Goal: Information Seeking & Learning: Learn about a topic

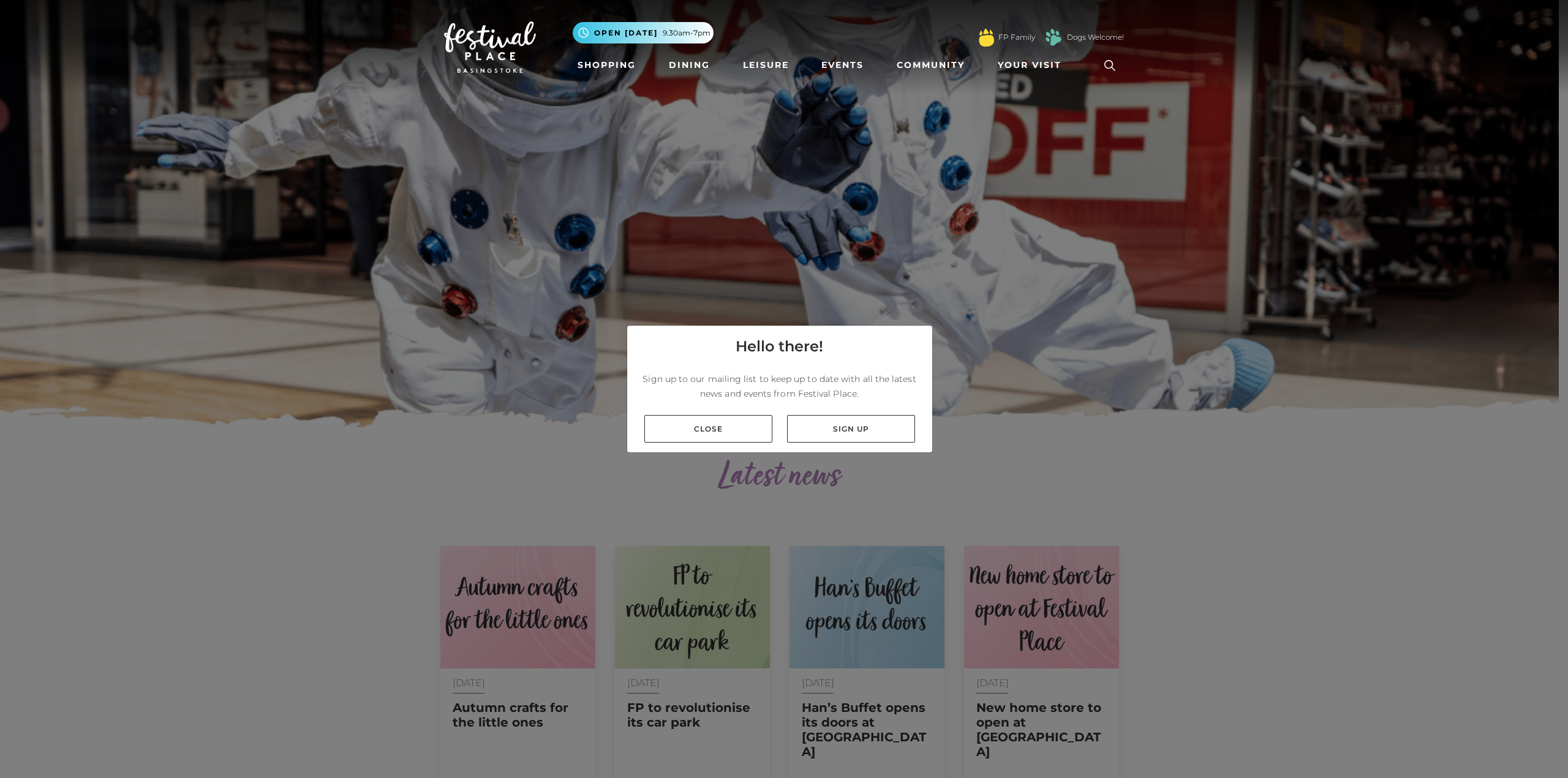
click at [736, 422] on link "Close" at bounding box center [708, 429] width 128 height 27
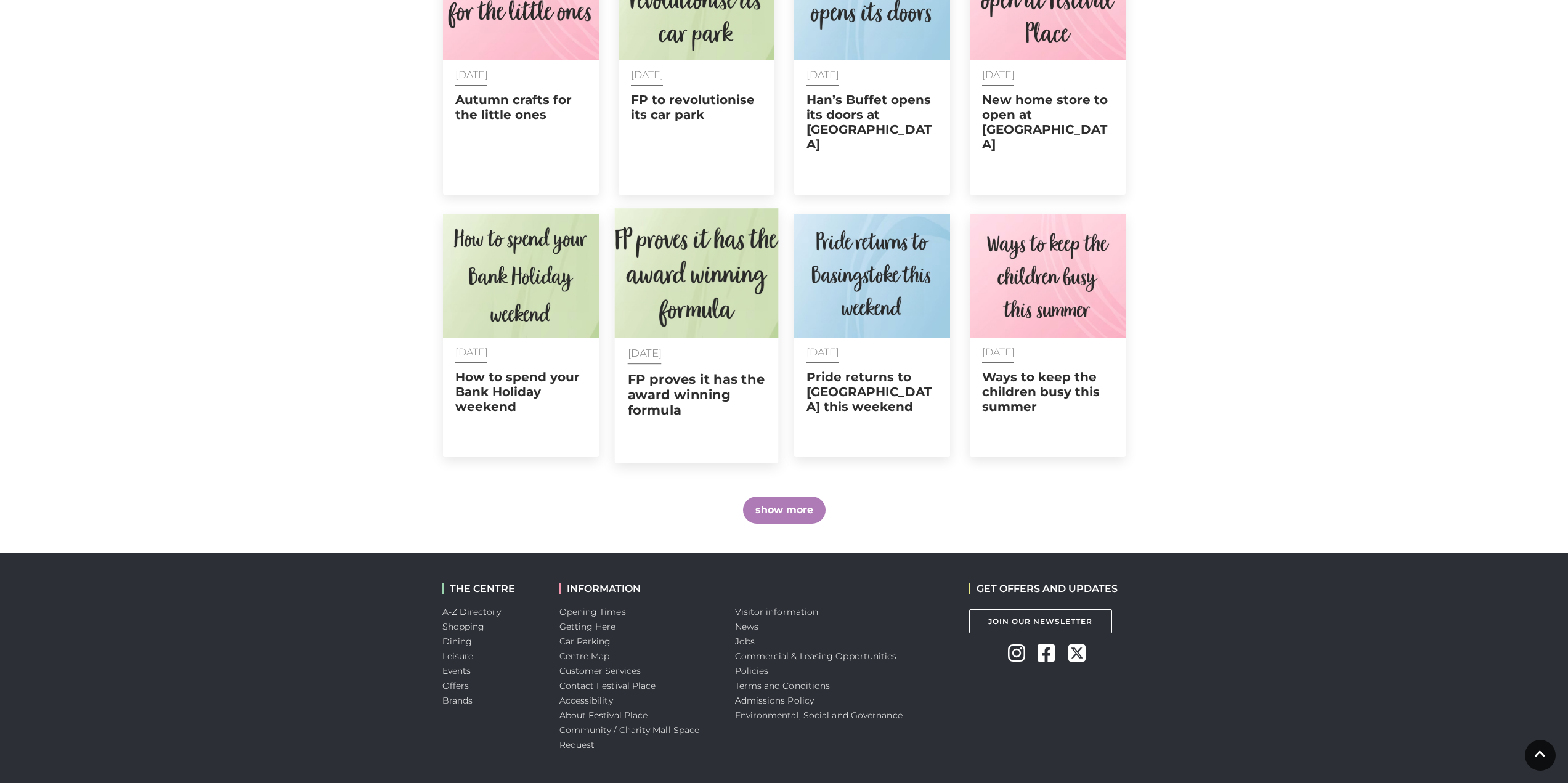
scroll to position [616, 0]
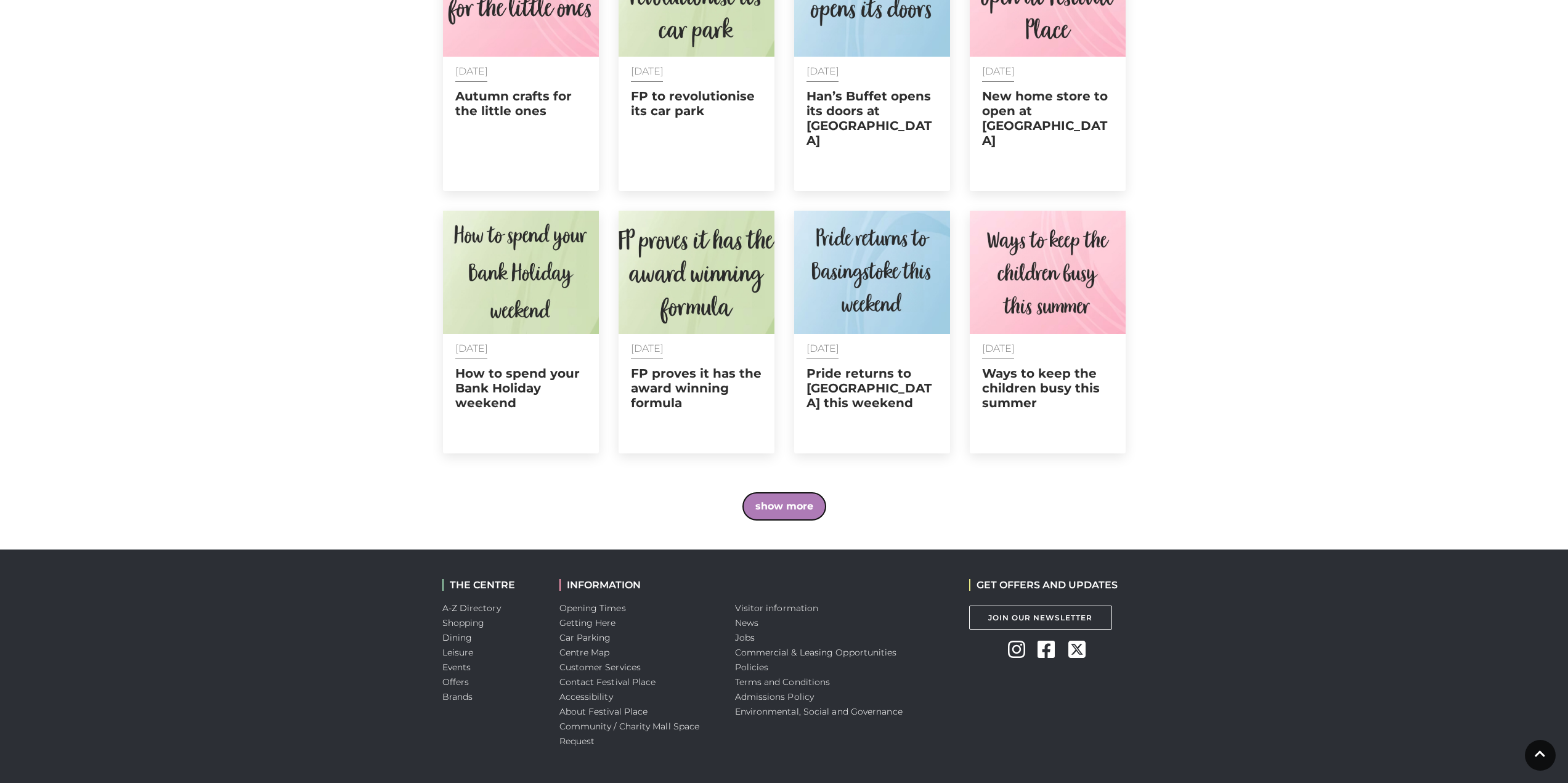
click at [792, 495] on button "show more" at bounding box center [784, 506] width 83 height 27
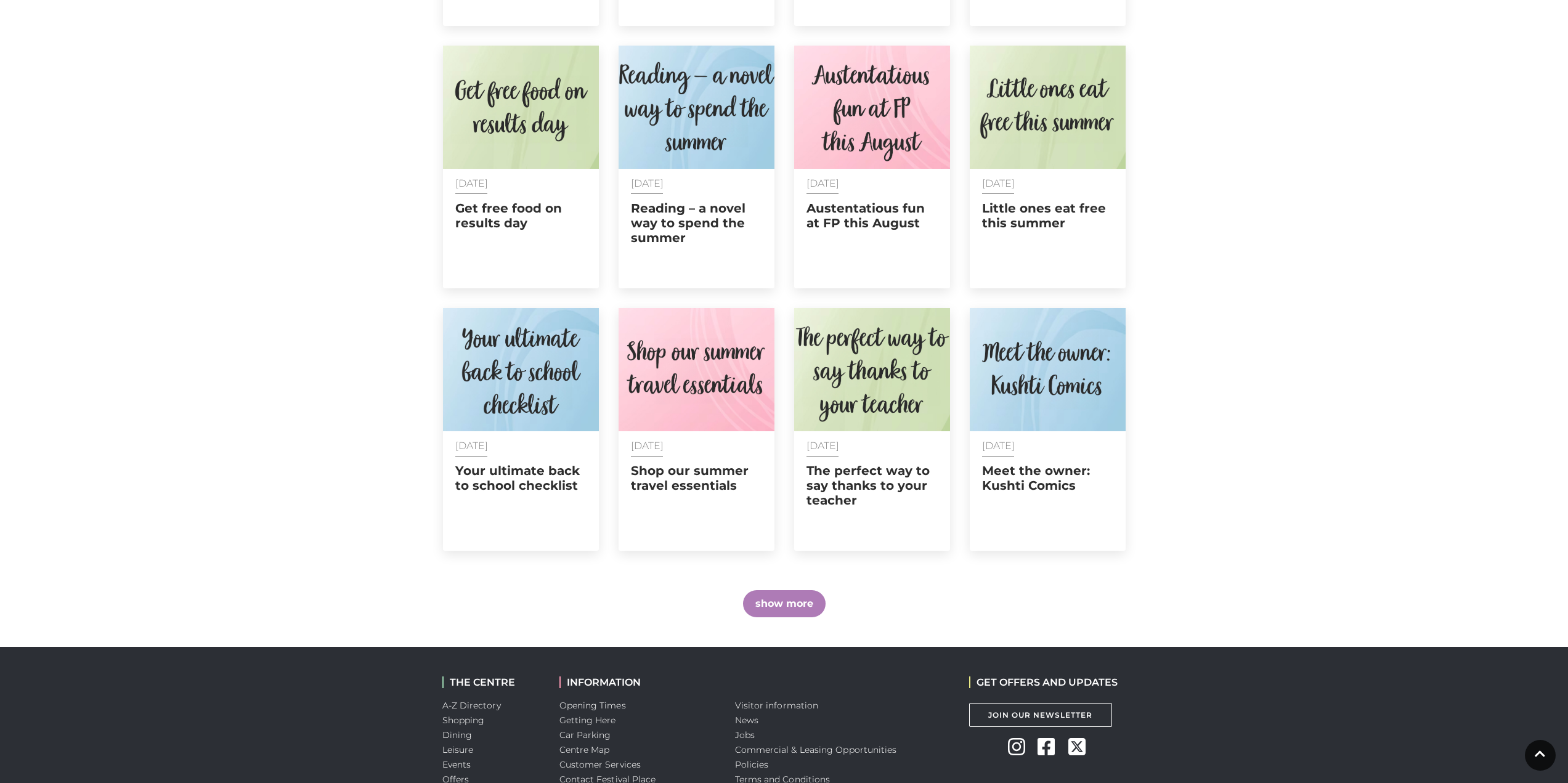
scroll to position [1171, 0]
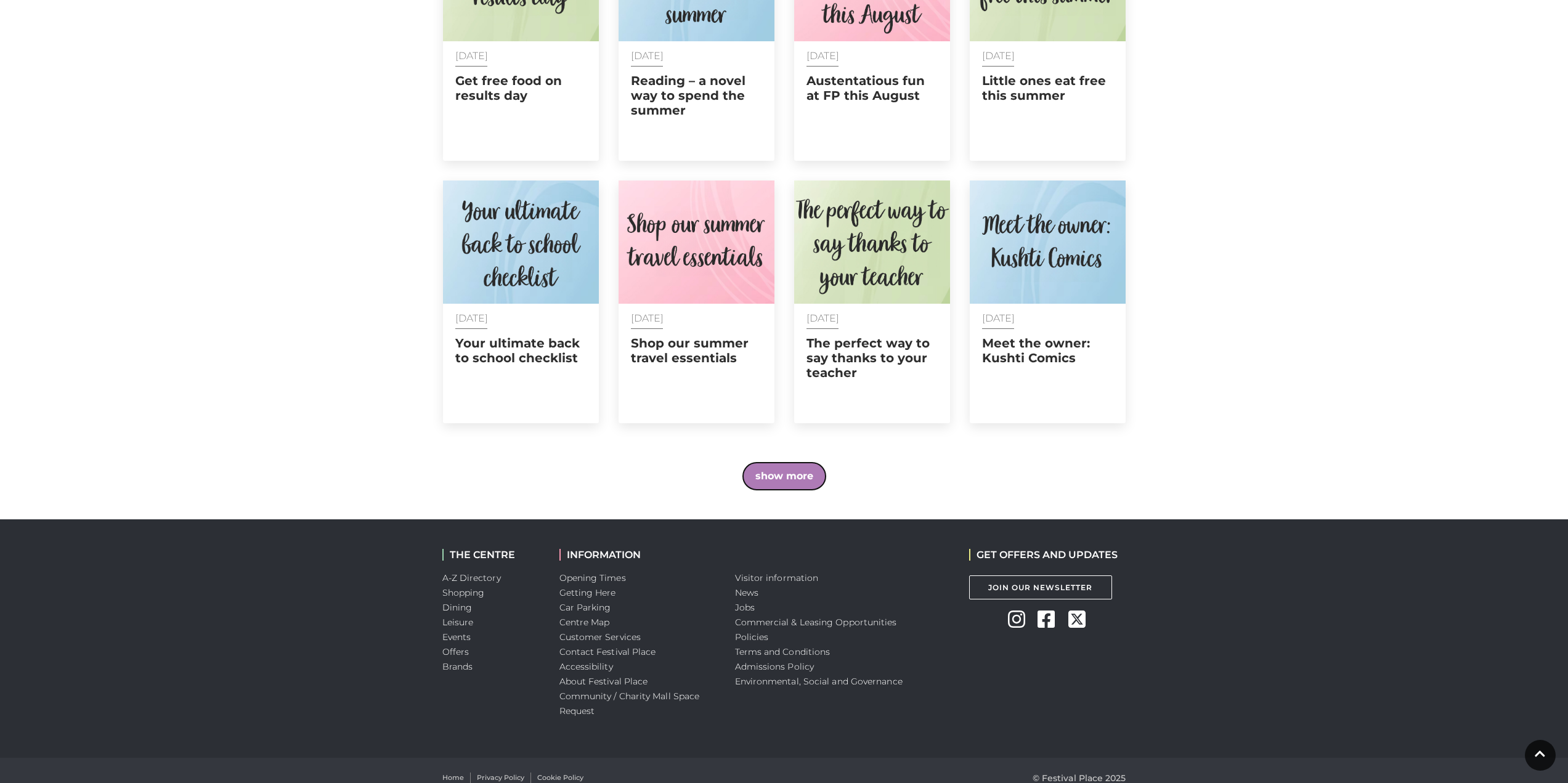
click at [794, 463] on button "show more" at bounding box center [784, 476] width 83 height 27
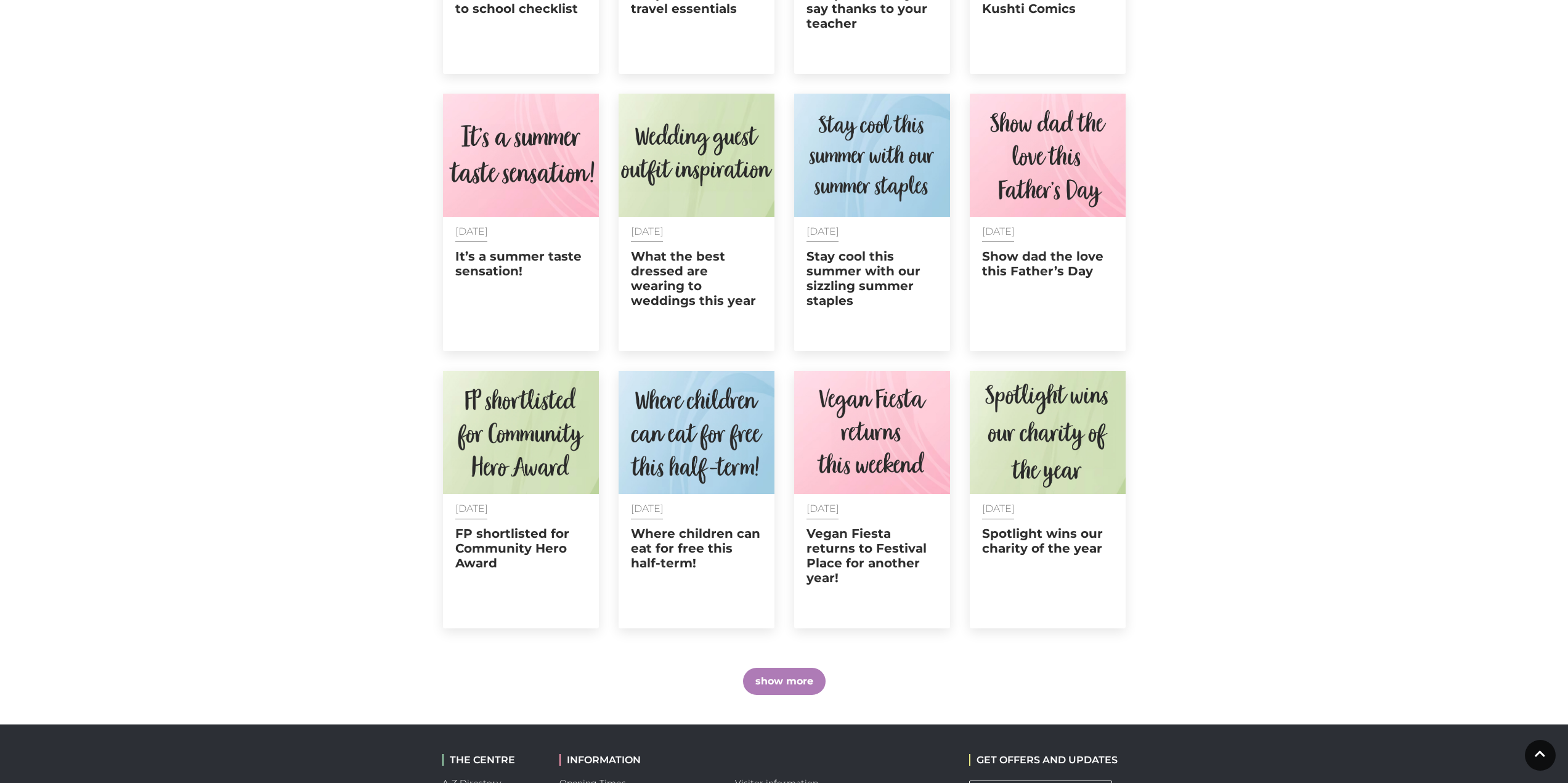
scroll to position [1541, 0]
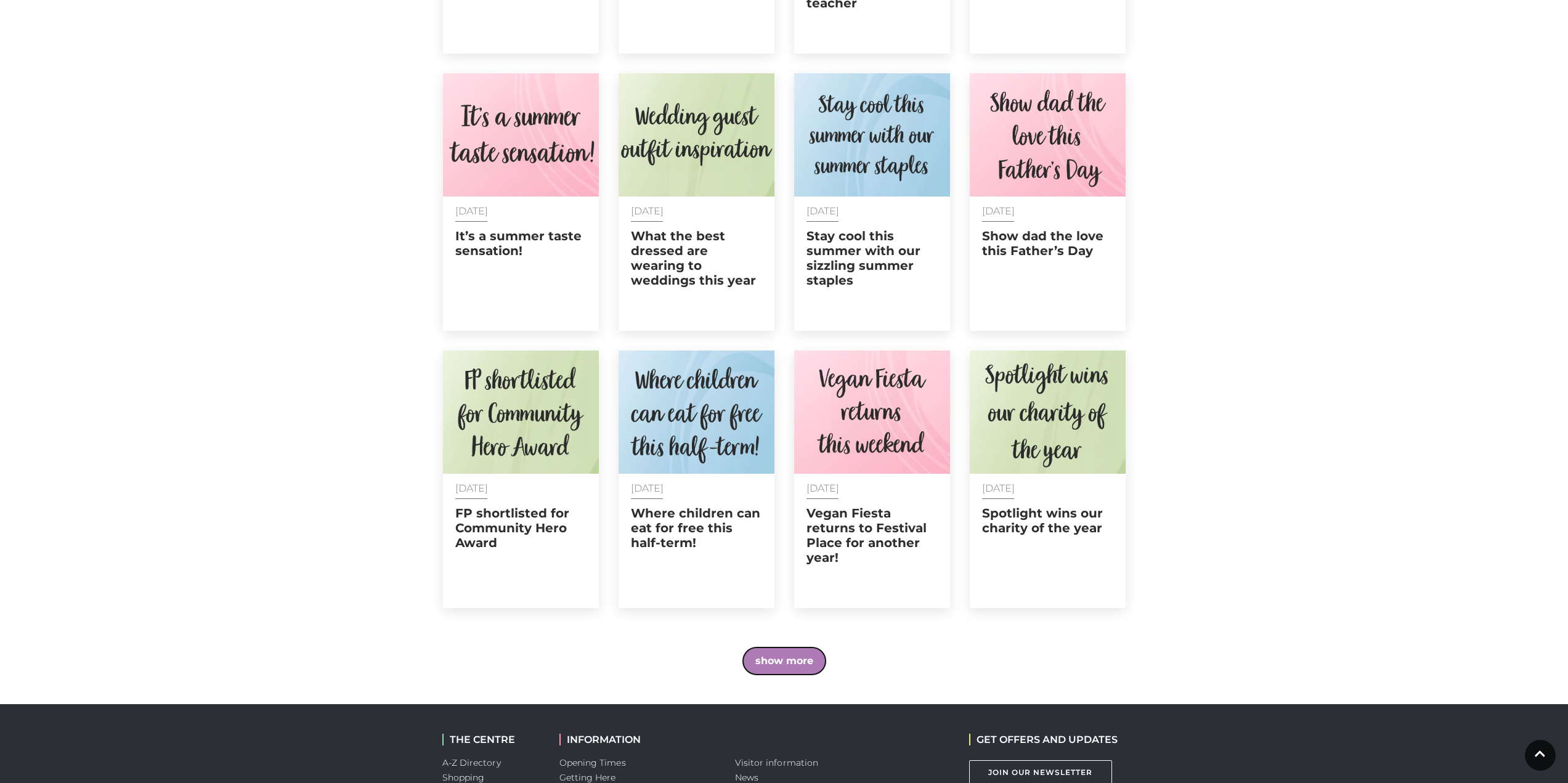
click at [797, 647] on button "show more" at bounding box center [784, 661] width 83 height 27
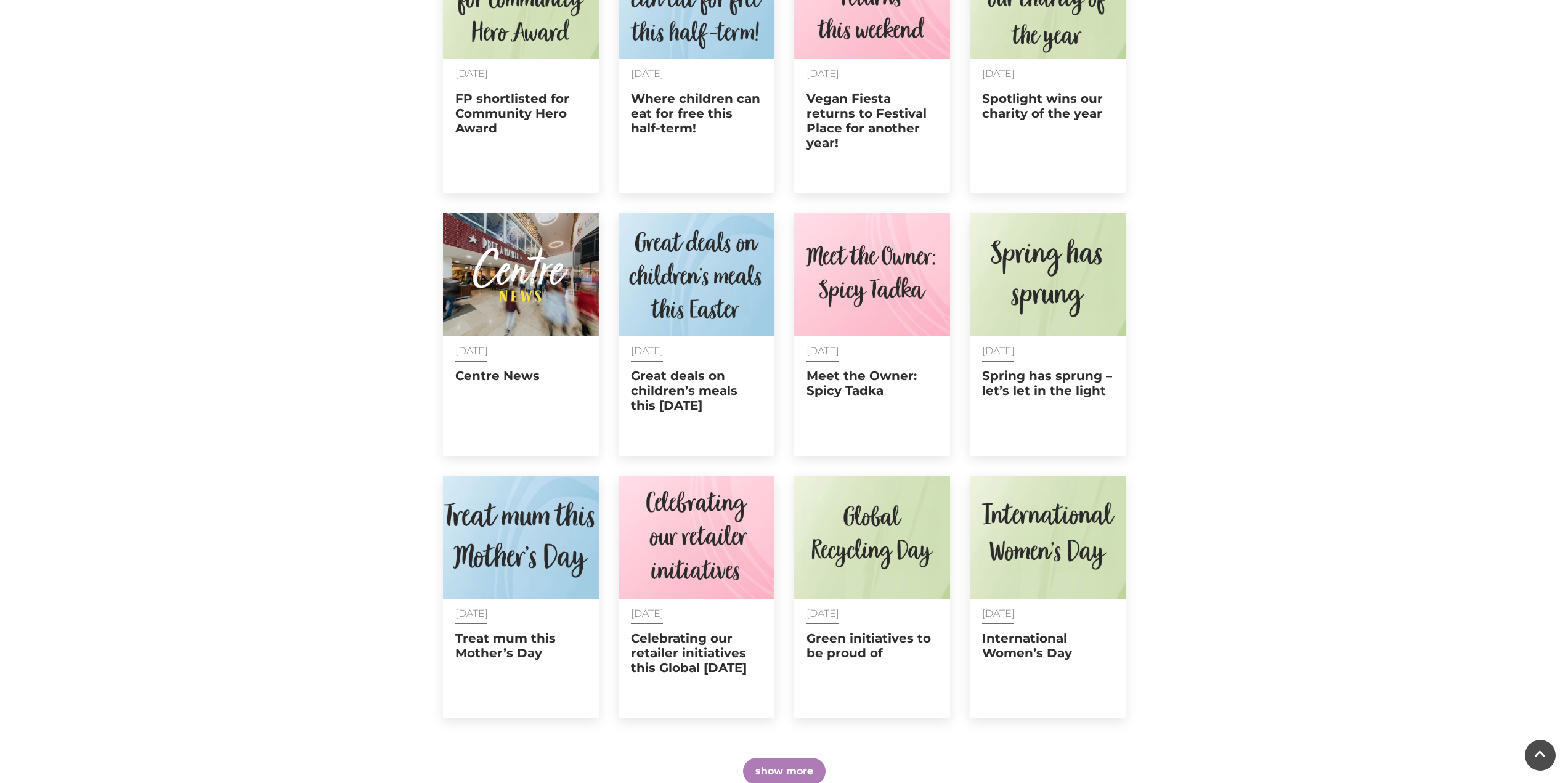
scroll to position [2266, 0]
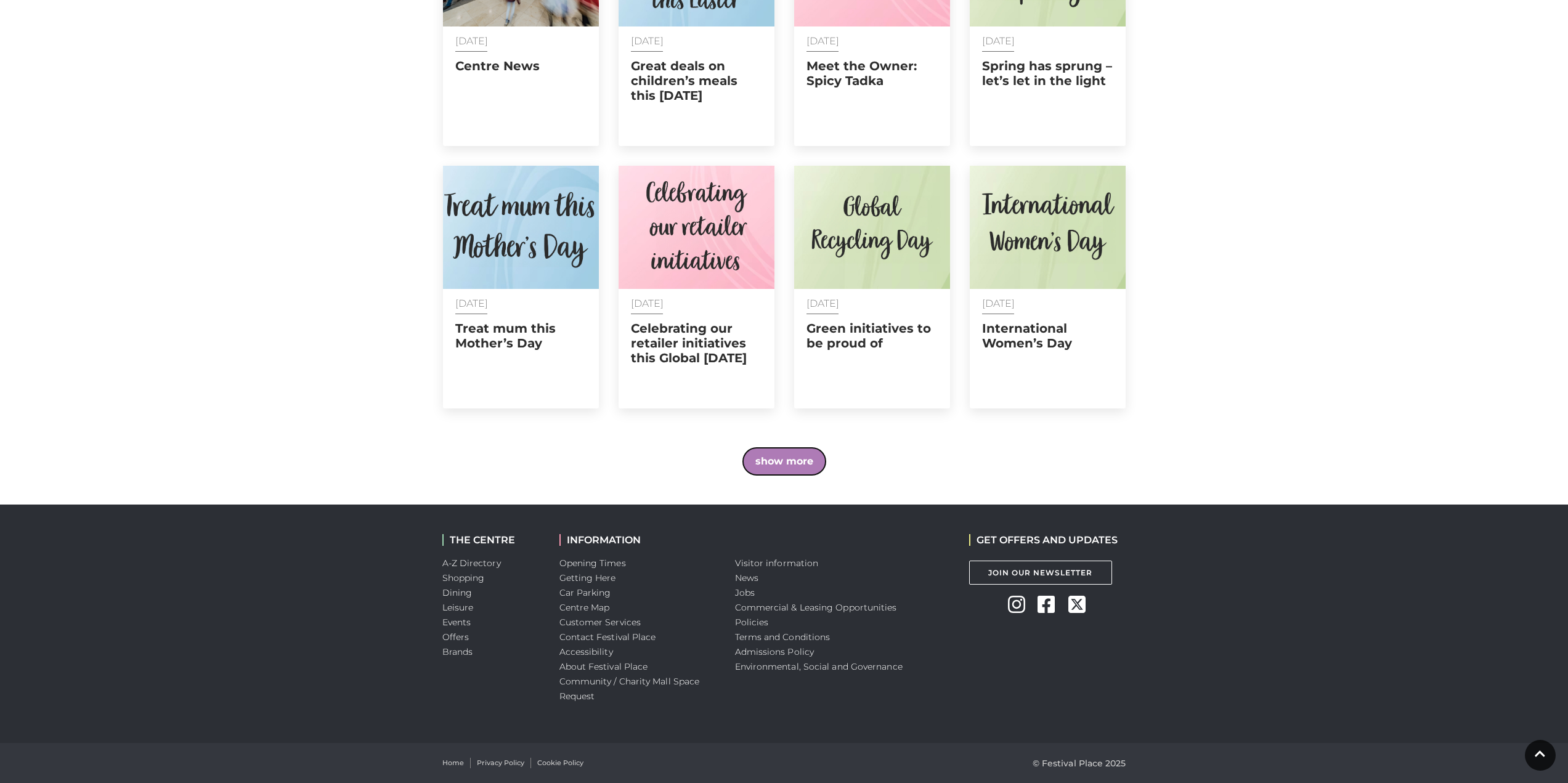
click at [802, 462] on button "show more" at bounding box center [784, 461] width 83 height 27
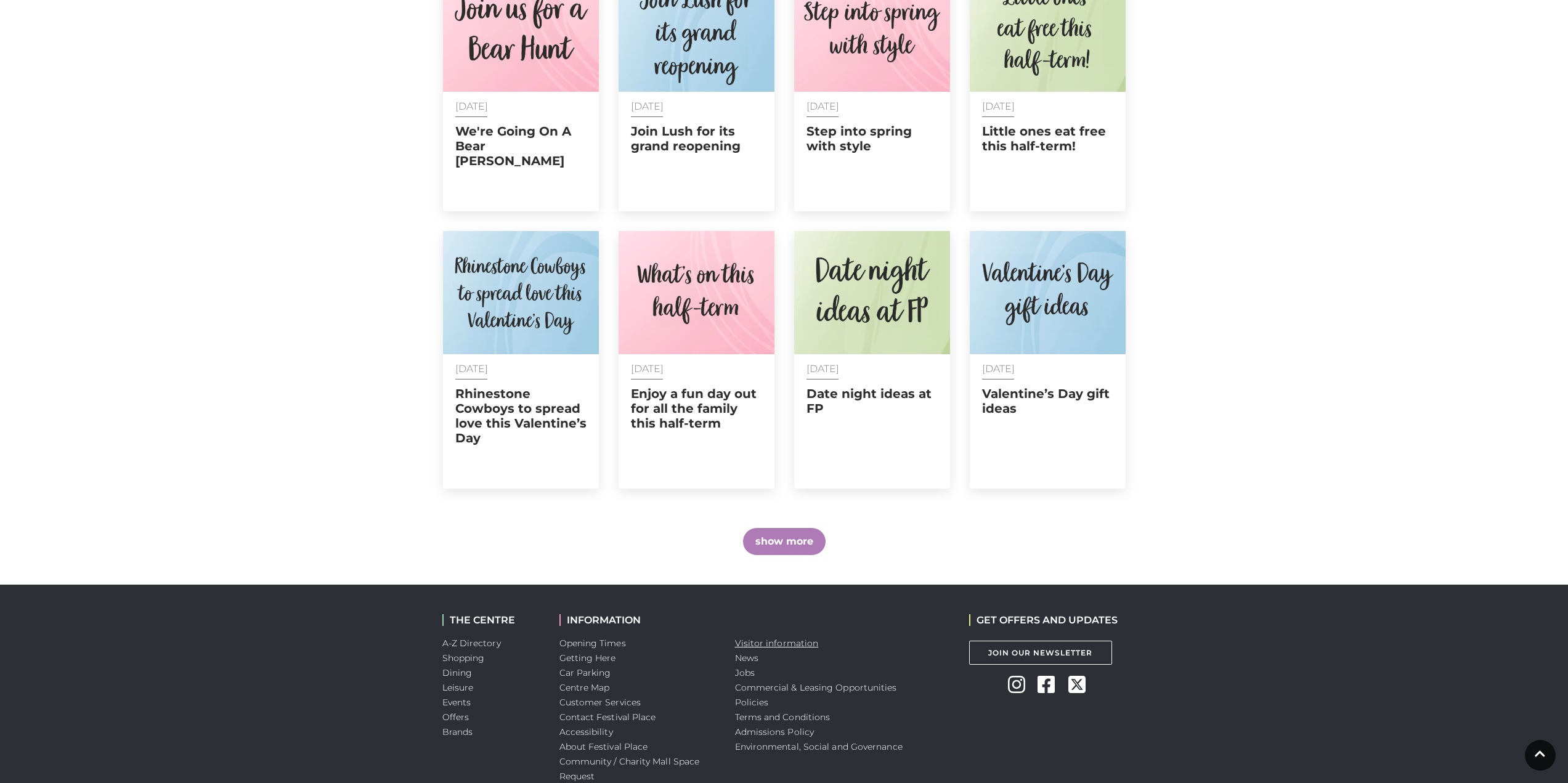
scroll to position [2791, 0]
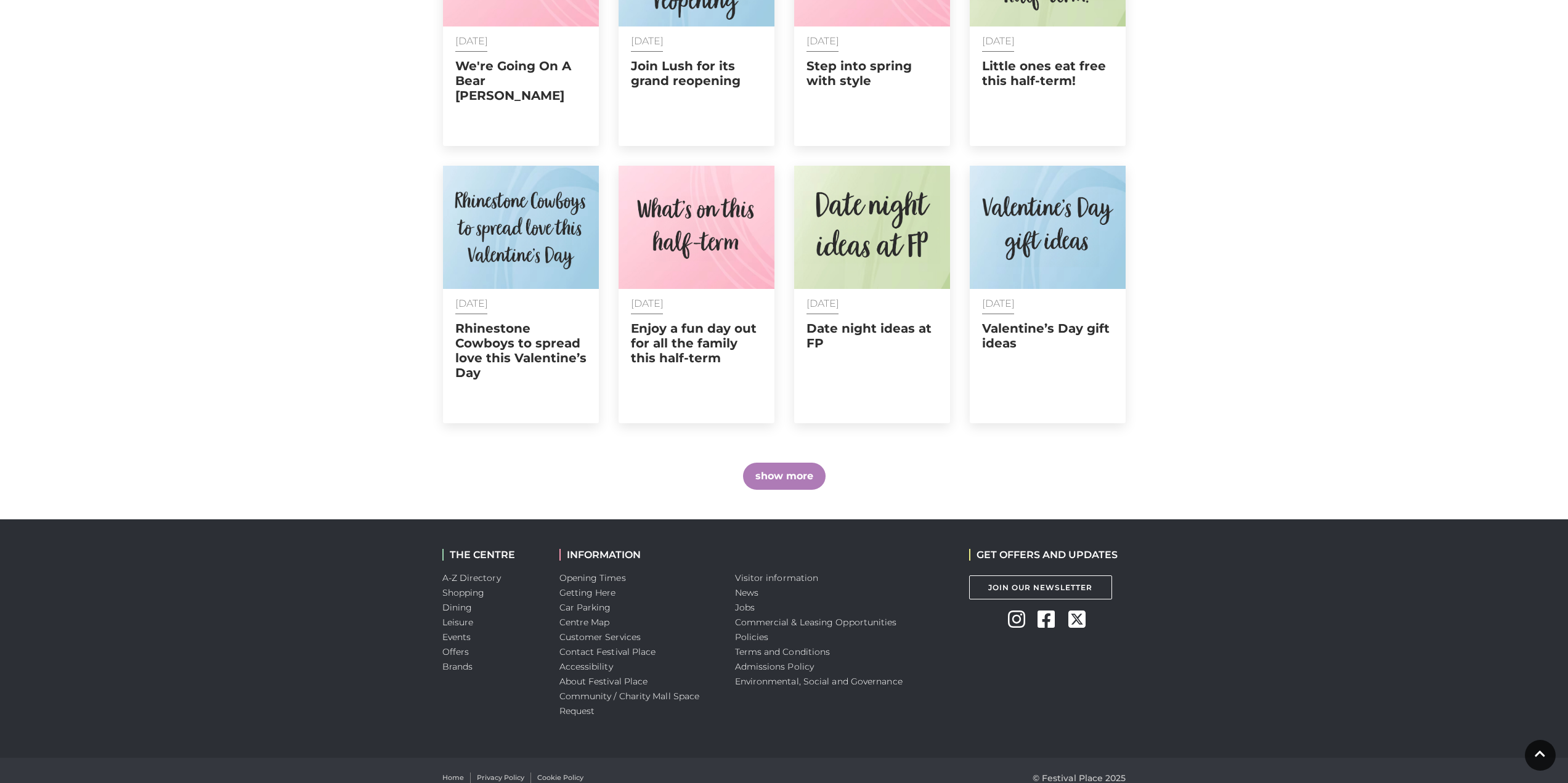
click at [800, 463] on button "show more" at bounding box center [784, 476] width 83 height 27
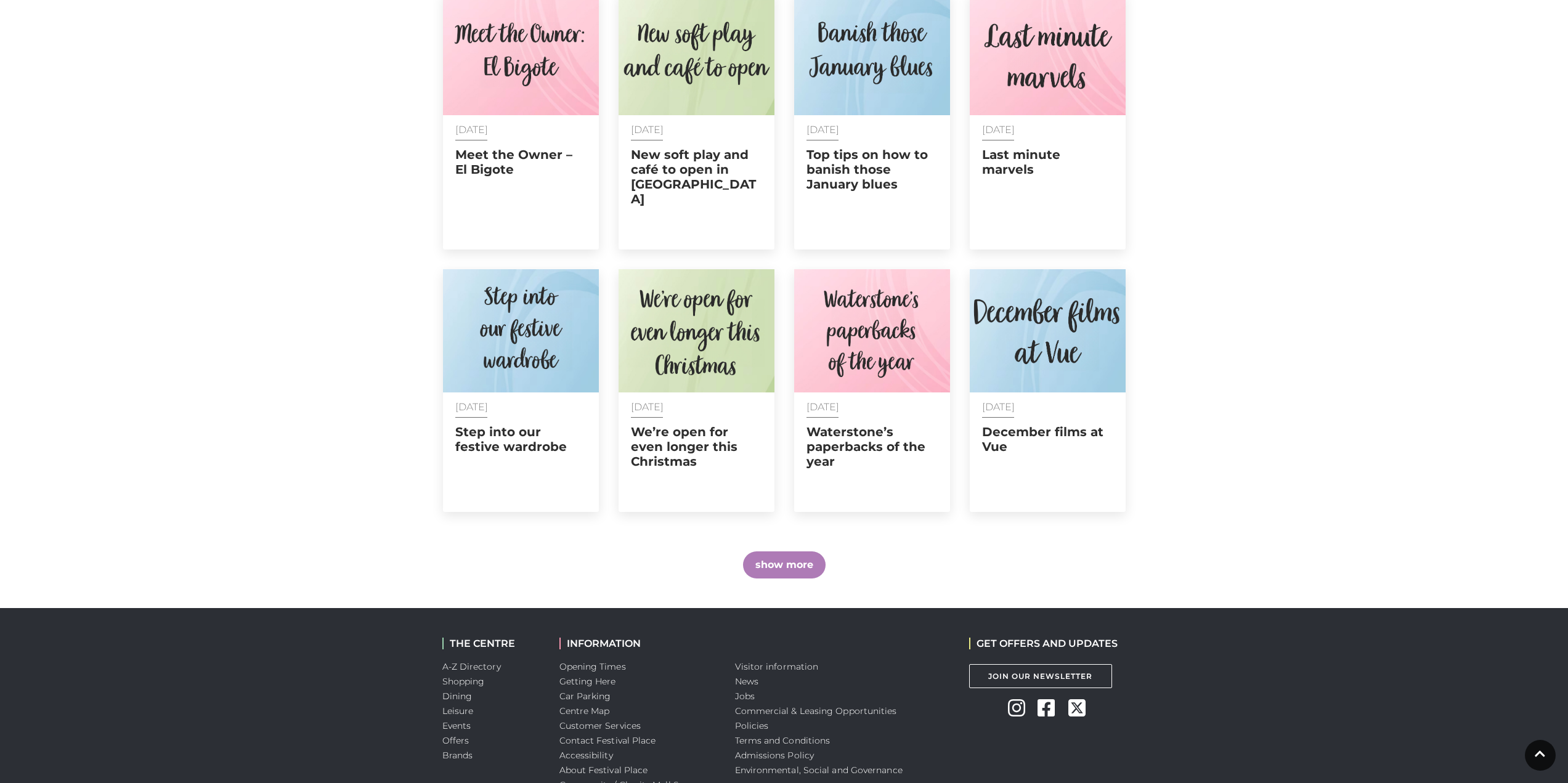
scroll to position [3330, 0]
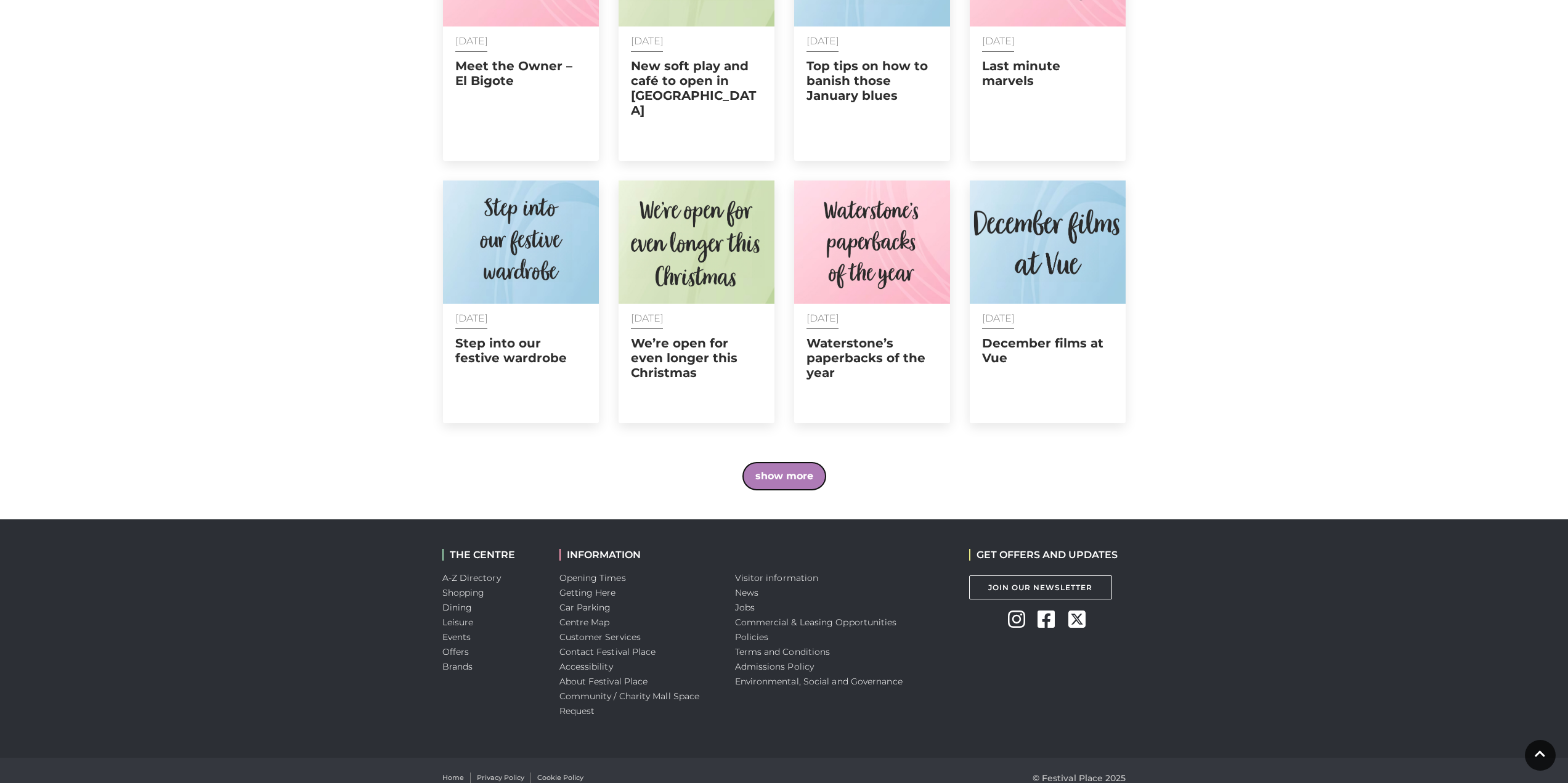
click at [791, 463] on button "show more" at bounding box center [784, 476] width 83 height 27
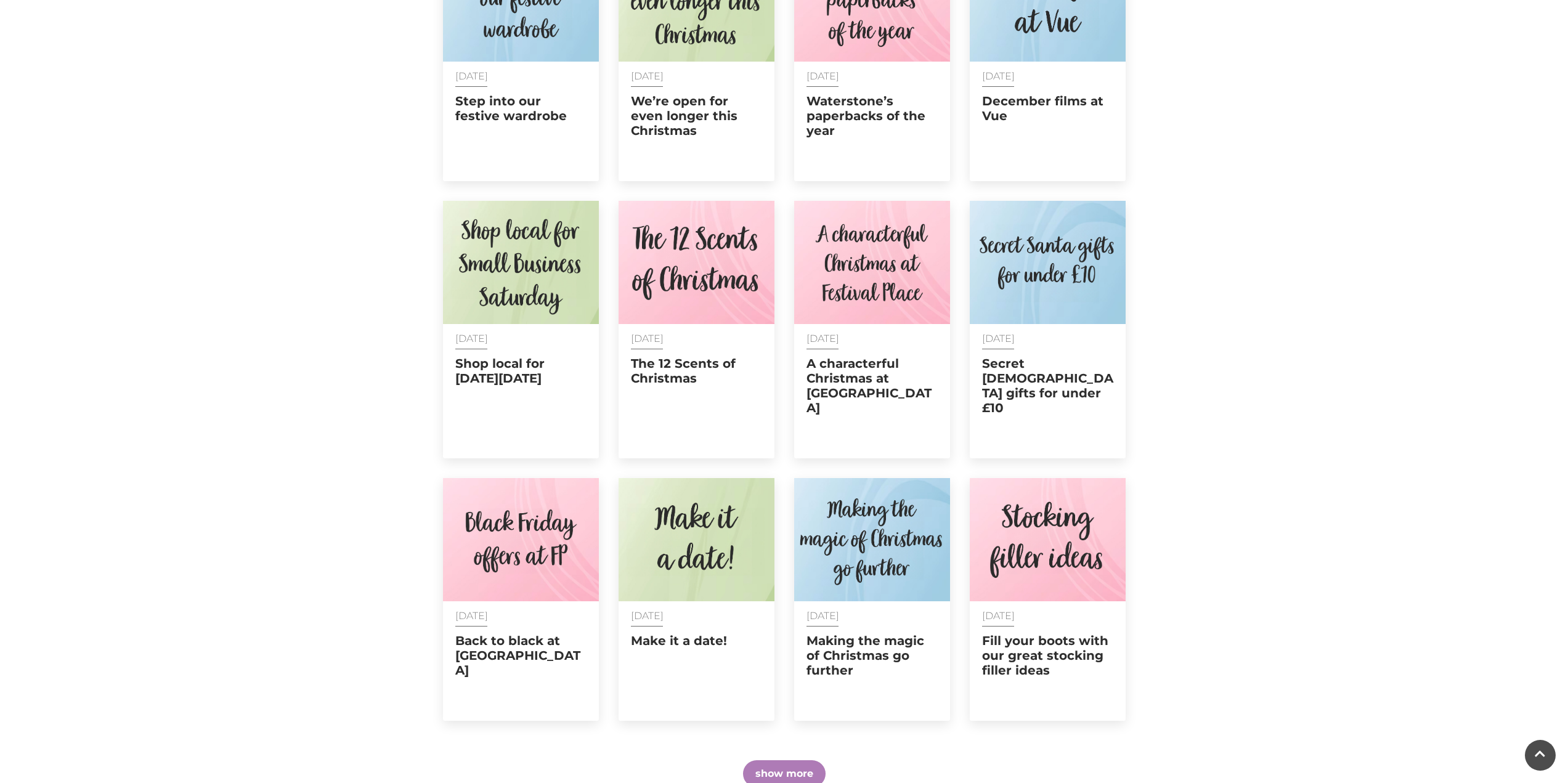
scroll to position [3762, 0]
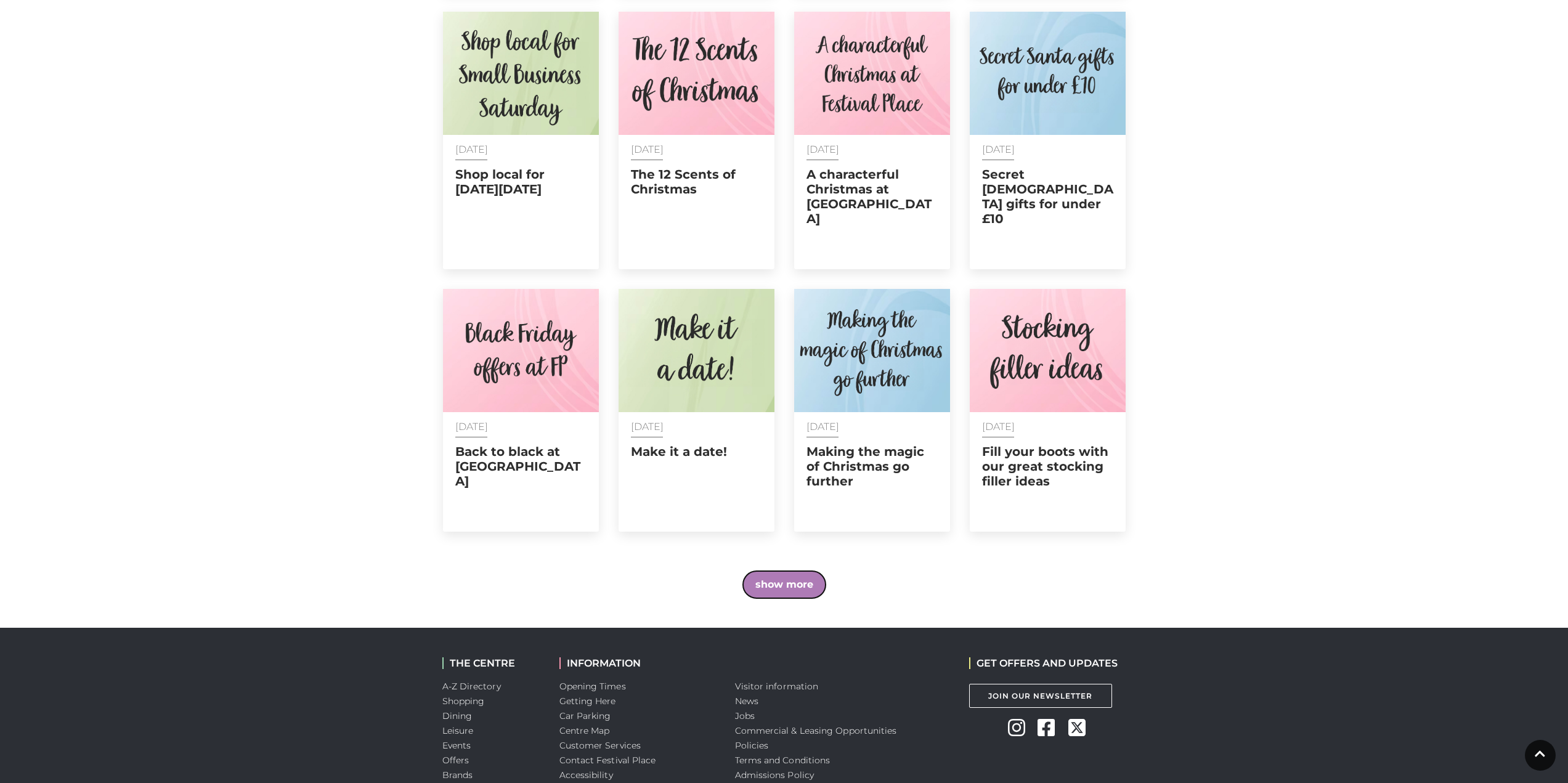
click at [800, 571] on button "show more" at bounding box center [784, 584] width 83 height 27
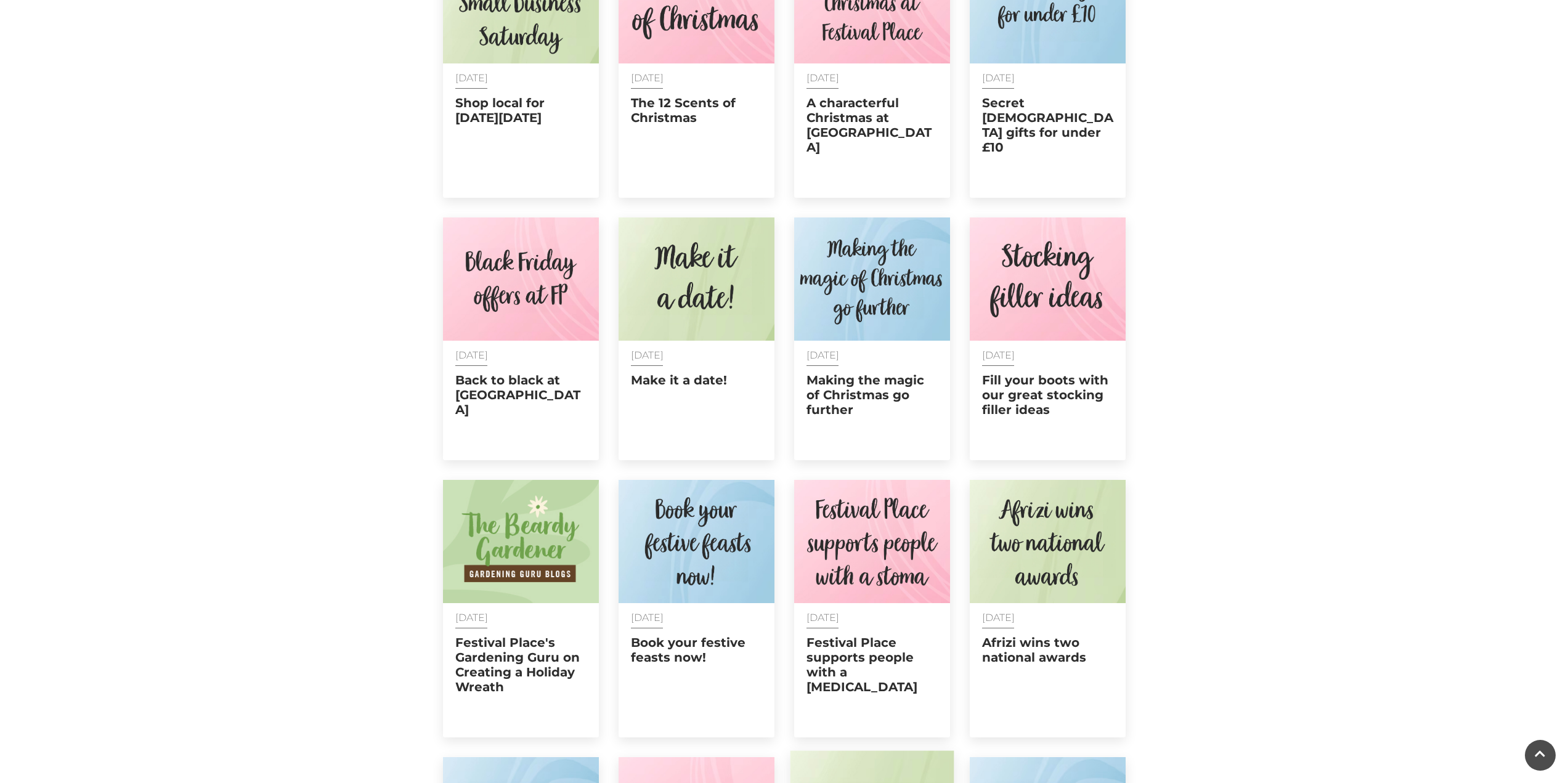
scroll to position [4131, 0]
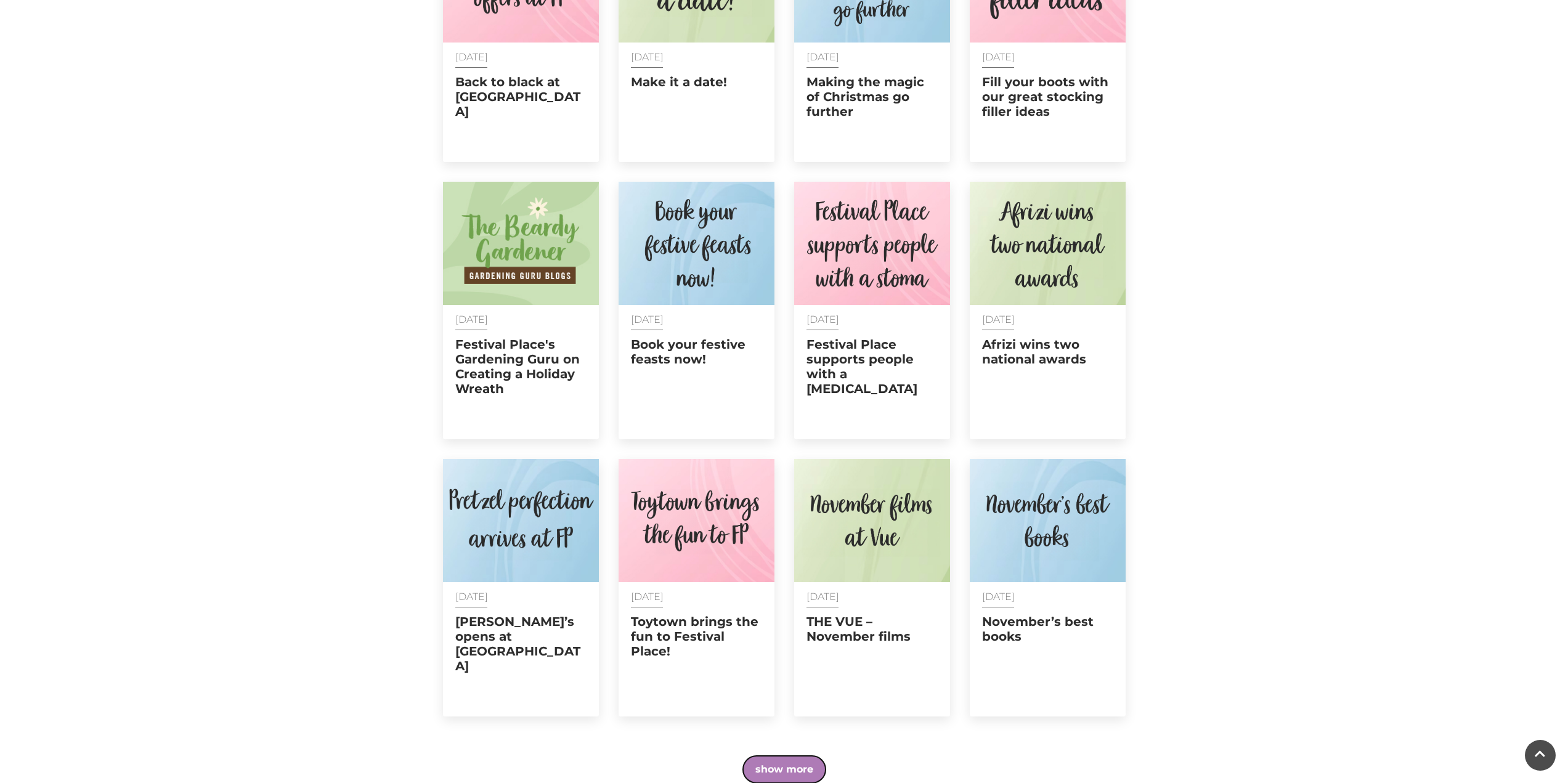
click at [798, 756] on button "show more" at bounding box center [784, 769] width 83 height 27
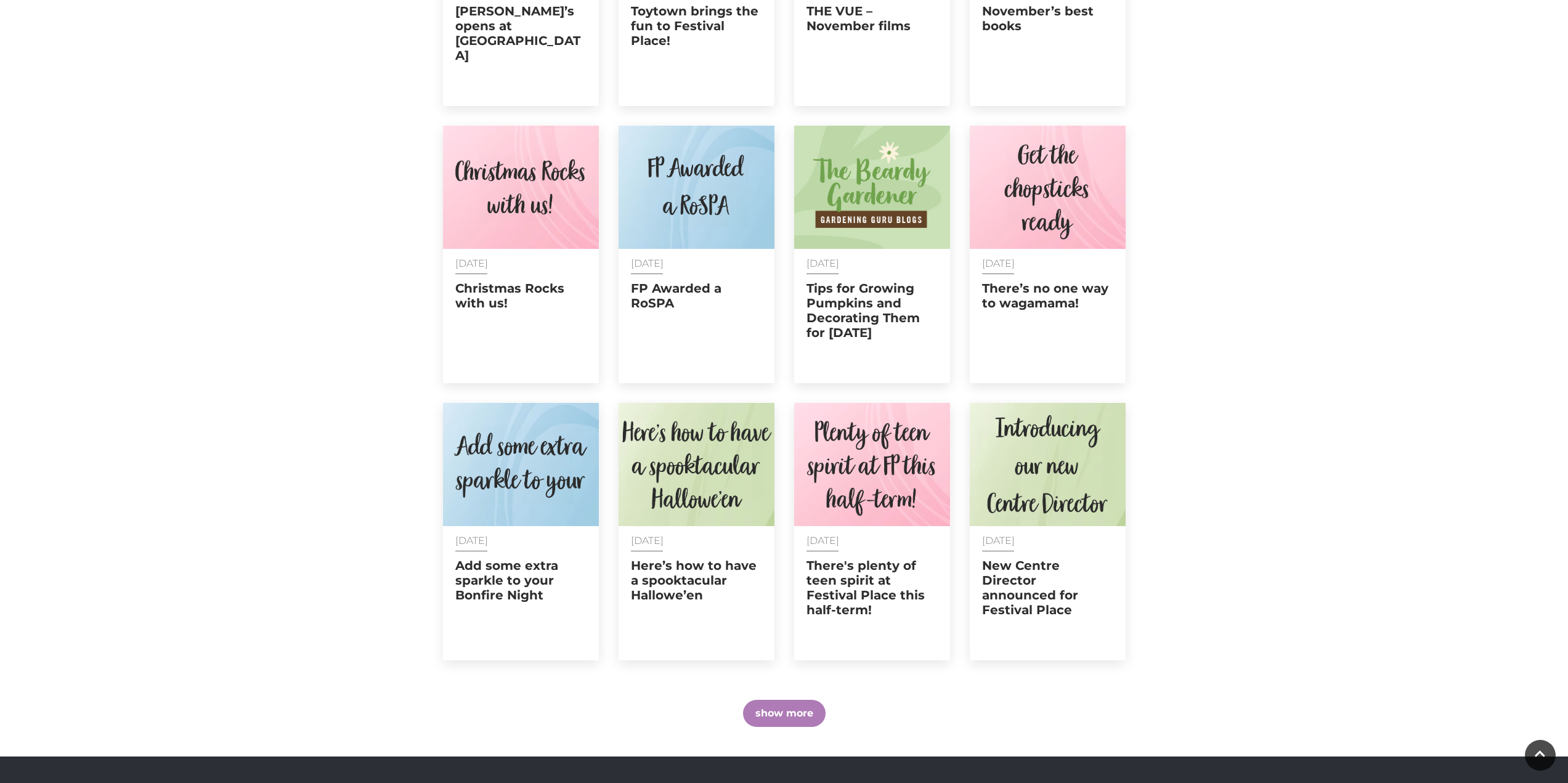
scroll to position [4809, 0]
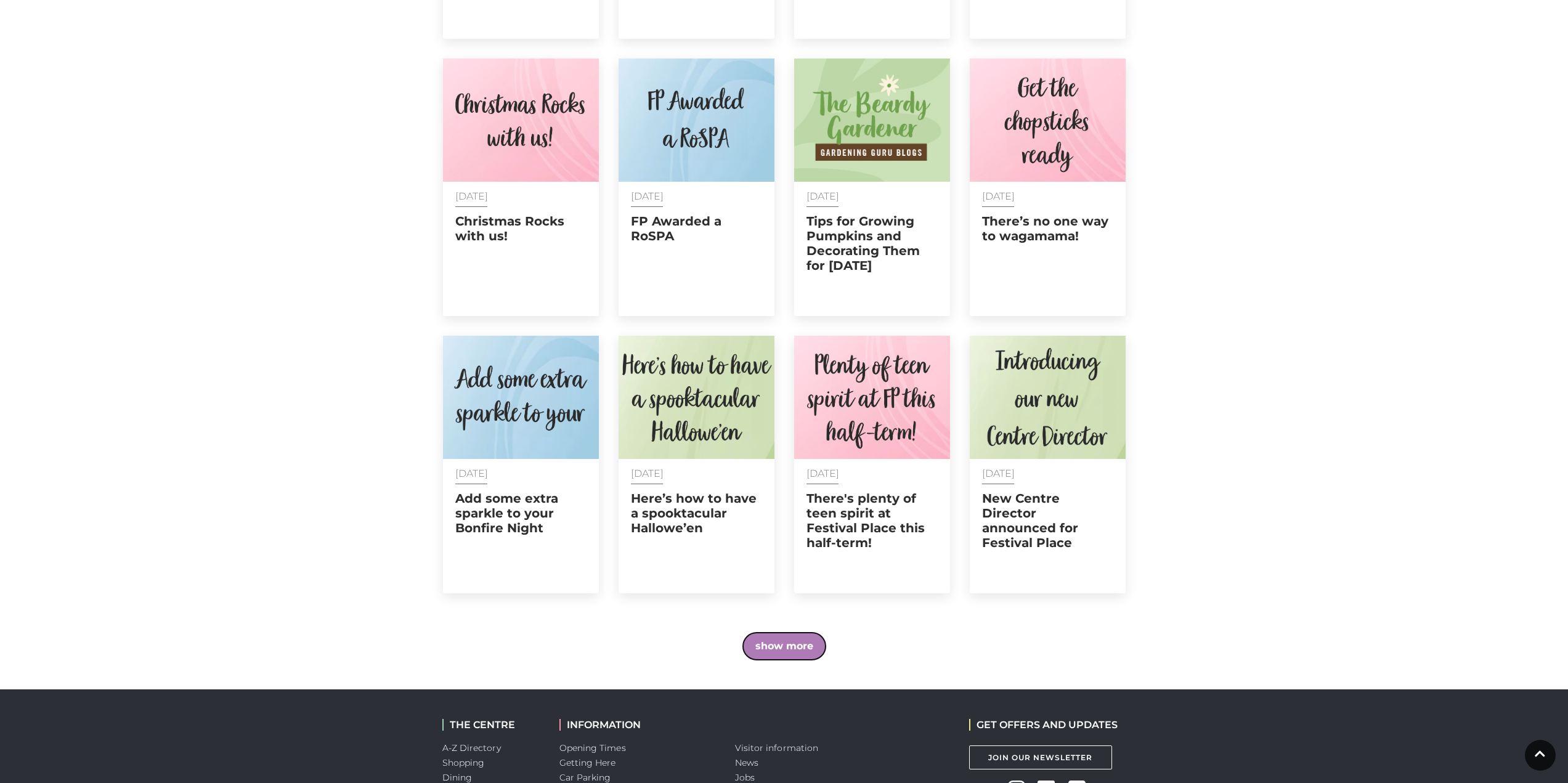
click at [802, 633] on button "show more" at bounding box center [784, 646] width 83 height 27
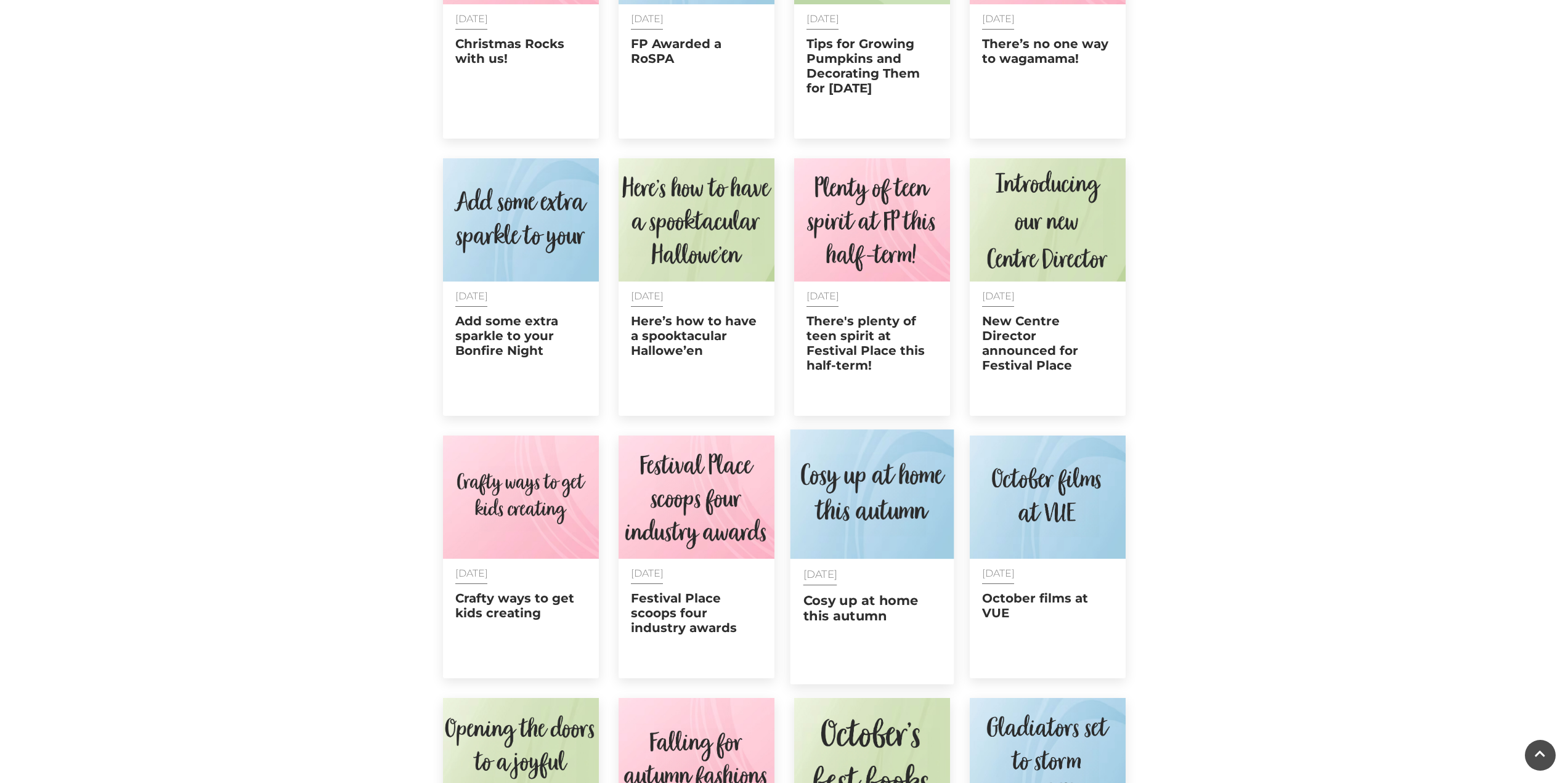
scroll to position [4994, 0]
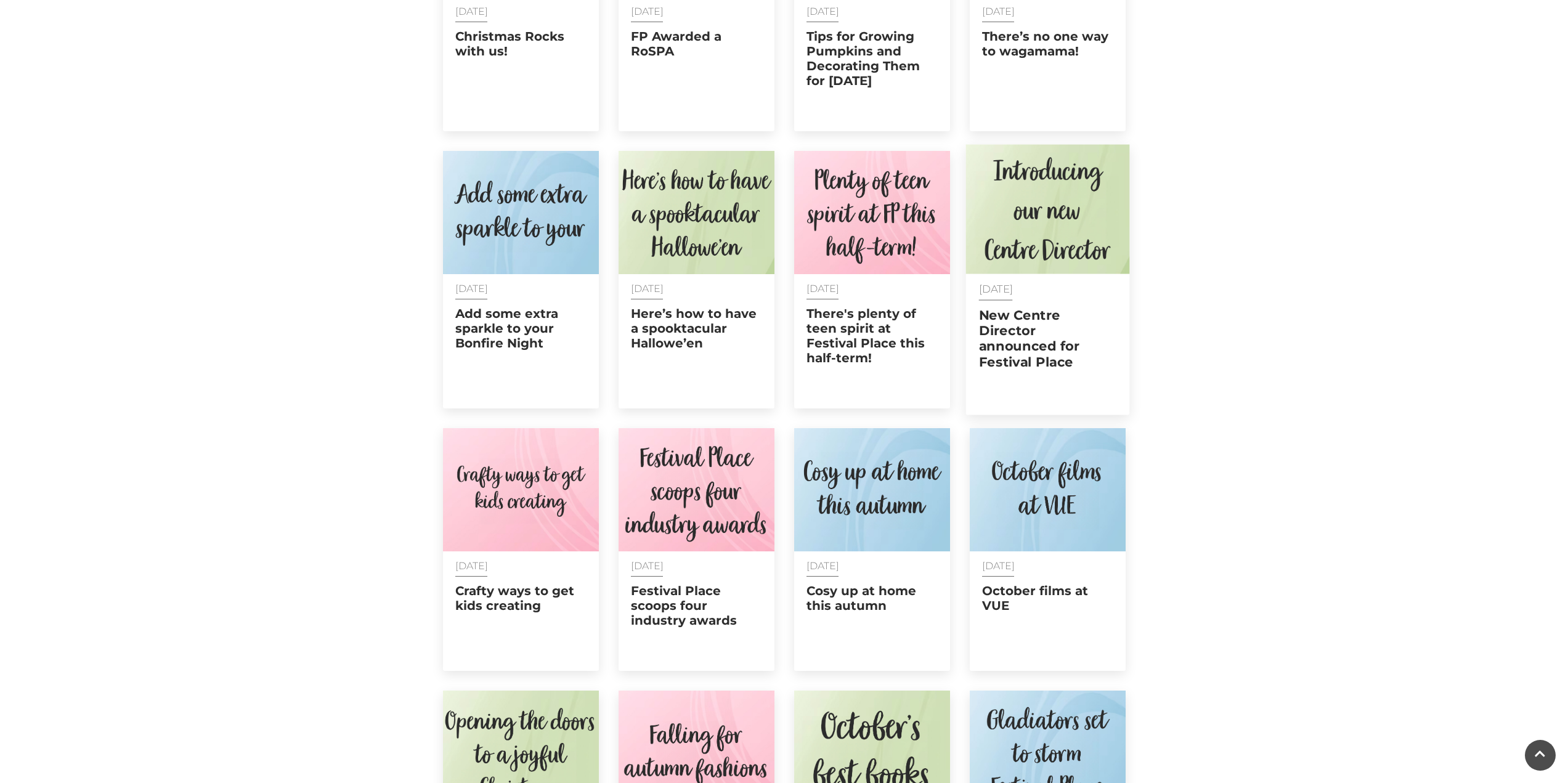
click at [1071, 308] on h2 "New Centre Director announced for Festival Place" at bounding box center [1047, 339] width 138 height 62
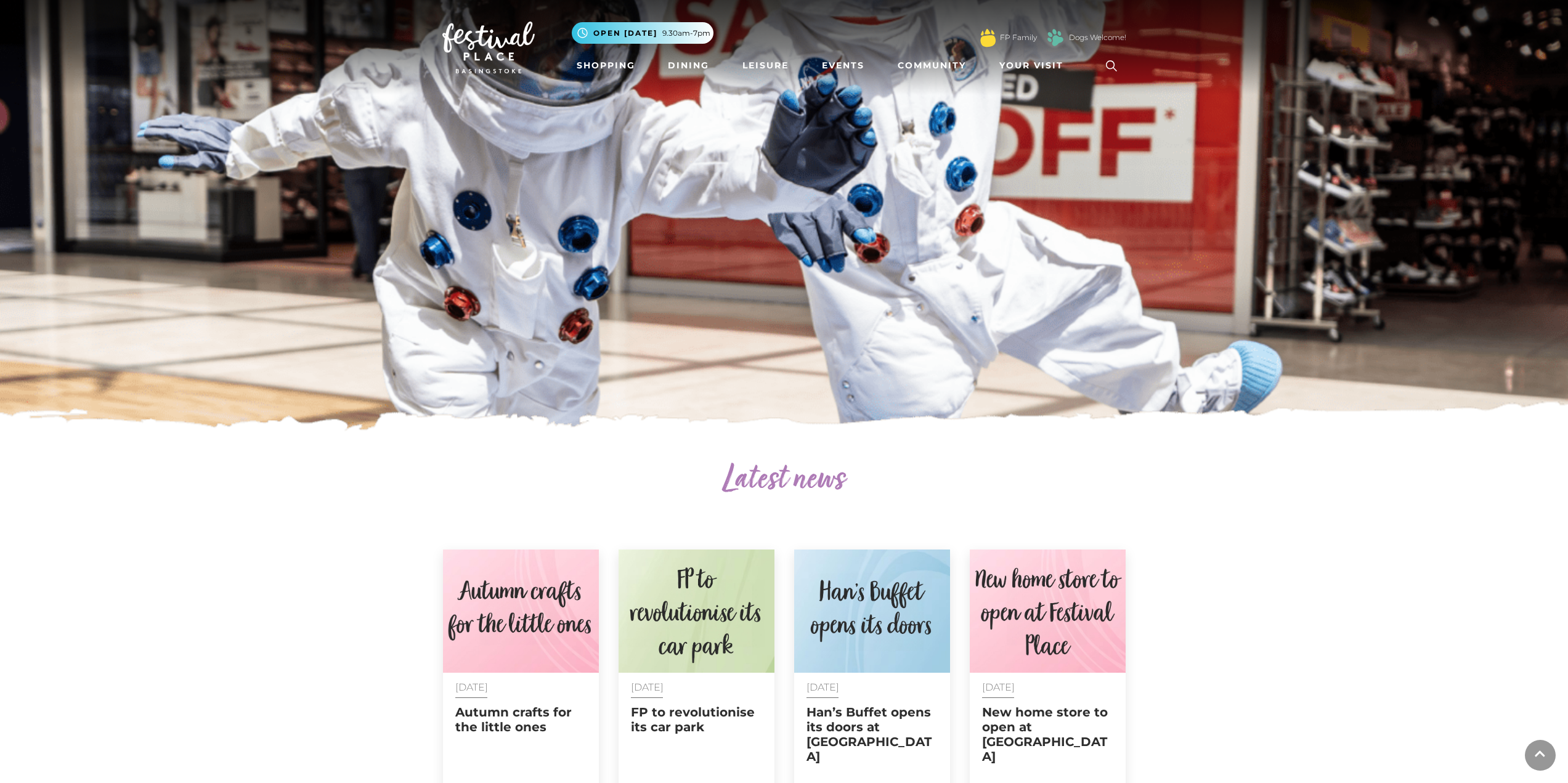
scroll to position [646, 0]
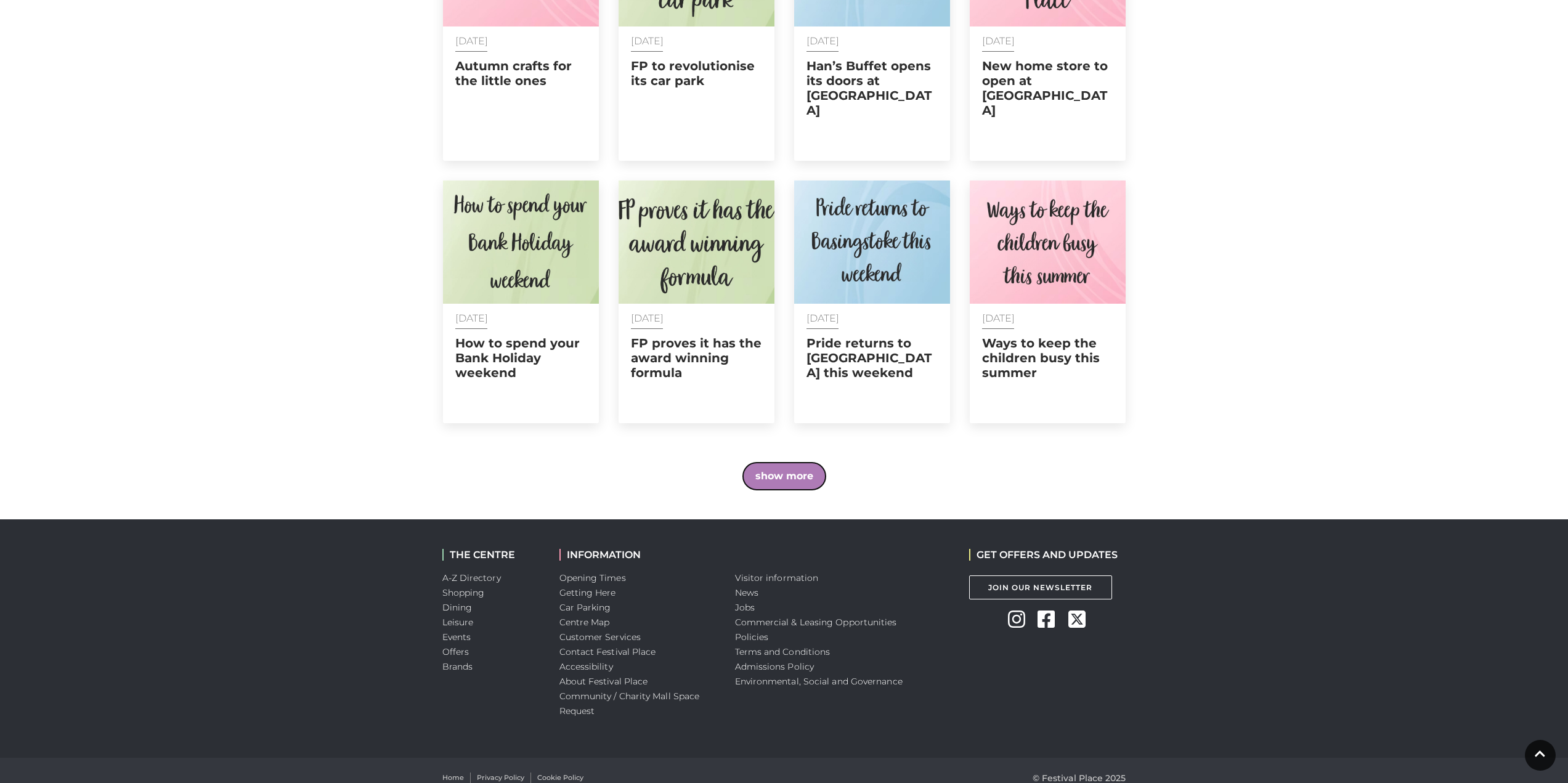
drag, startPoint x: 758, startPoint y: 451, endPoint x: 766, endPoint y: 452, distance: 8.1
click at [758, 463] on button "show more" at bounding box center [784, 476] width 83 height 27
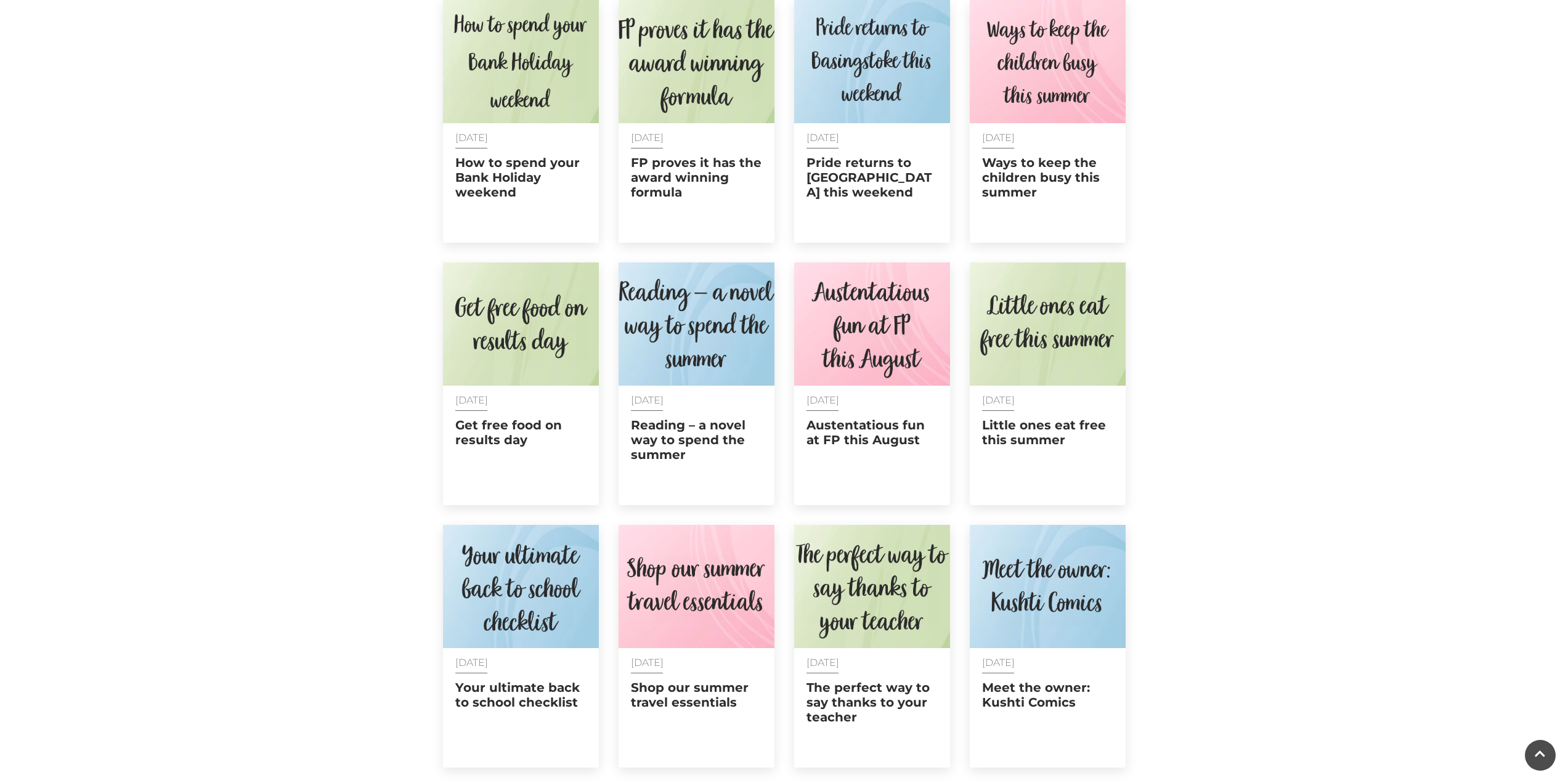
scroll to position [954, 0]
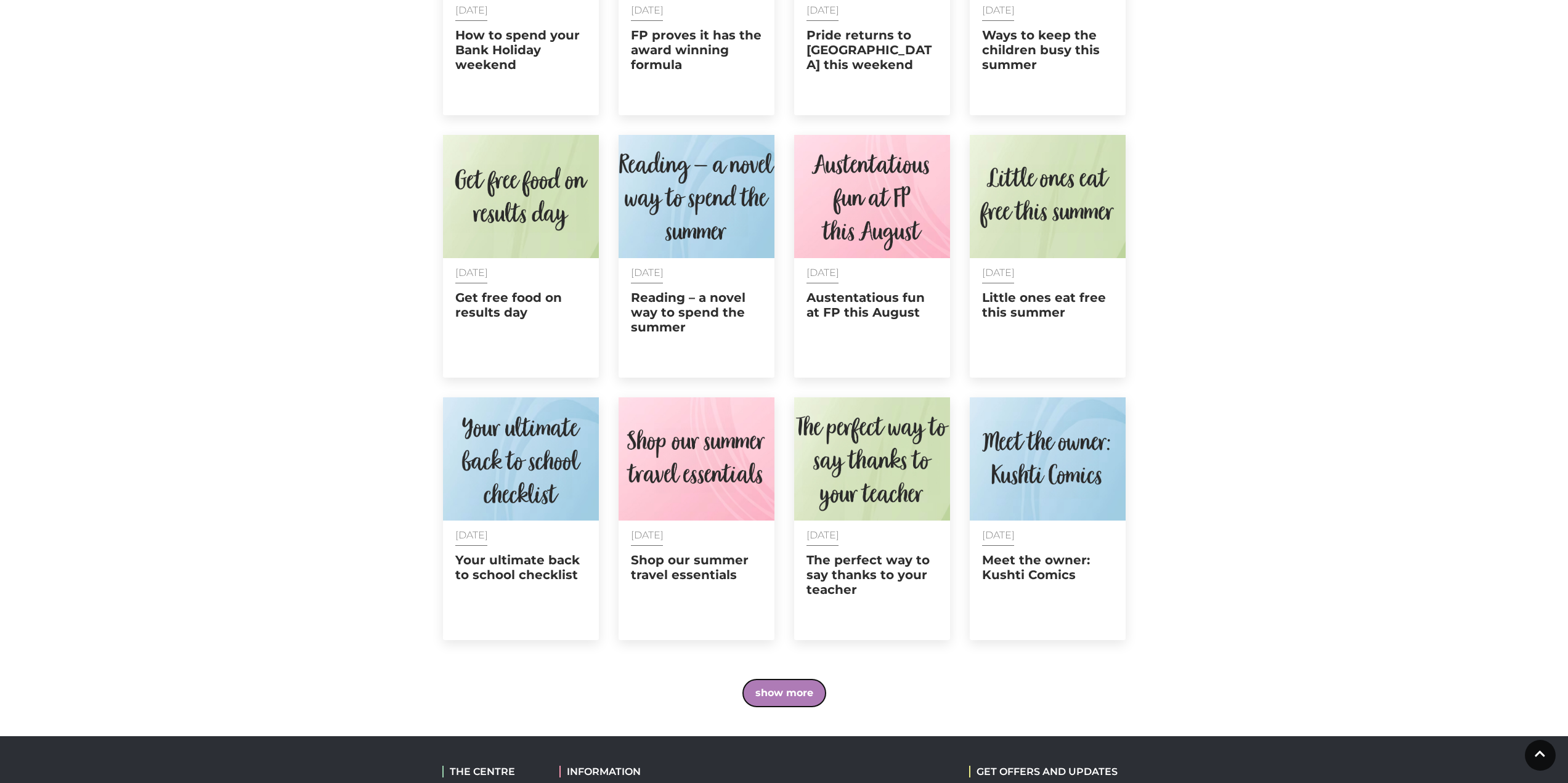
click at [802, 680] on button "show more" at bounding box center [784, 693] width 83 height 27
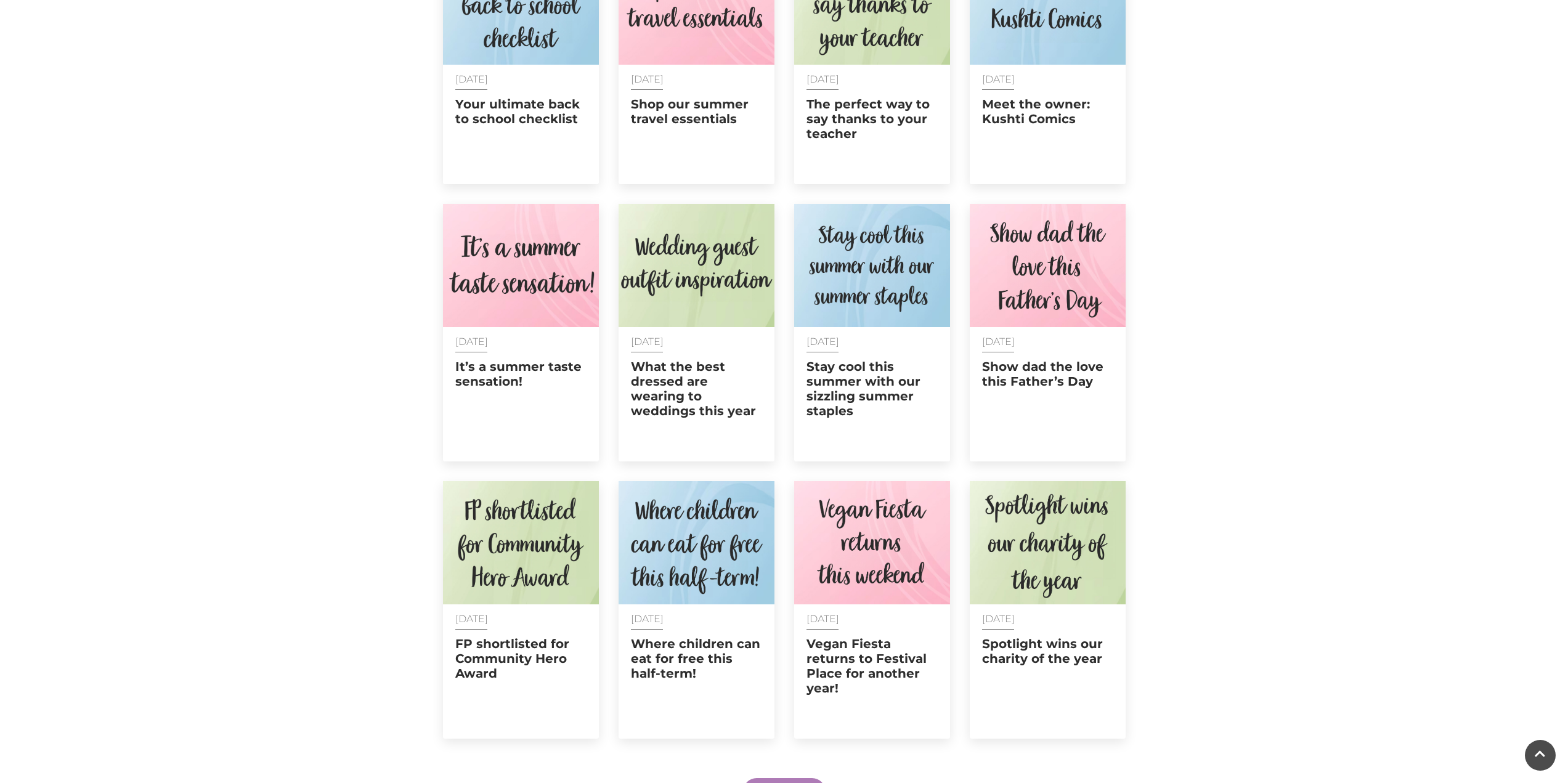
scroll to position [1509, 0]
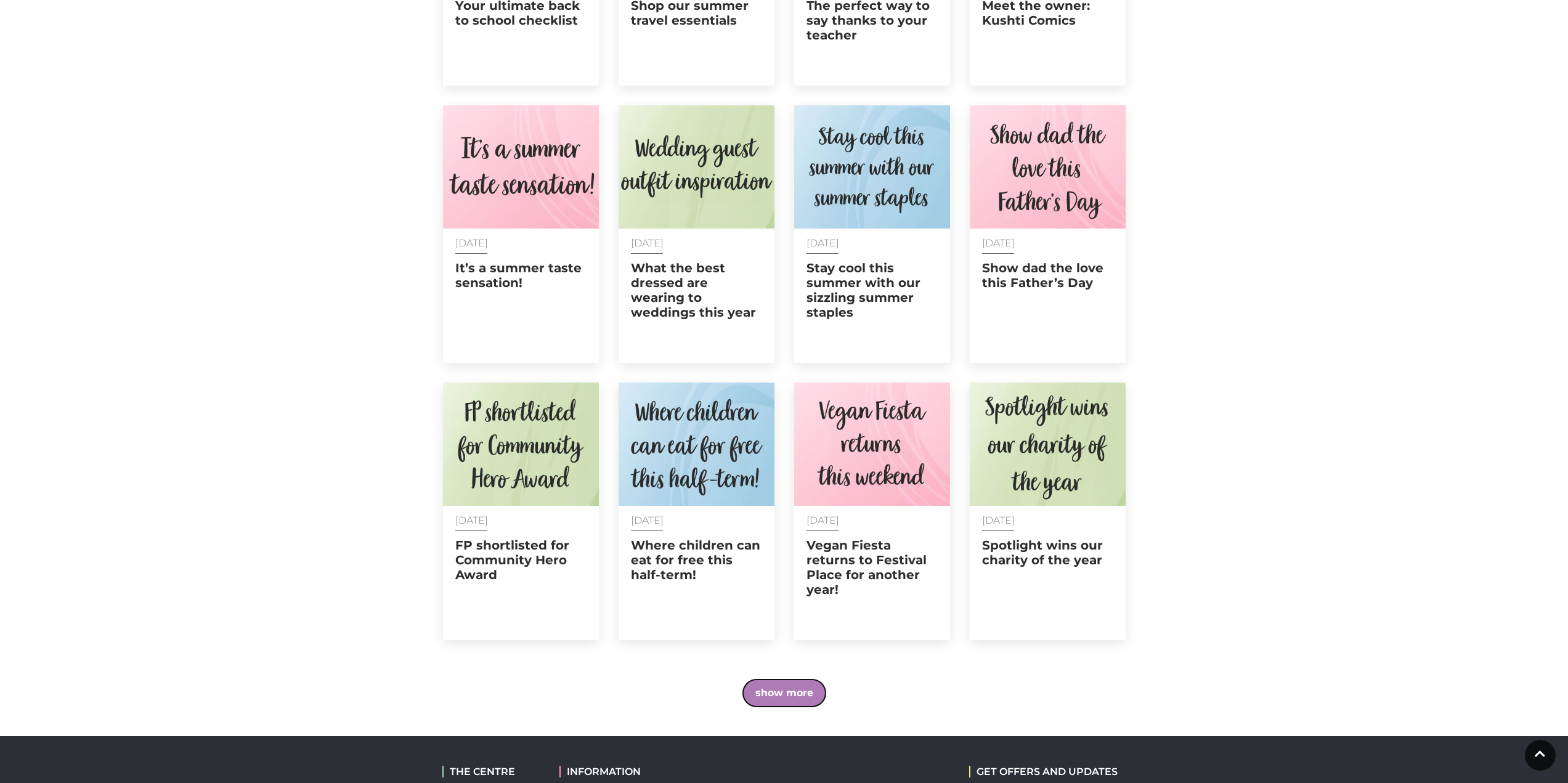
click at [799, 680] on button "show more" at bounding box center [784, 693] width 83 height 27
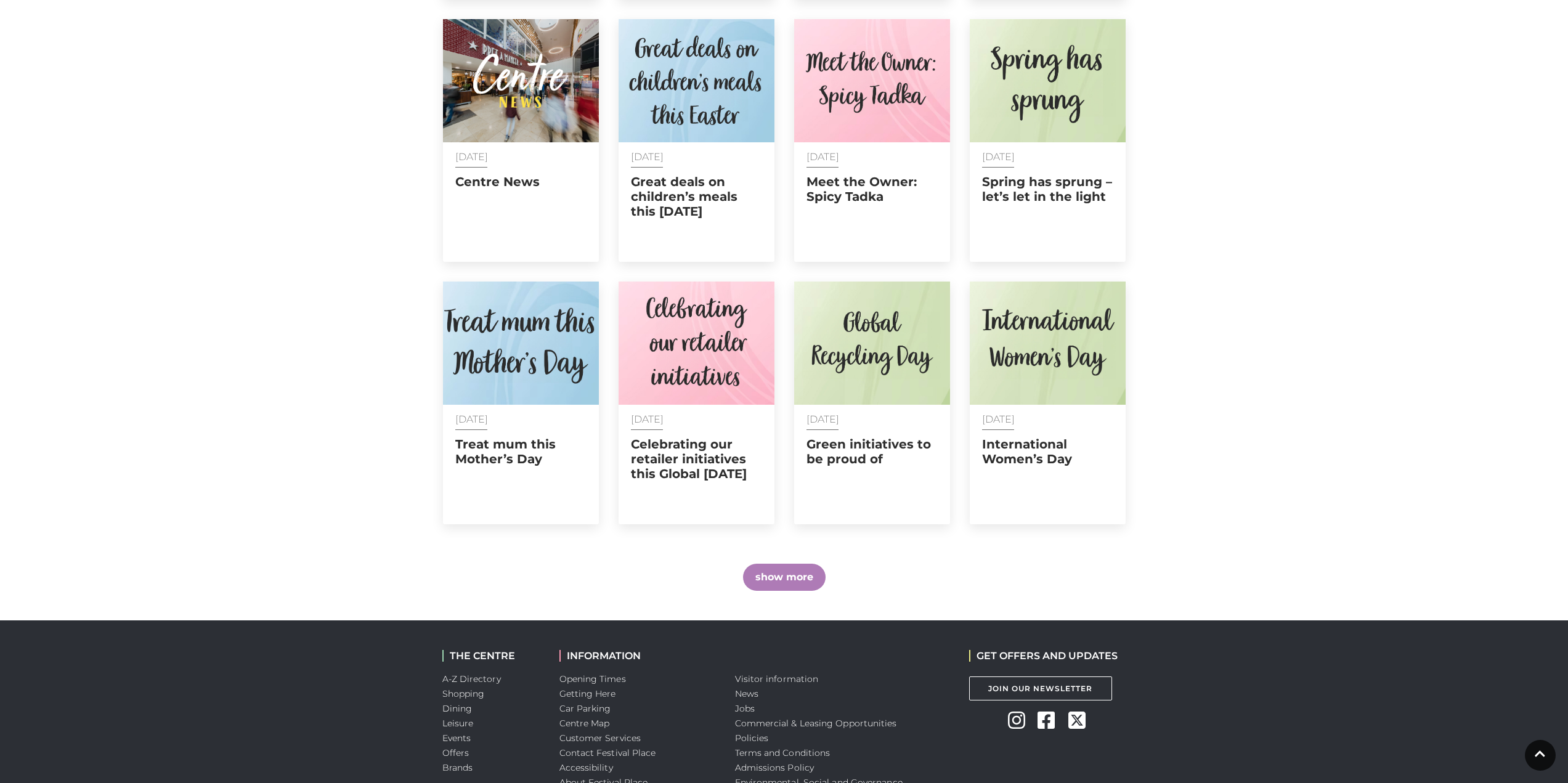
scroll to position [2266, 0]
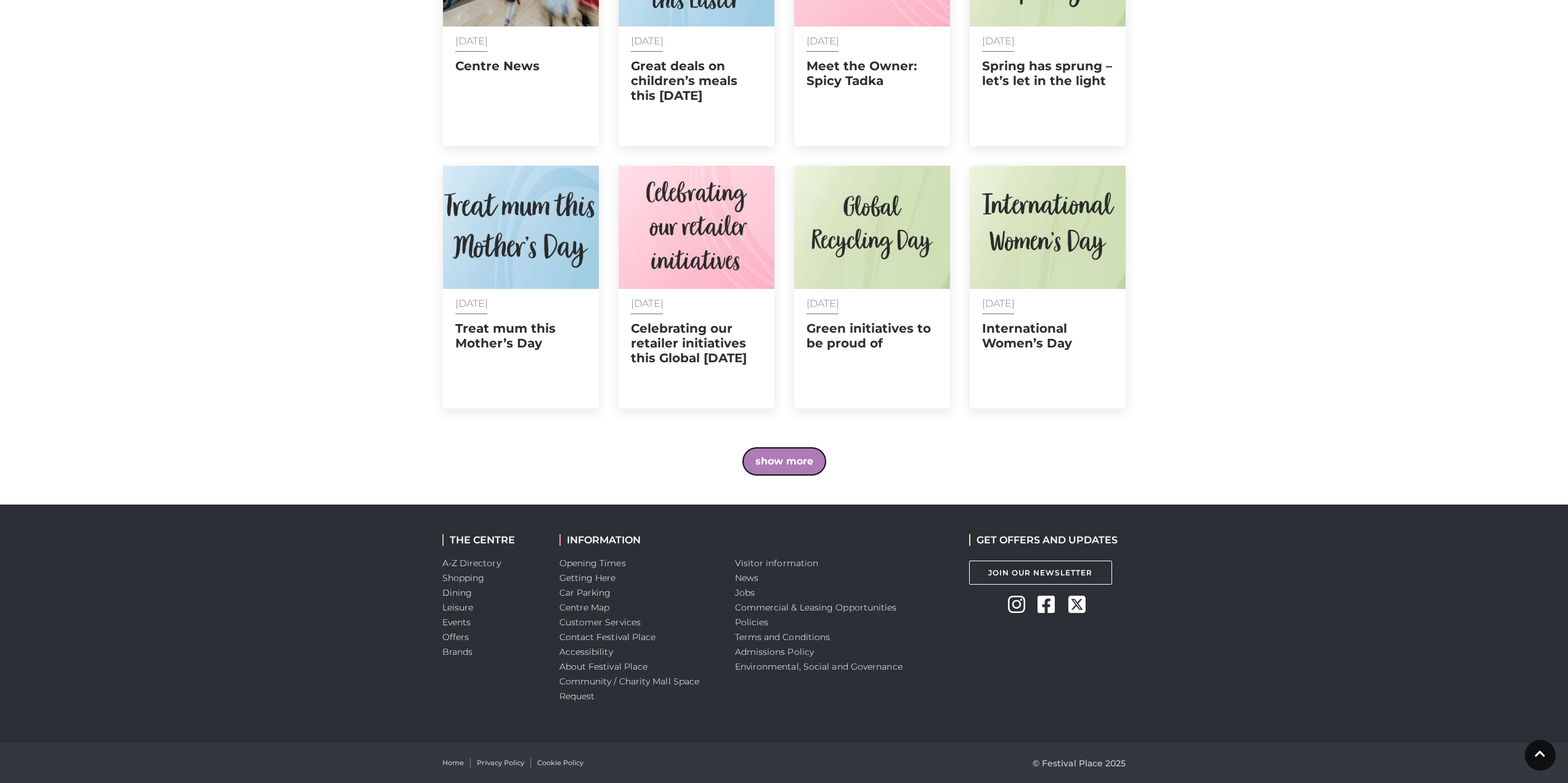
click at [781, 458] on button "show more" at bounding box center [784, 461] width 83 height 27
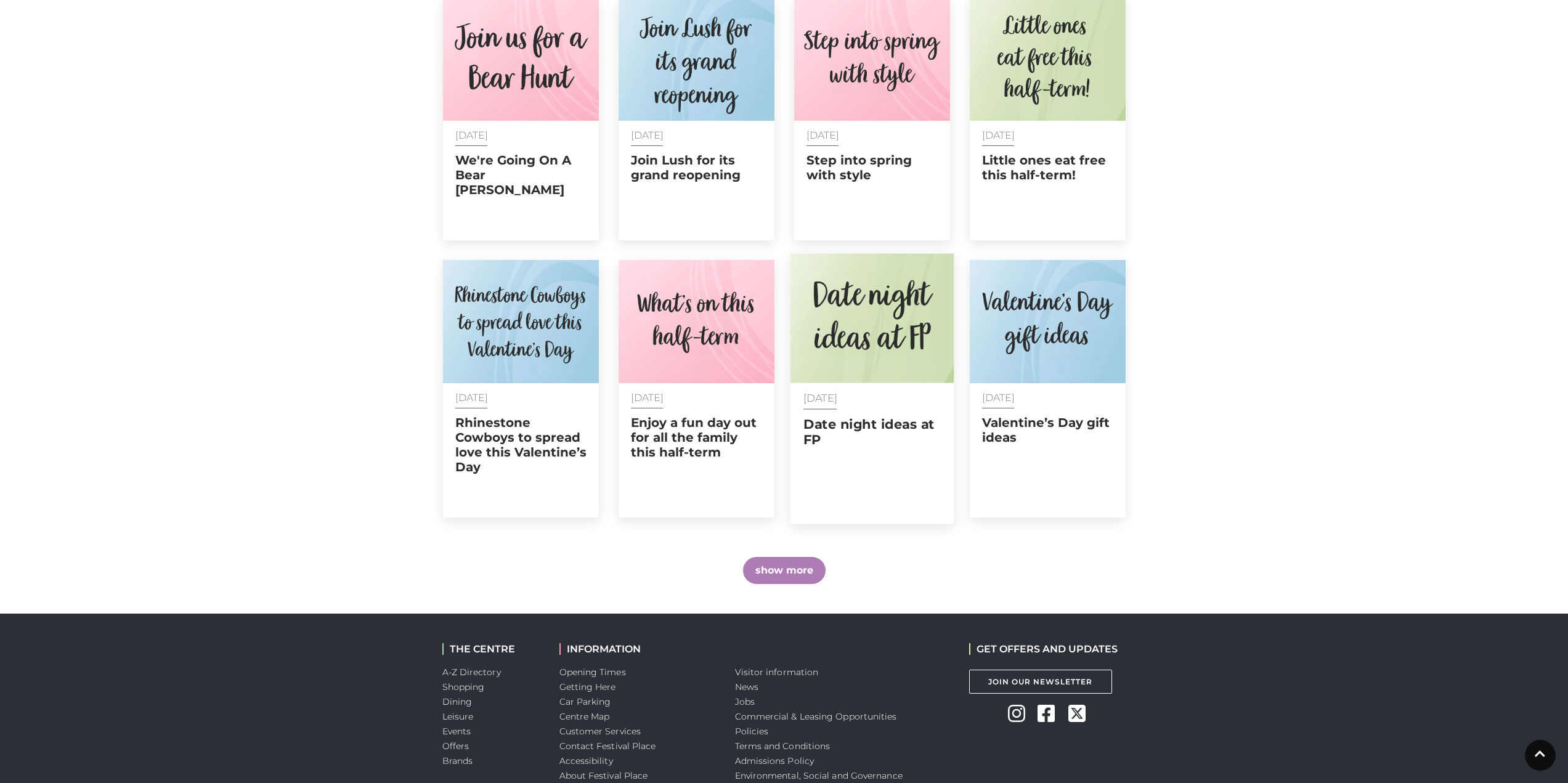
scroll to position [2697, 0]
click at [792, 557] on button "show more" at bounding box center [784, 570] width 83 height 27
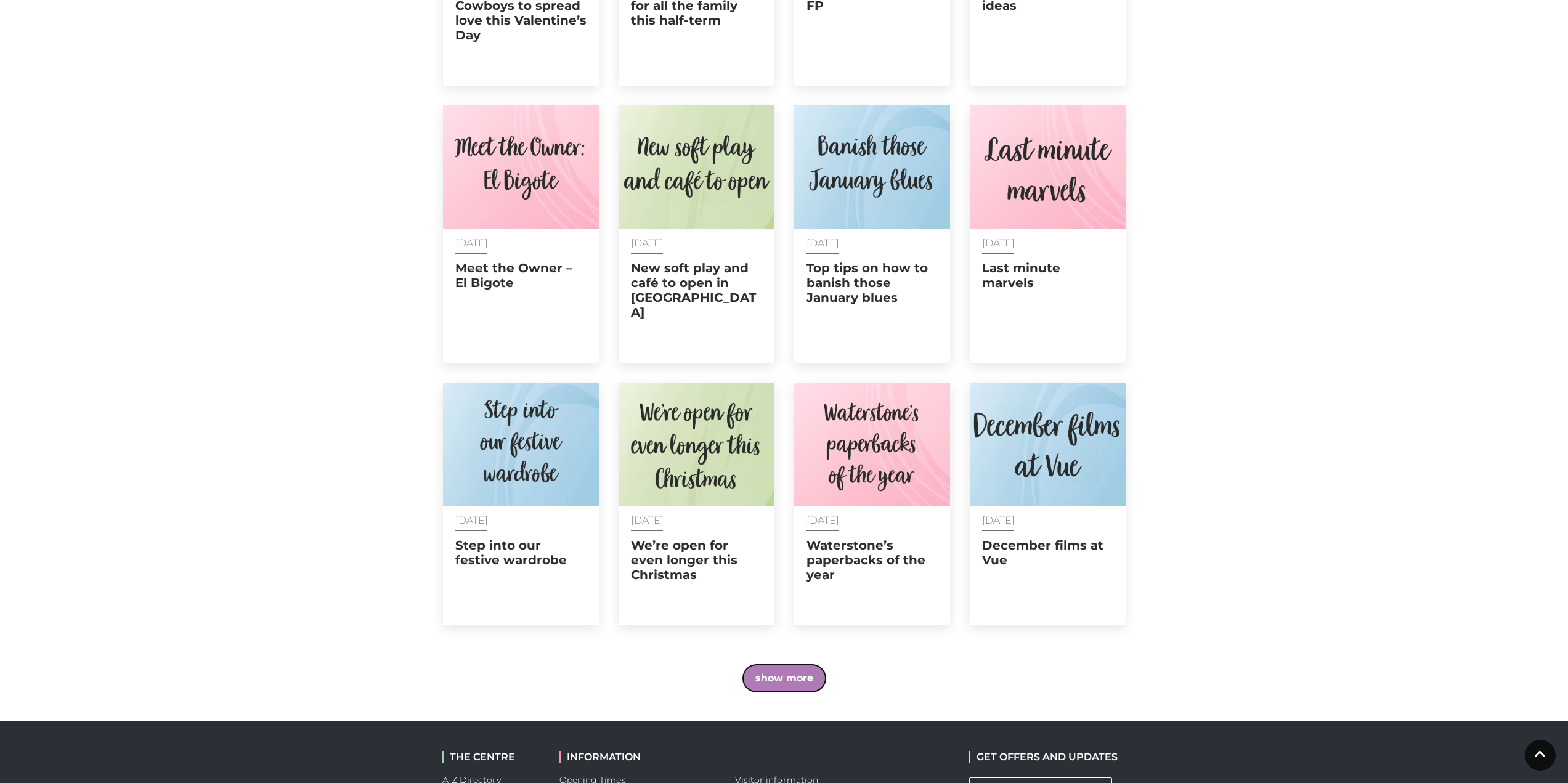
click at [799, 665] on button "show more" at bounding box center [784, 678] width 83 height 27
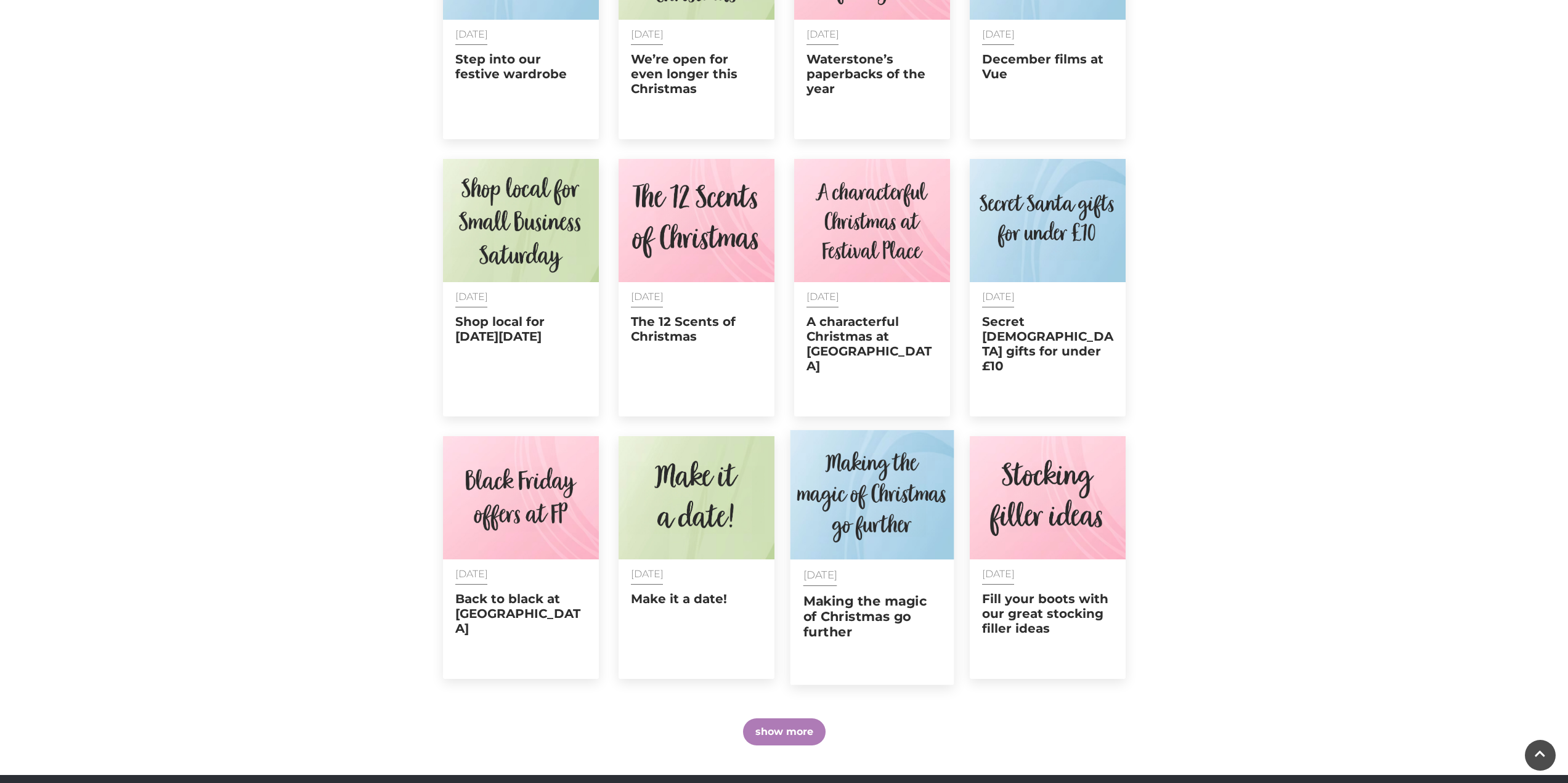
scroll to position [3621, 0]
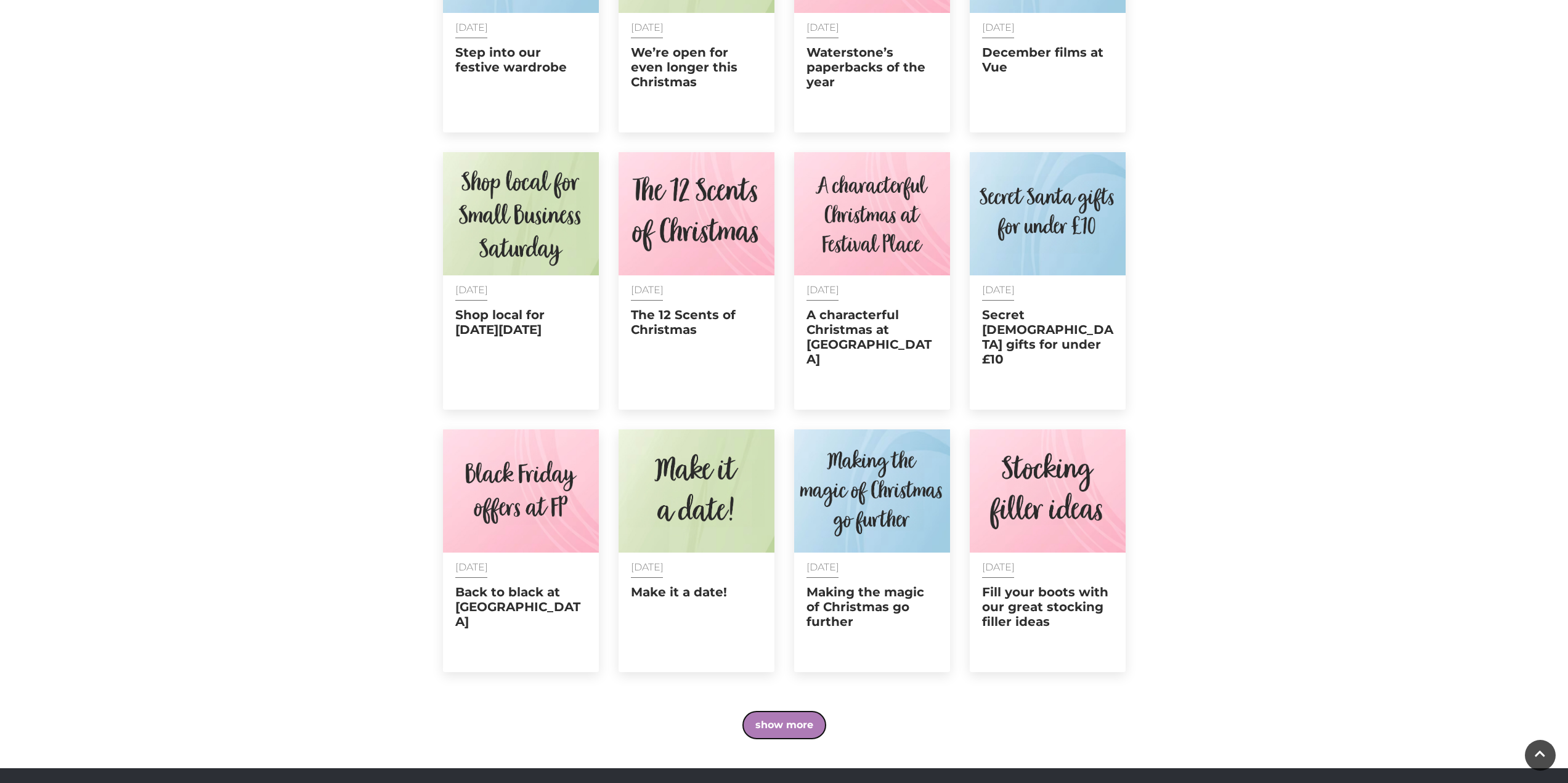
click at [805, 711] on button "show more" at bounding box center [784, 725] width 83 height 27
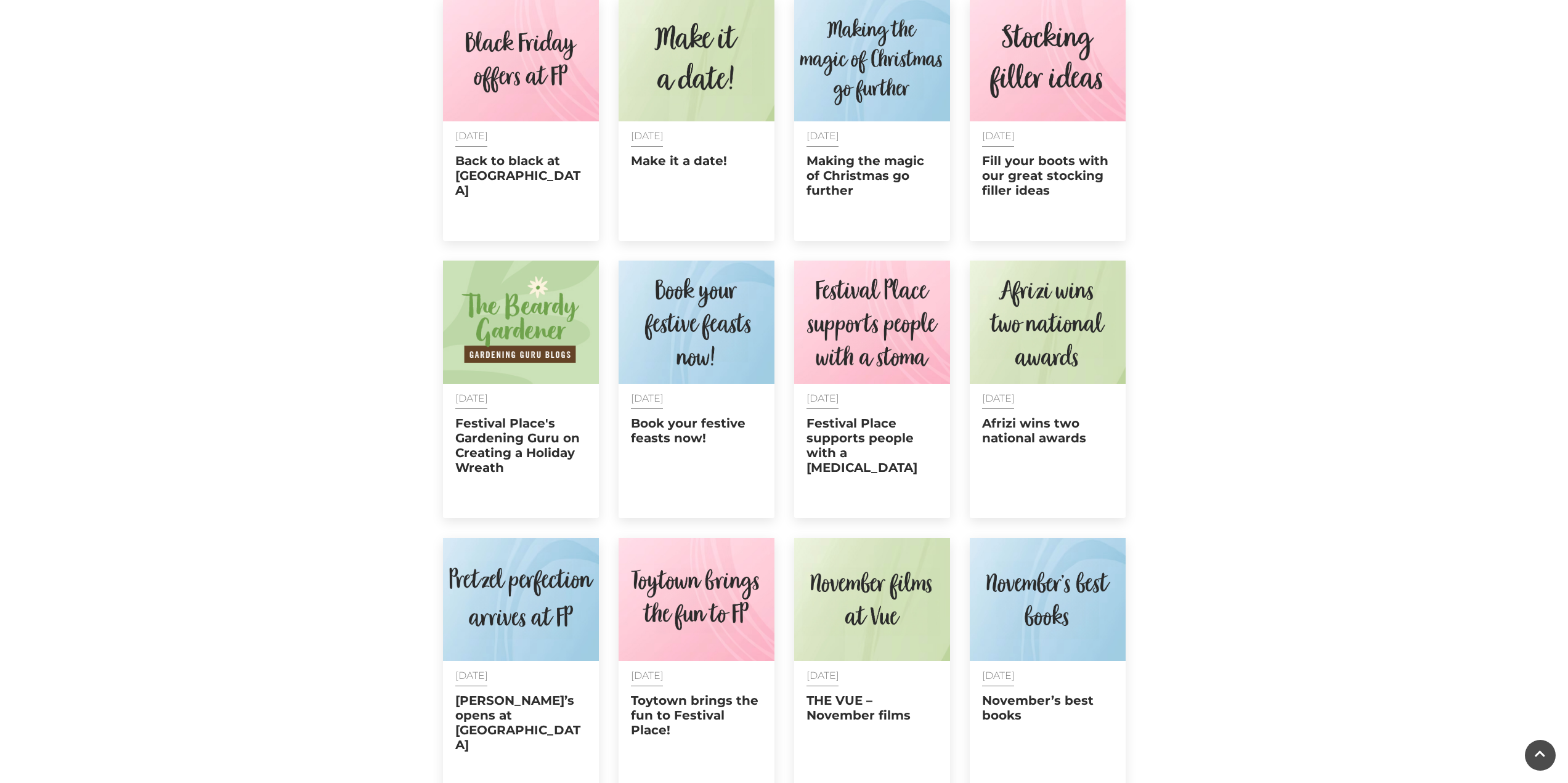
scroll to position [4395, 0]
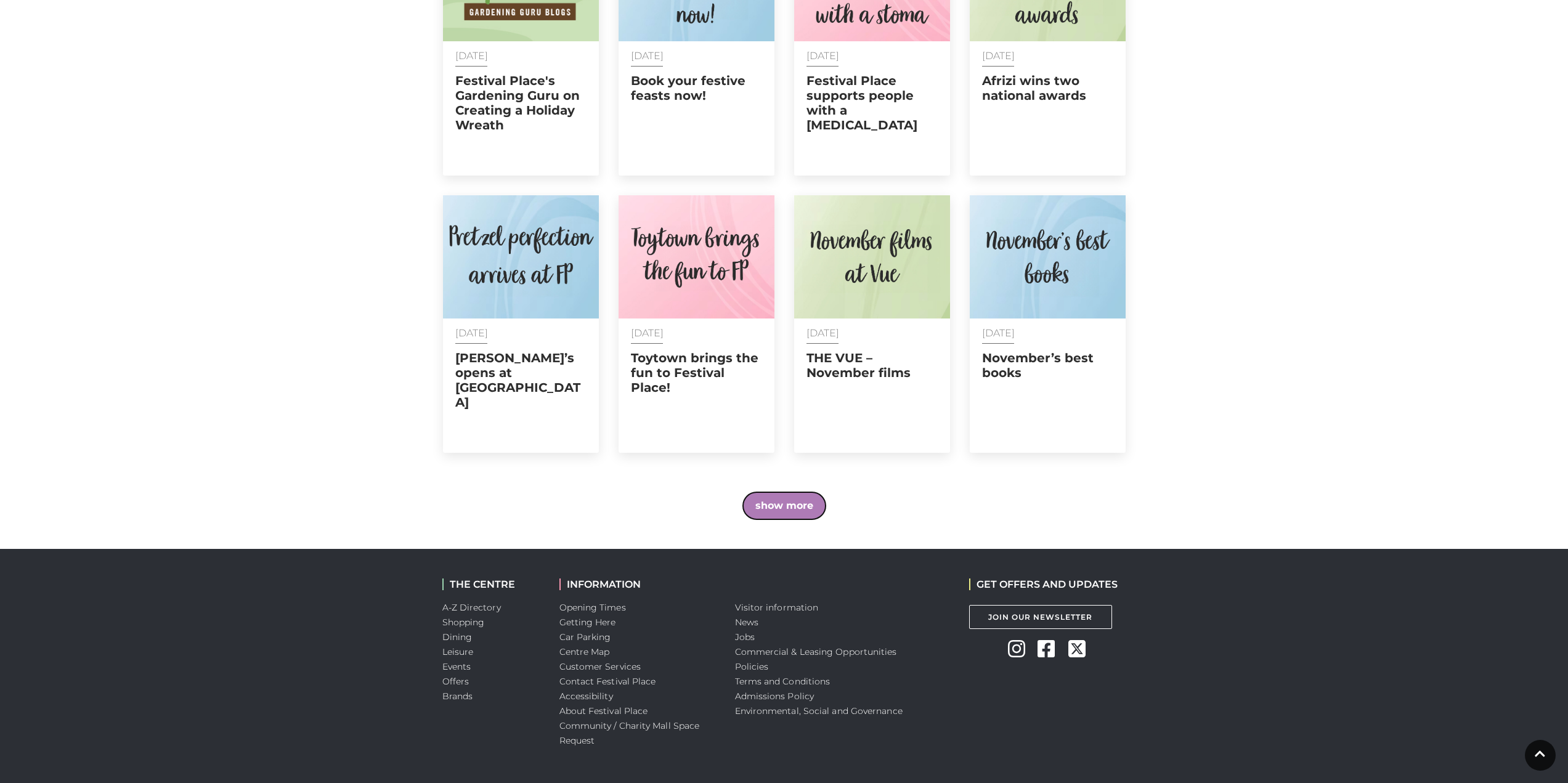
click at [778, 493] on button "show more" at bounding box center [784, 506] width 83 height 27
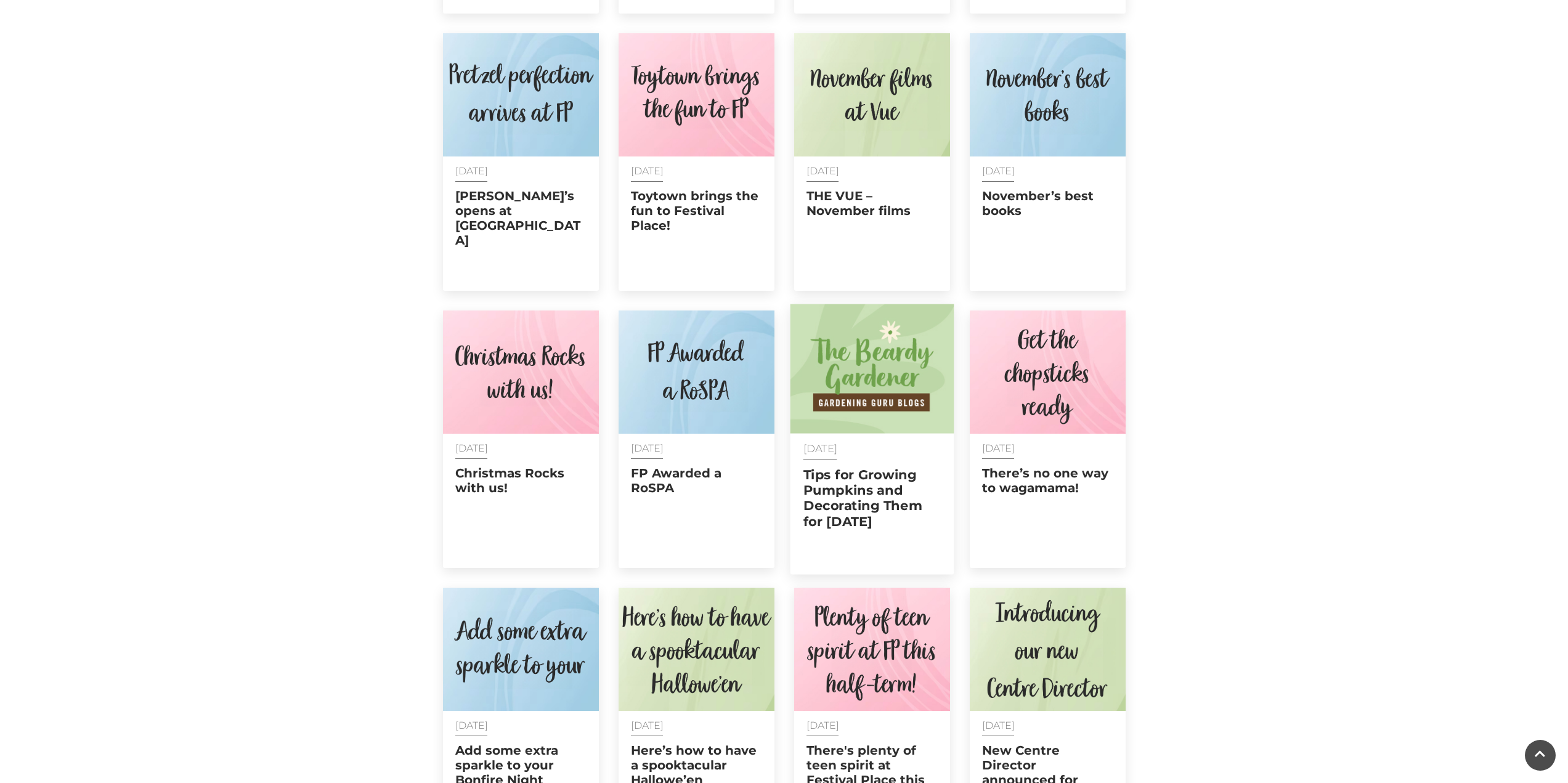
scroll to position [4827, 0]
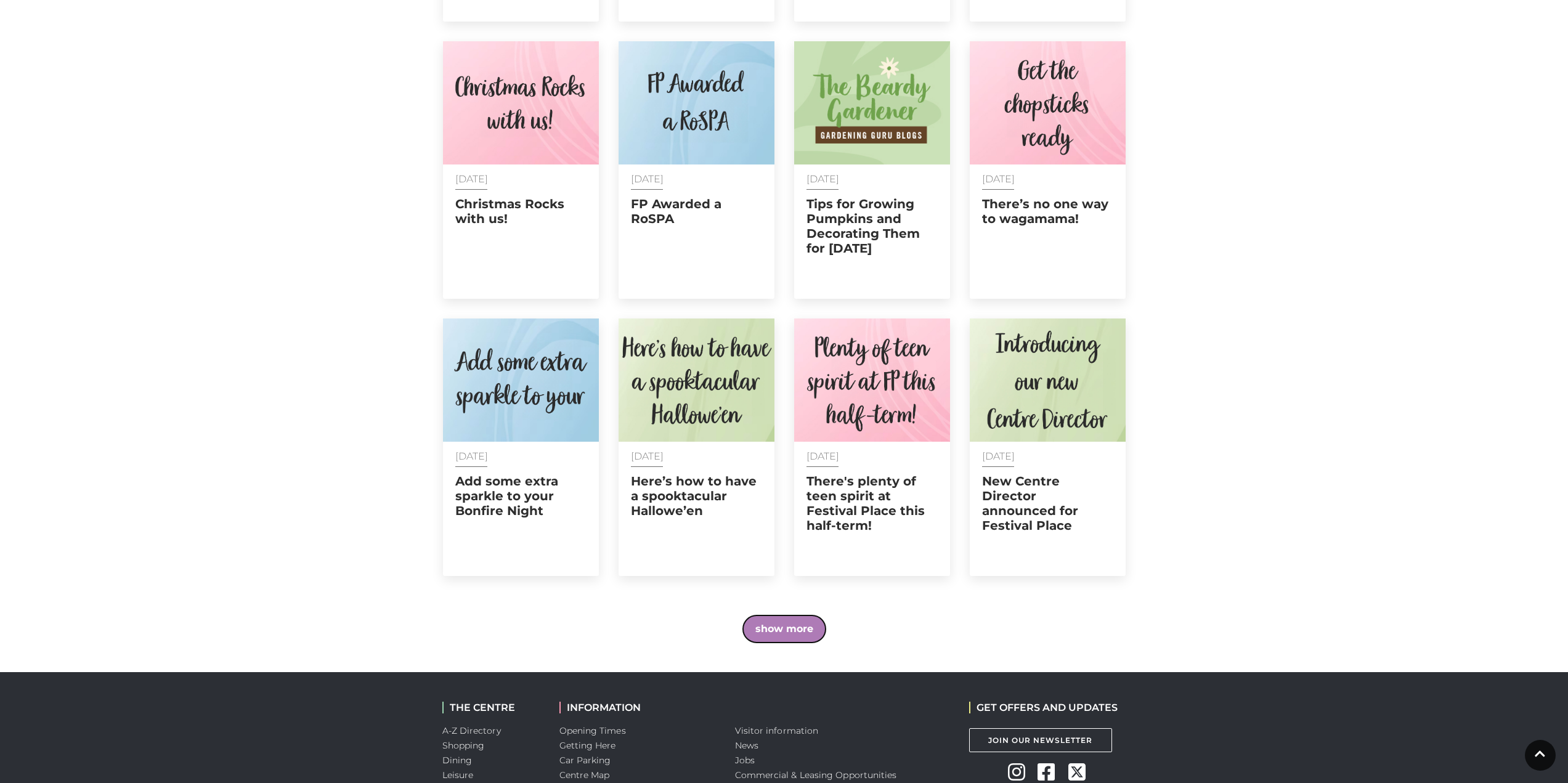
click at [792, 616] on button "show more" at bounding box center [784, 629] width 83 height 27
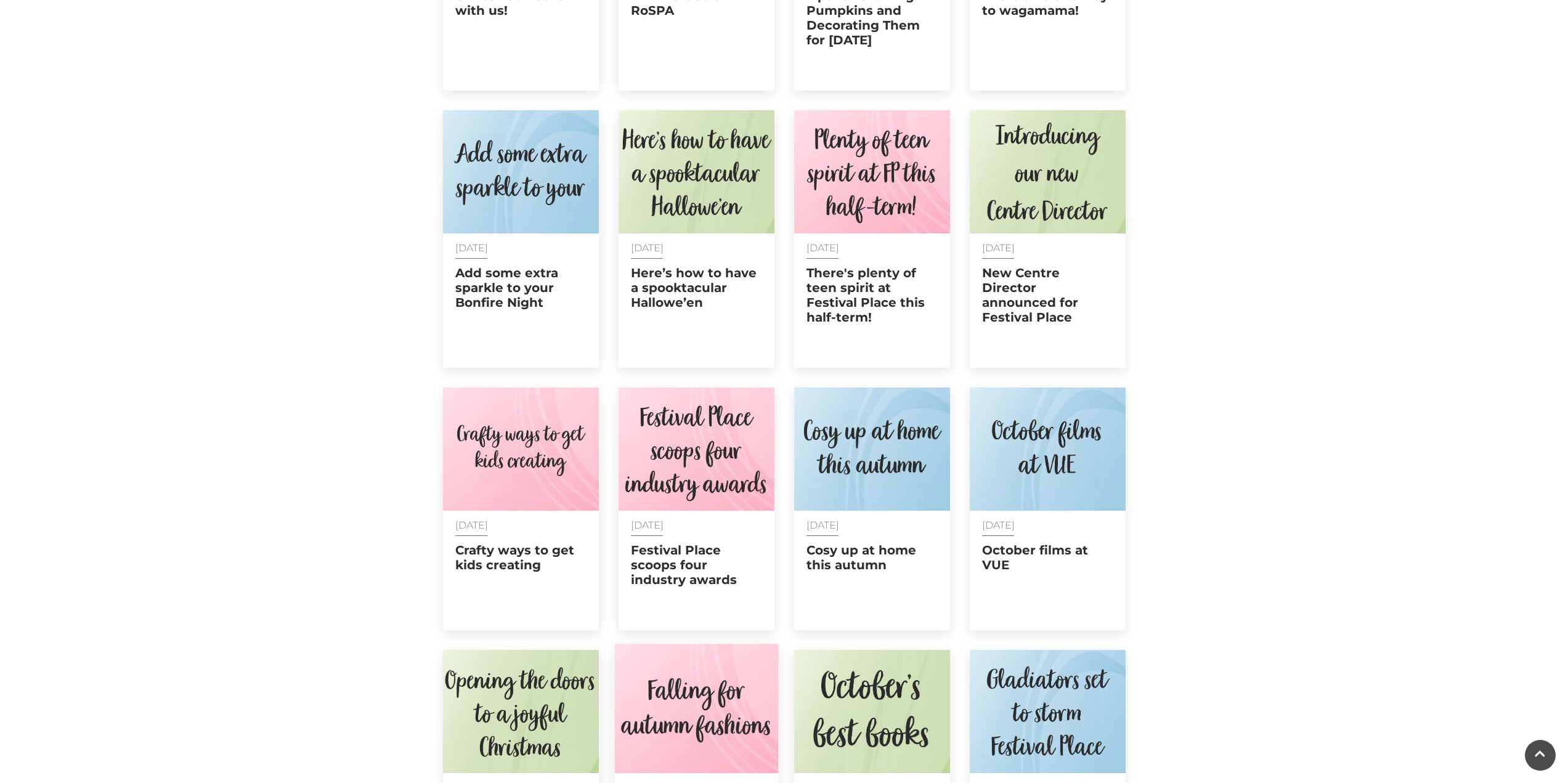
scroll to position [5319, 0]
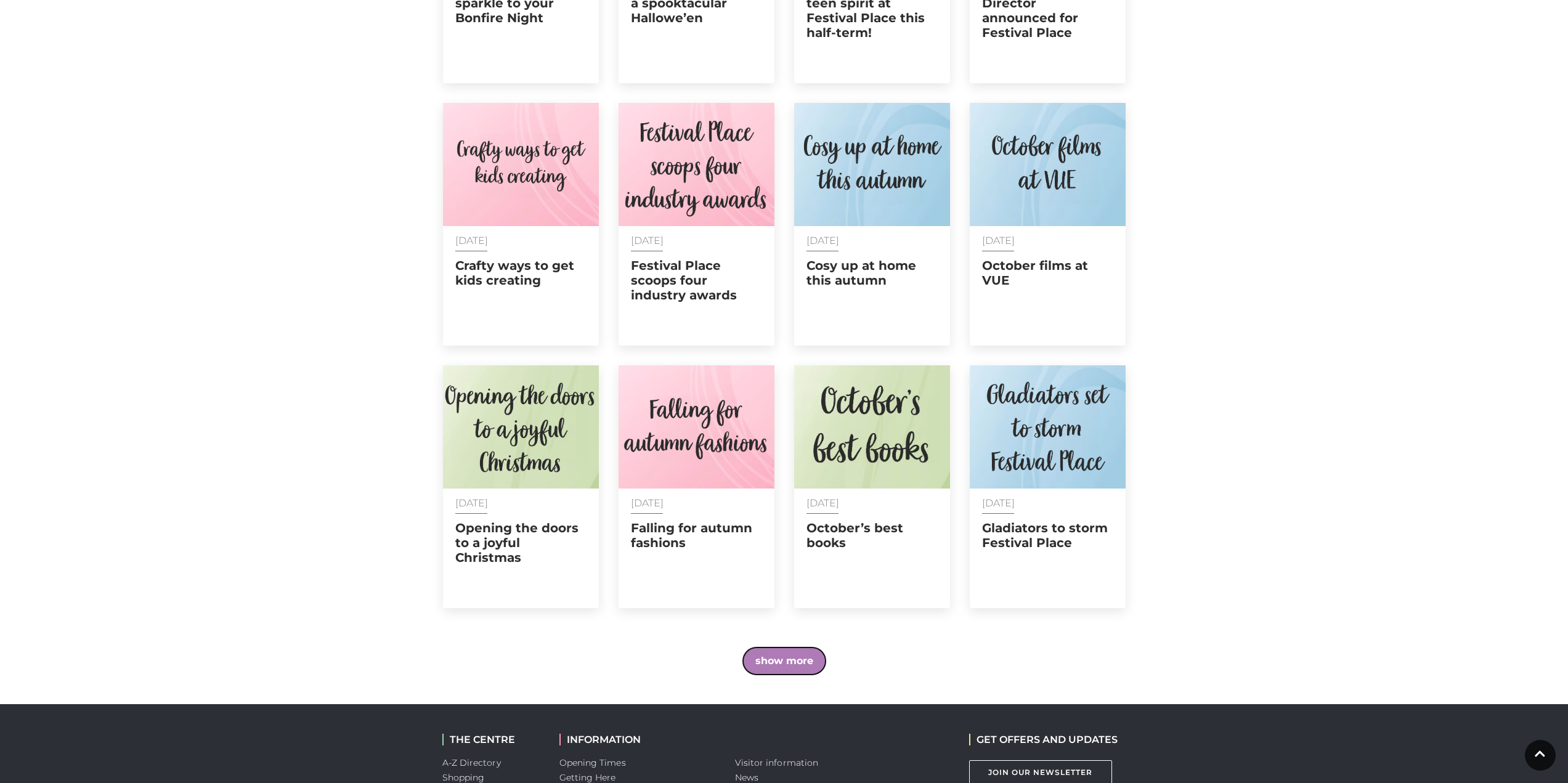
click at [797, 647] on button "show more" at bounding box center [784, 661] width 83 height 27
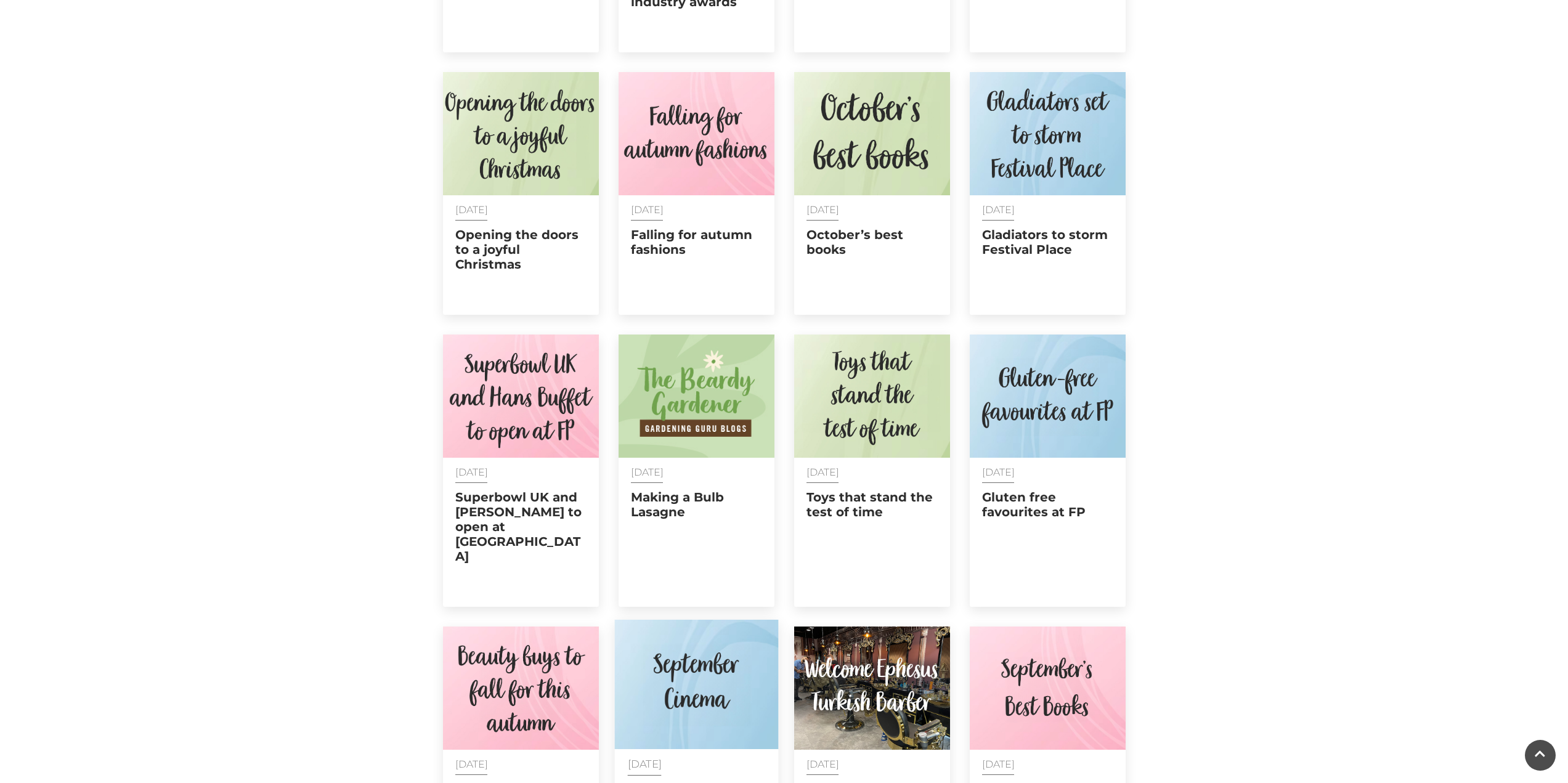
scroll to position [5751, 0]
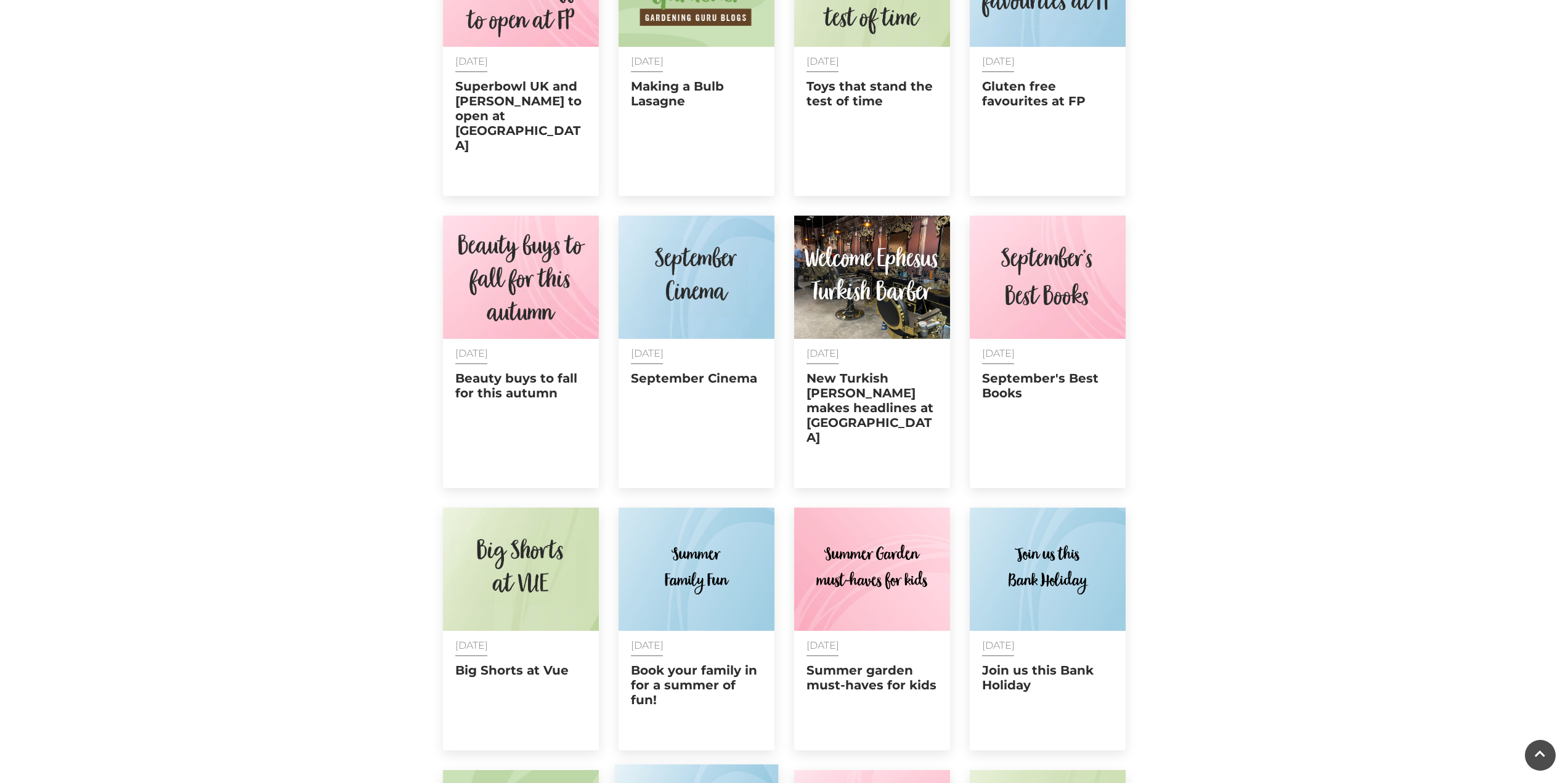
scroll to position [6243, 0]
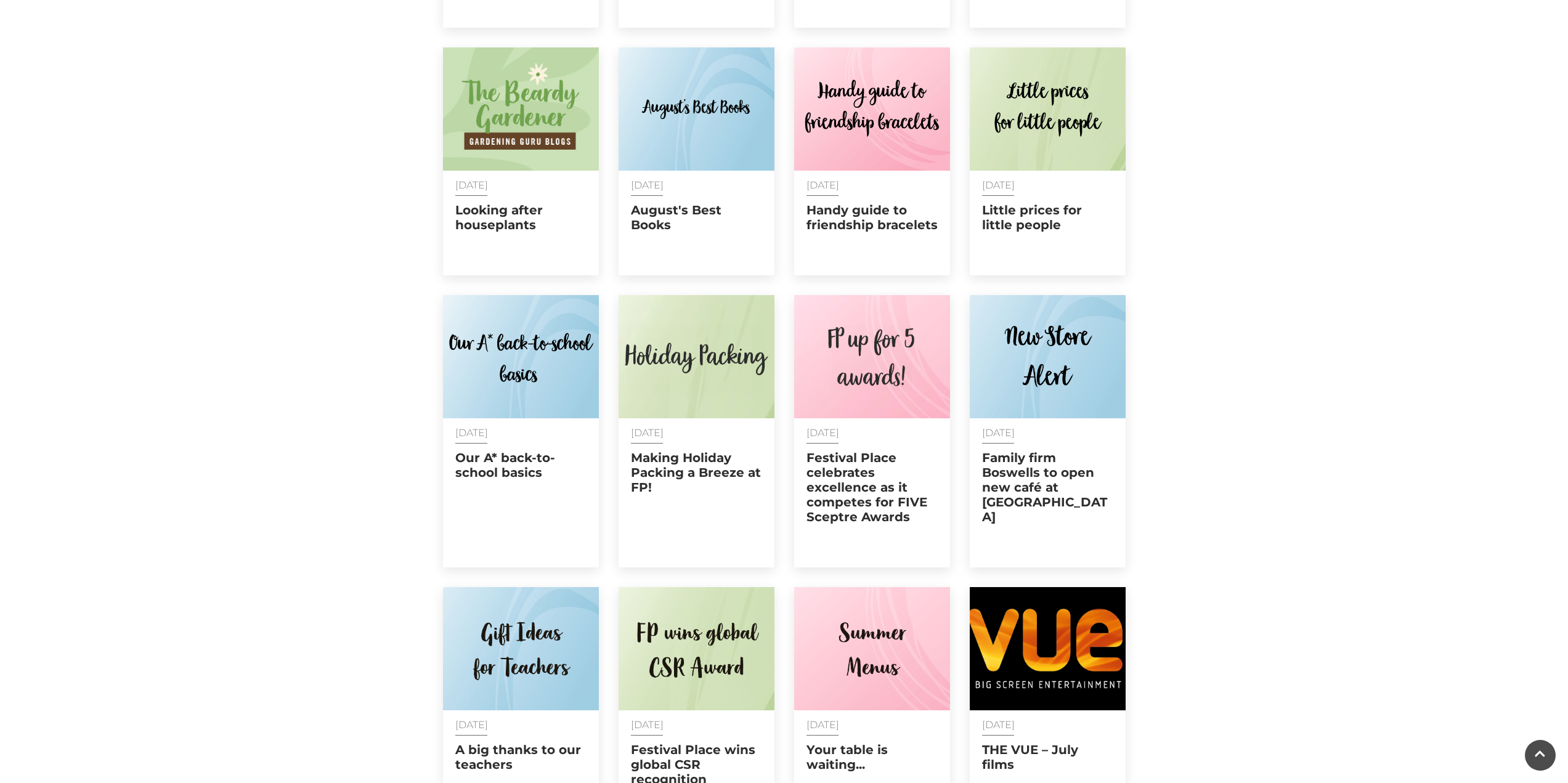
scroll to position [6860, 0]
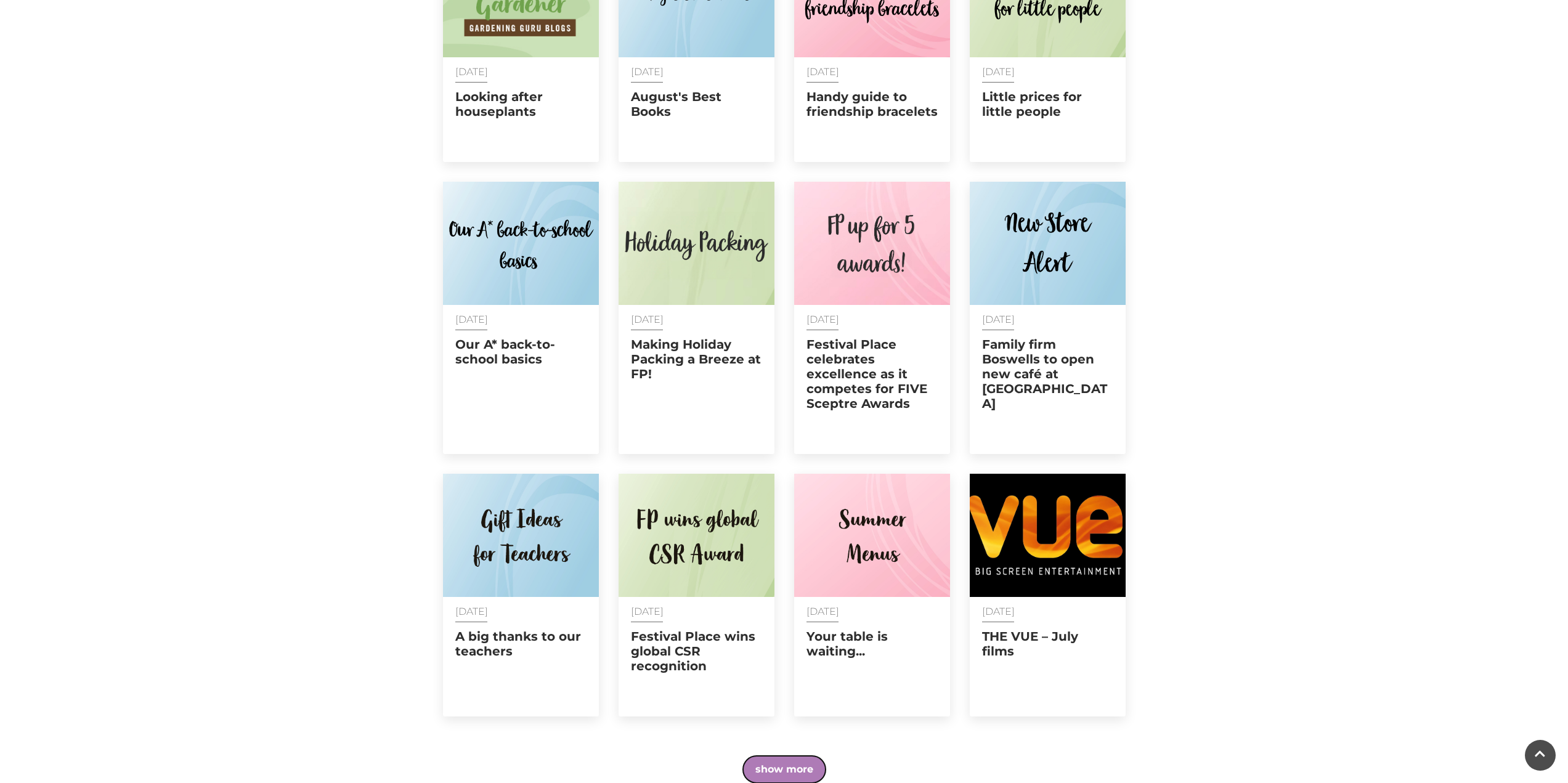
click at [793, 756] on button "show more" at bounding box center [784, 769] width 83 height 27
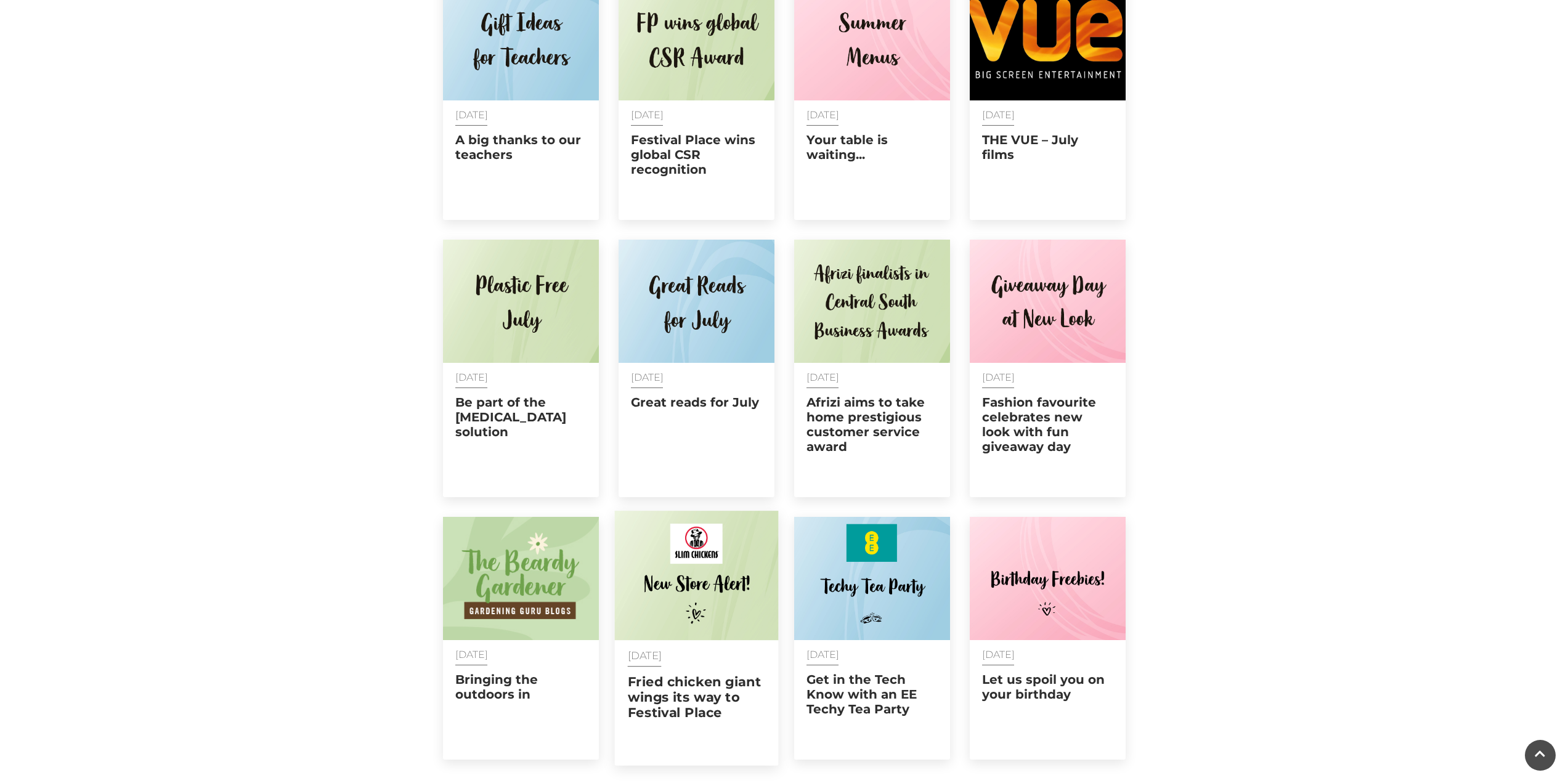
scroll to position [7414, 0]
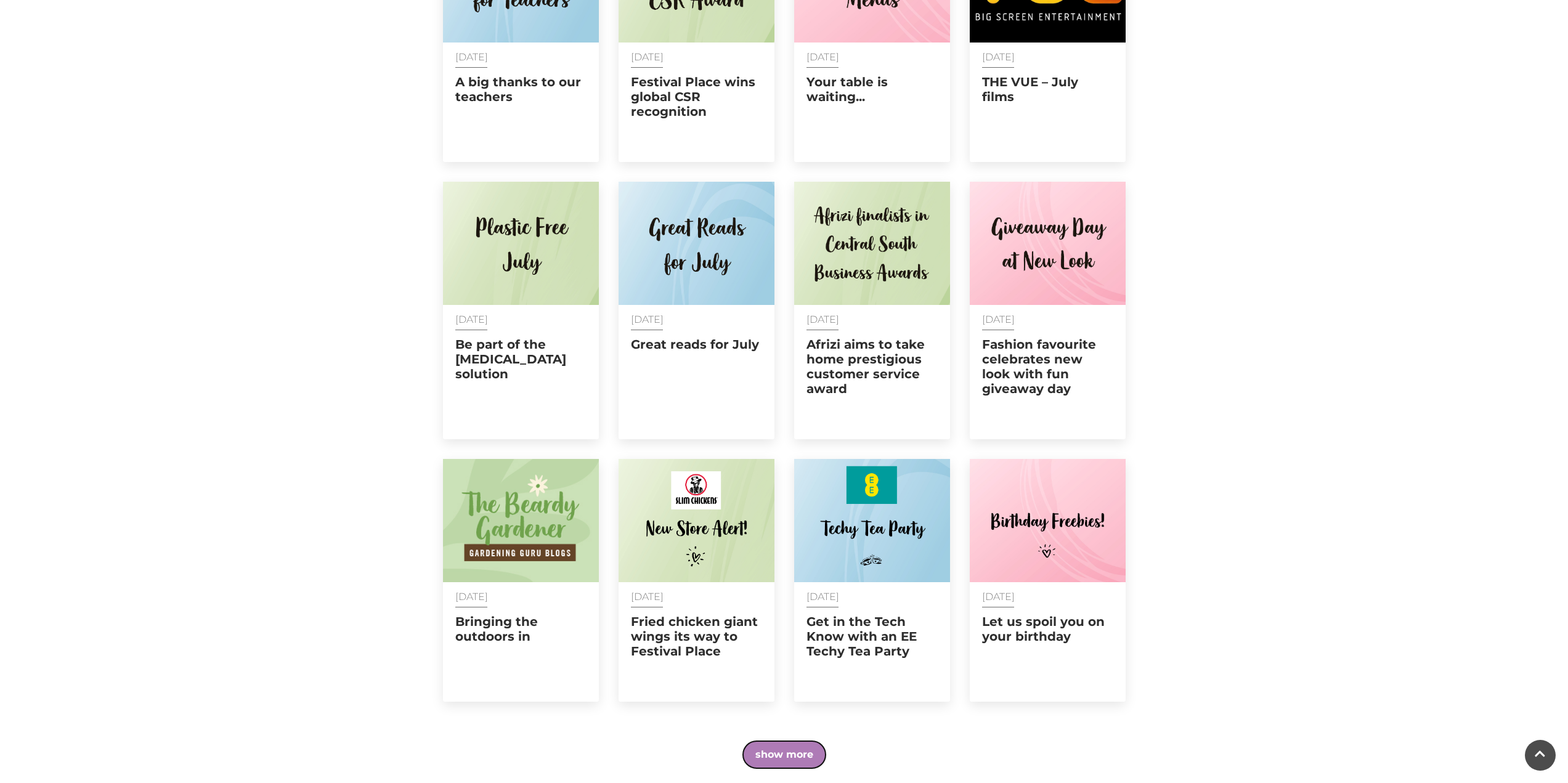
click at [806, 741] on button "show more" at bounding box center [784, 754] width 83 height 27
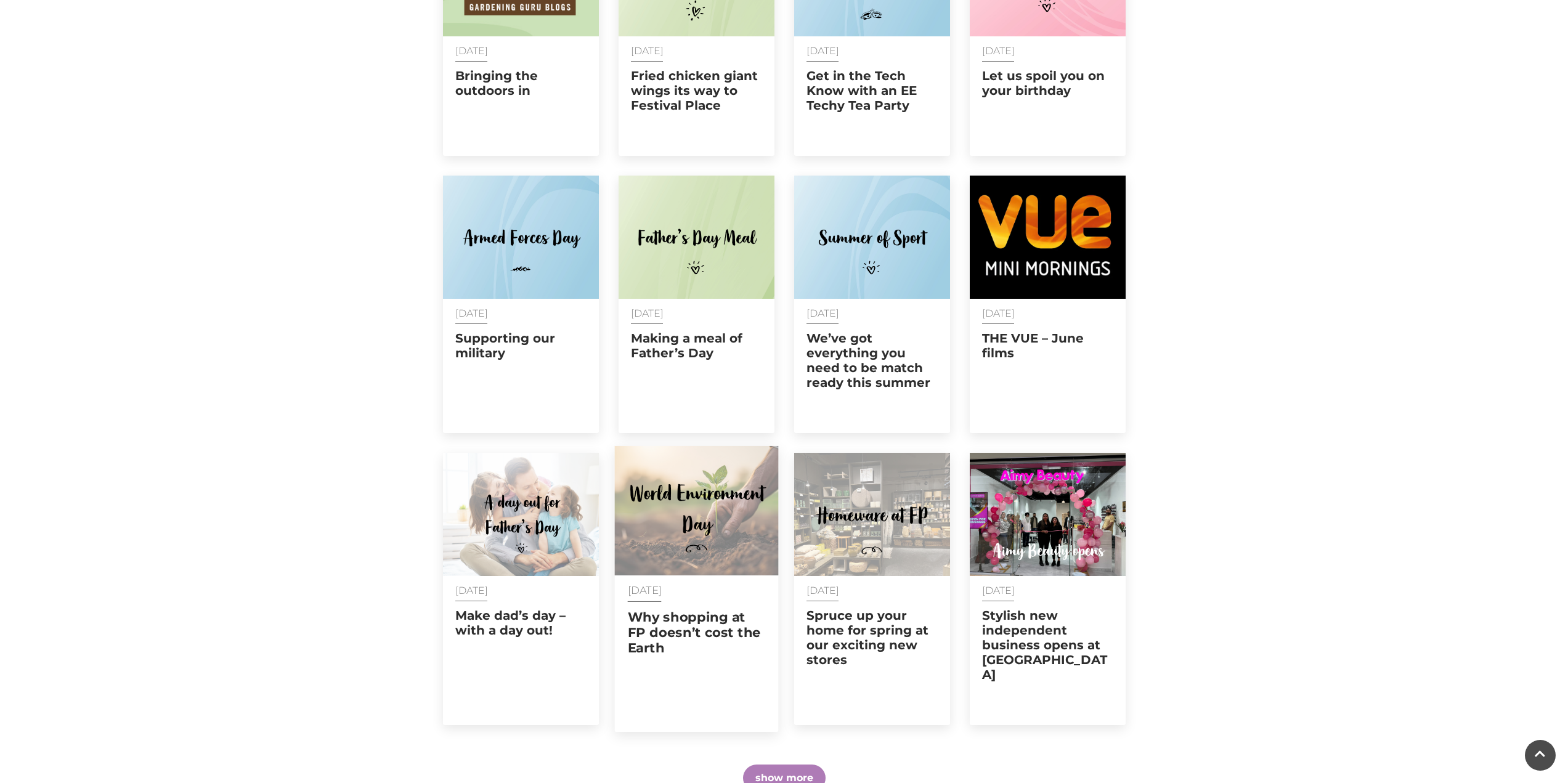
scroll to position [7969, 0]
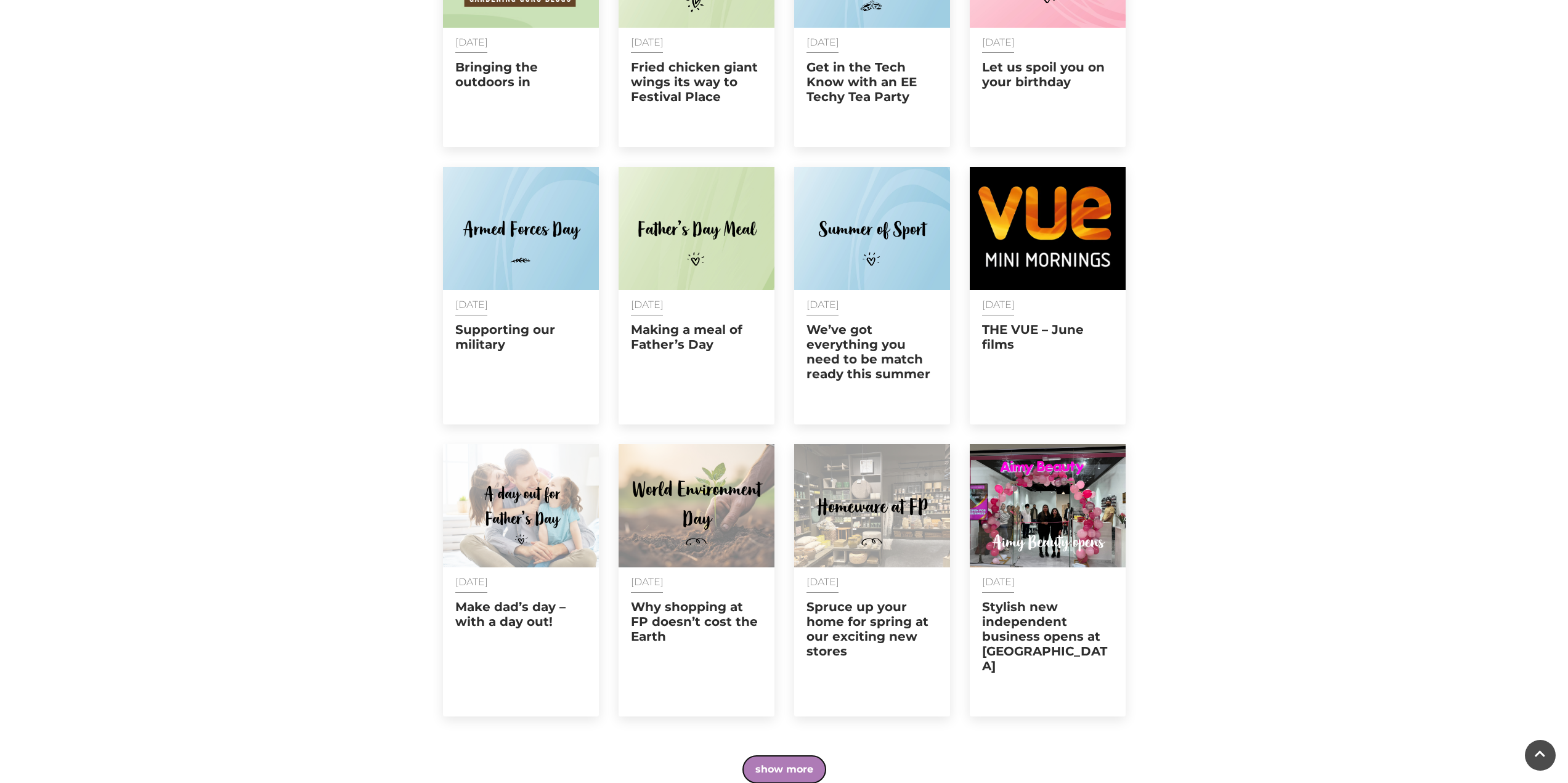
click at [796, 756] on button "show more" at bounding box center [784, 769] width 83 height 27
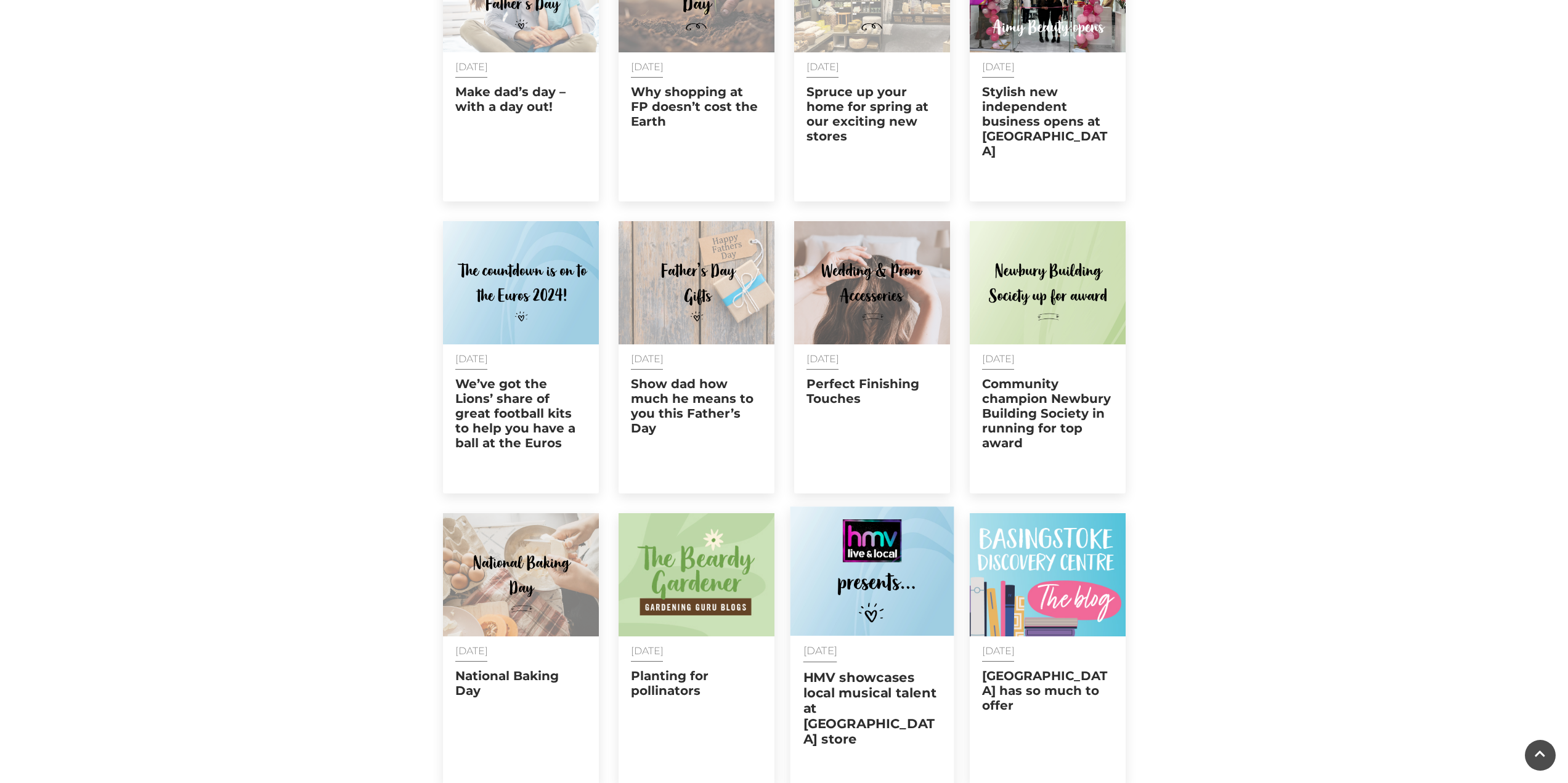
scroll to position [8524, 0]
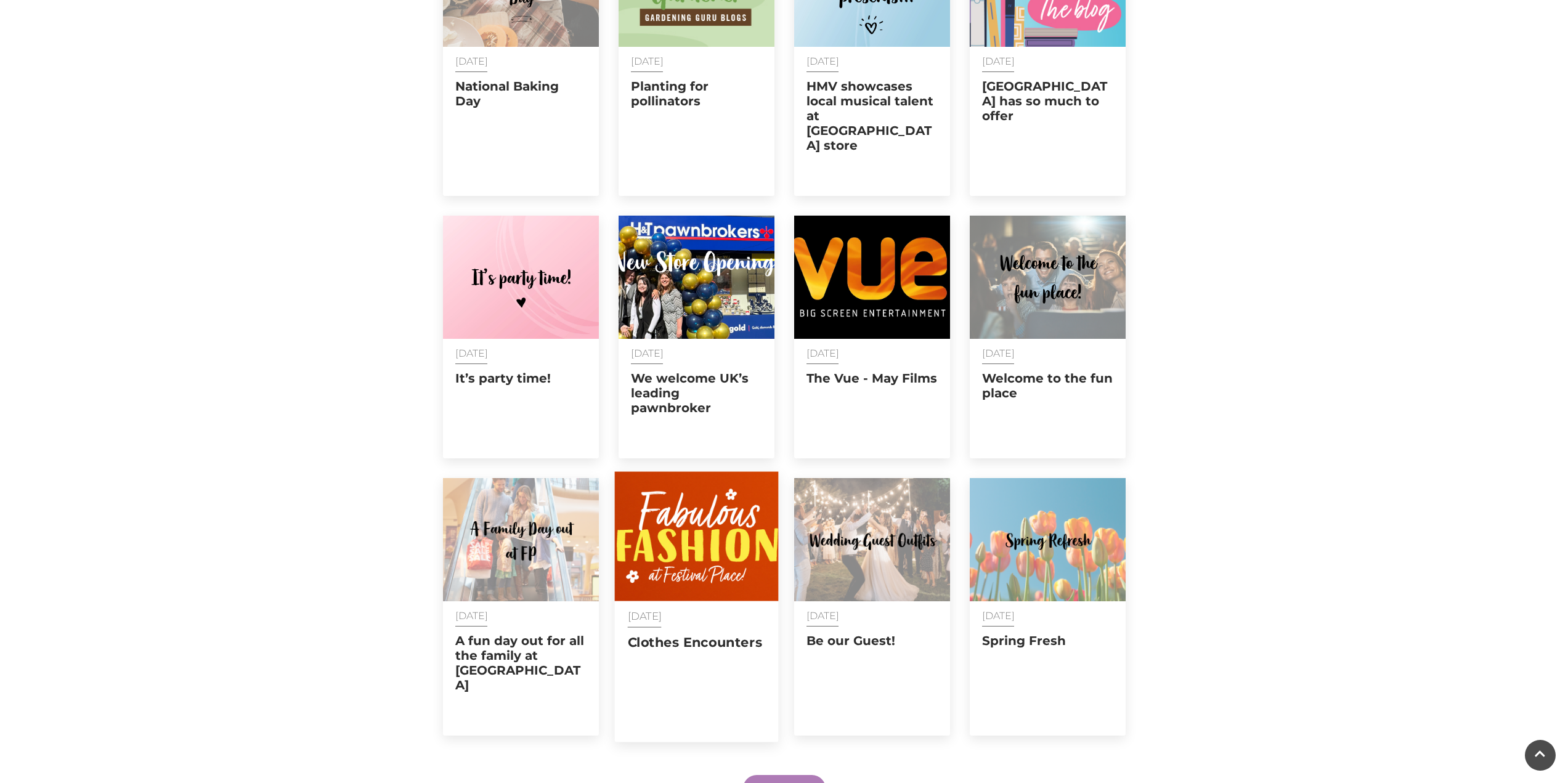
scroll to position [9078, 0]
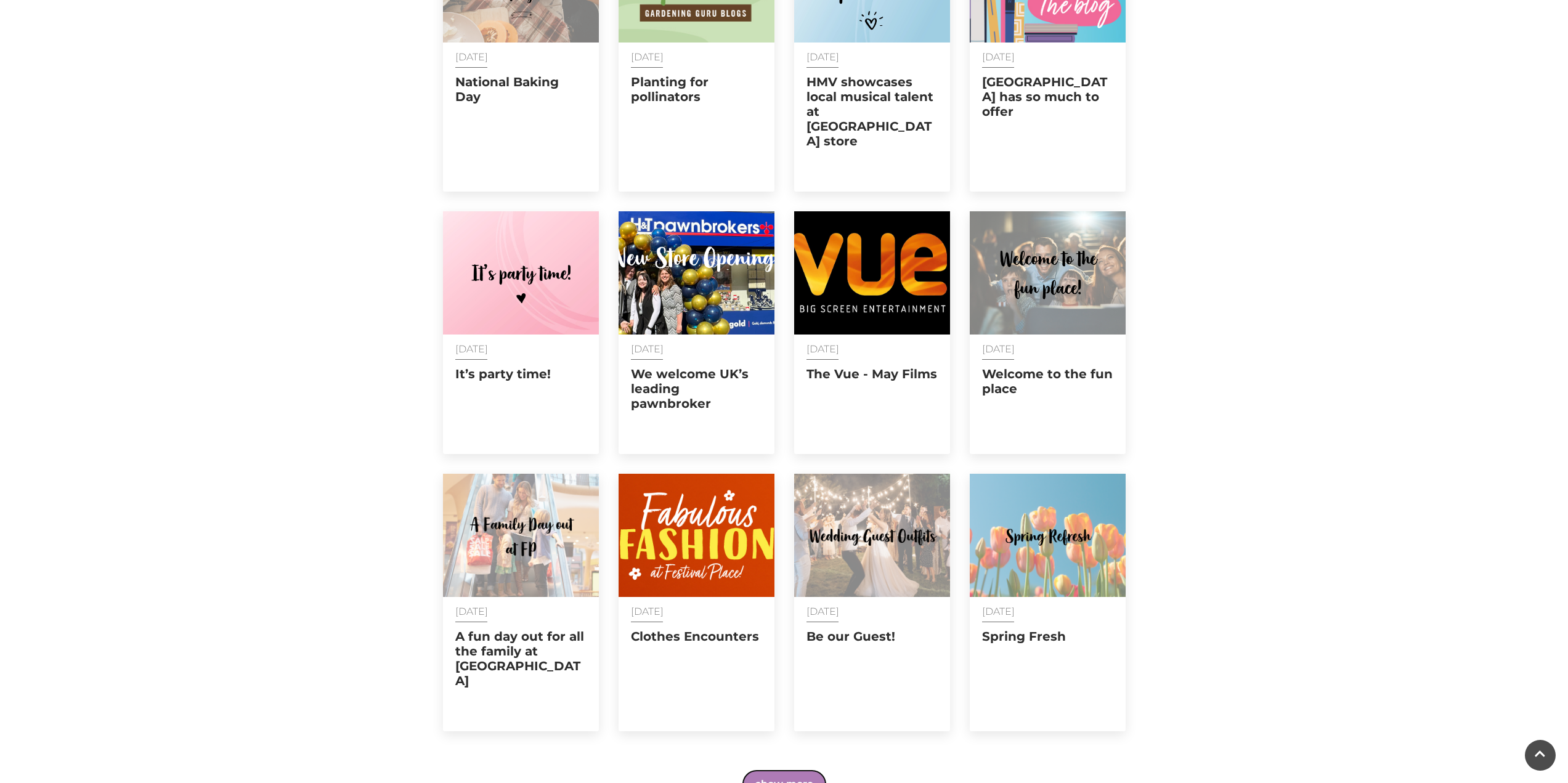
click at [805, 771] on button "show more" at bounding box center [784, 784] width 83 height 27
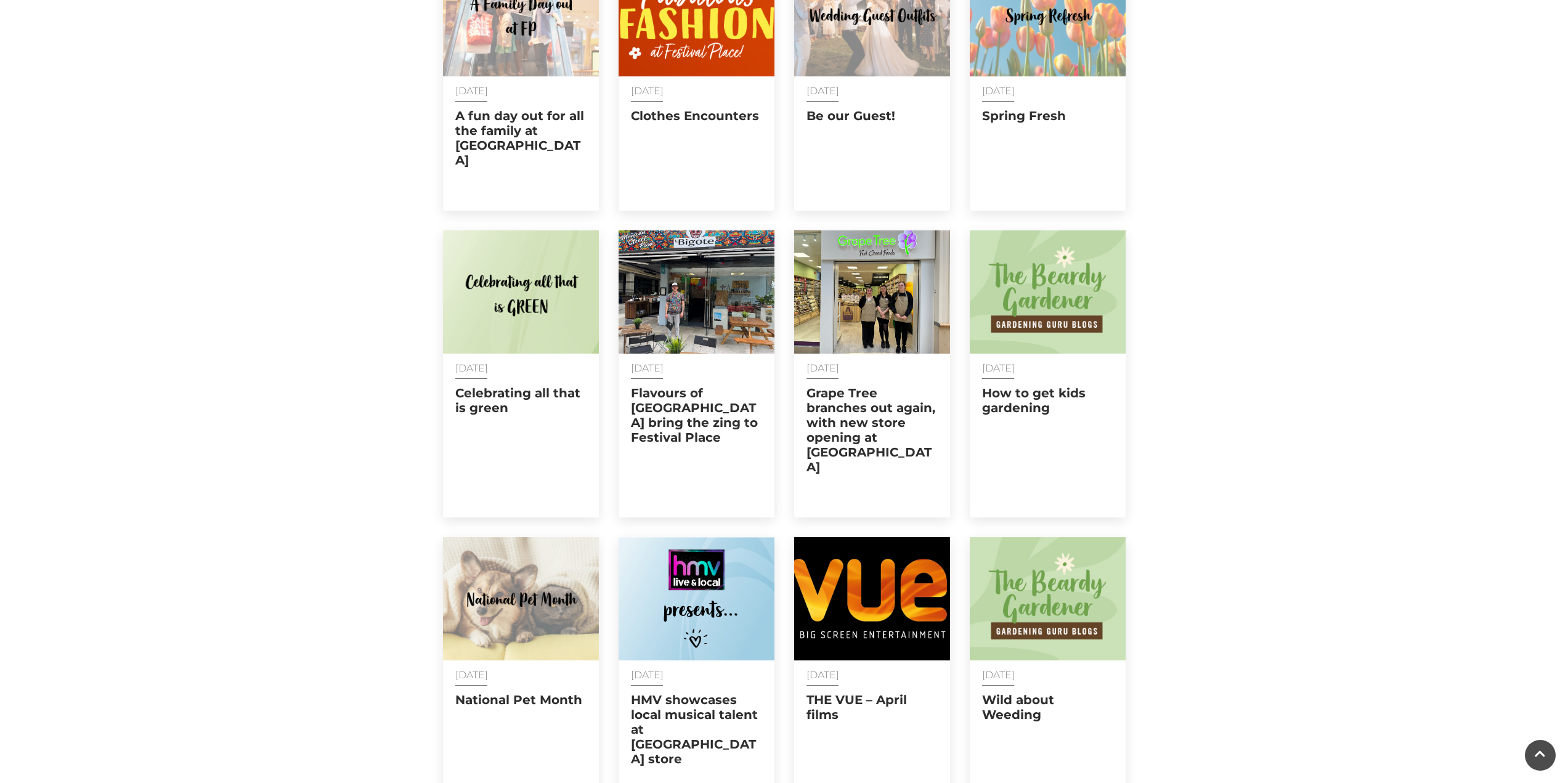
scroll to position [9694, 0]
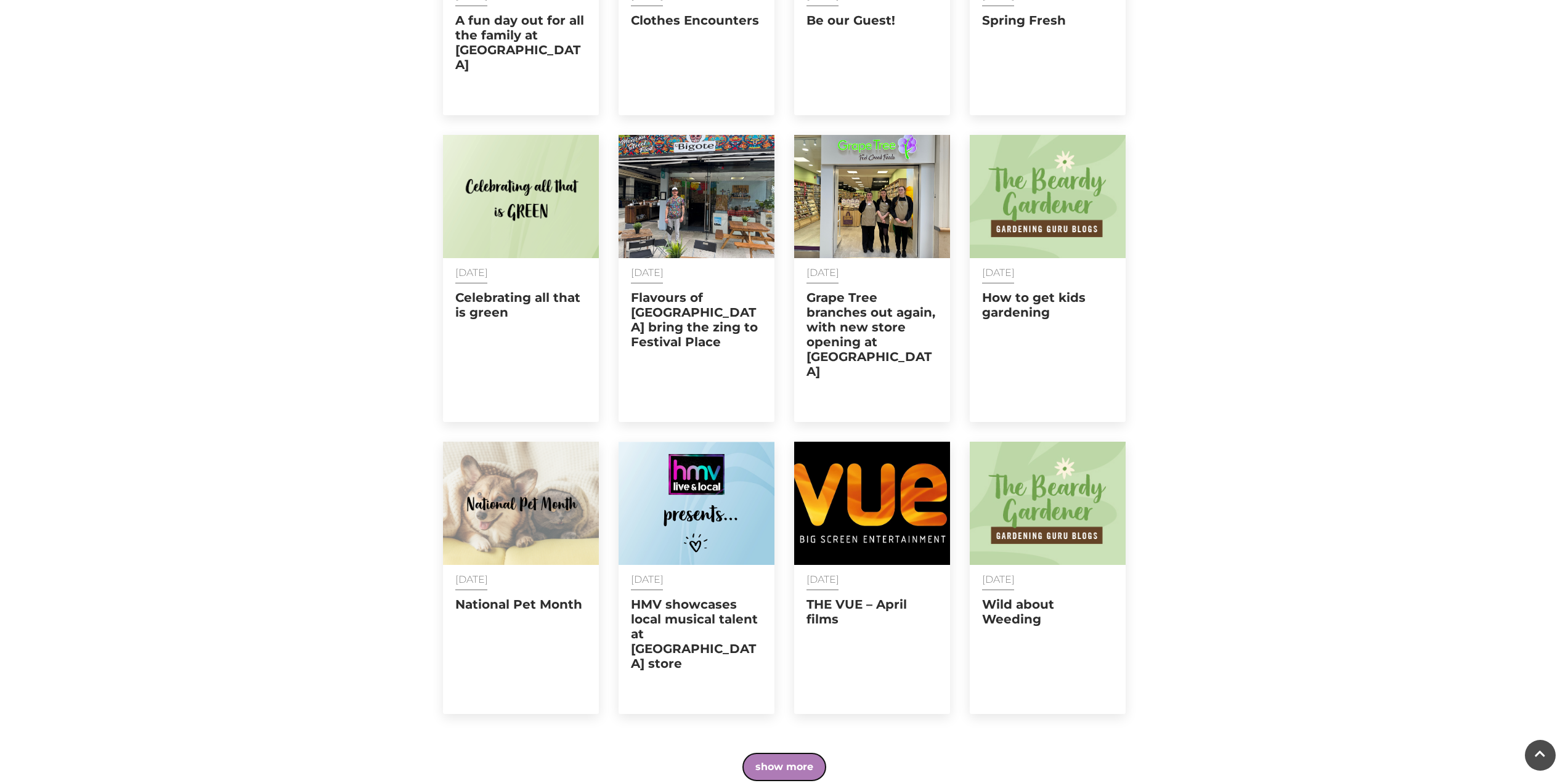
click at [802, 753] on button "show more" at bounding box center [784, 766] width 83 height 27
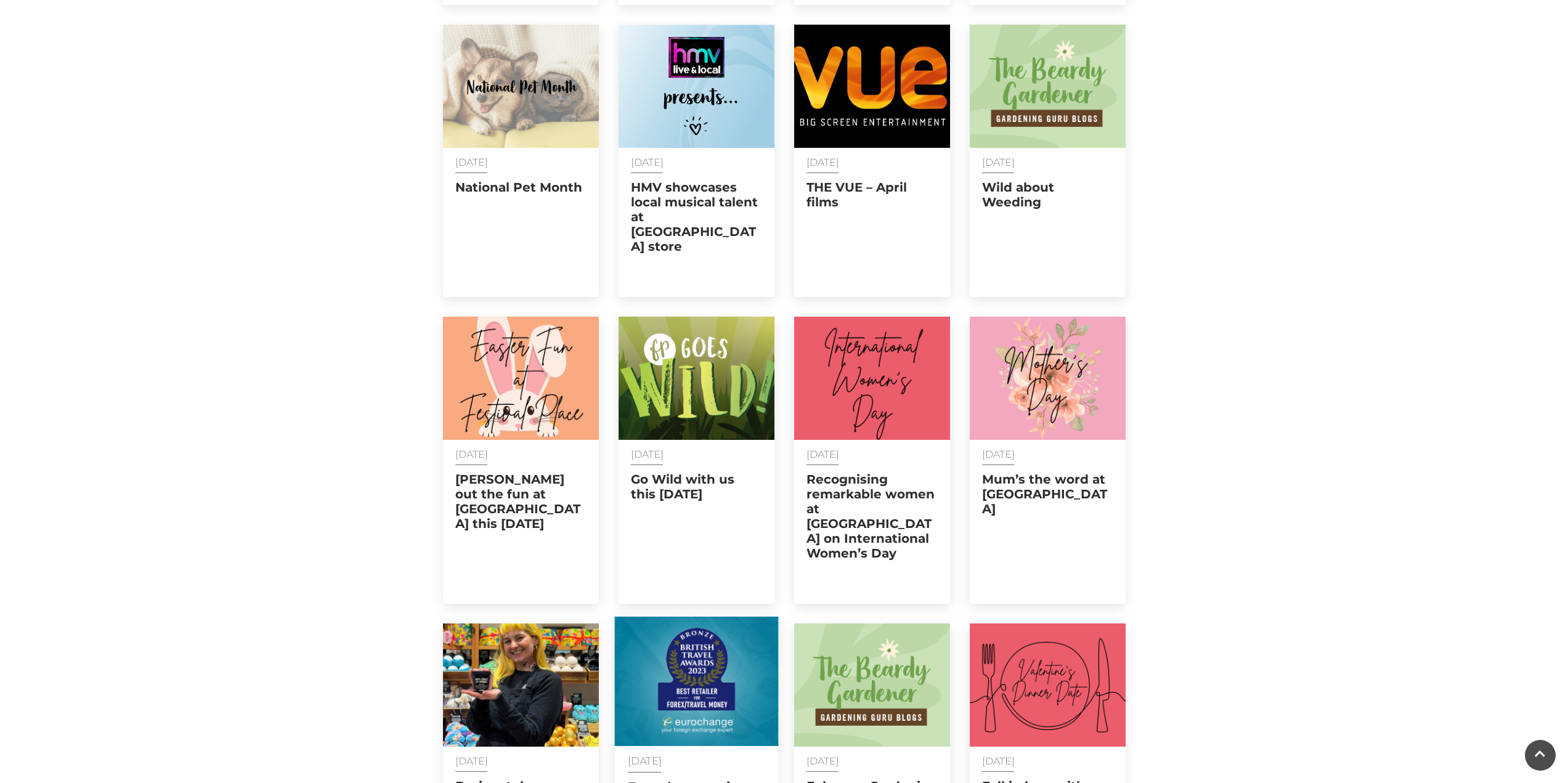
scroll to position [10187, 0]
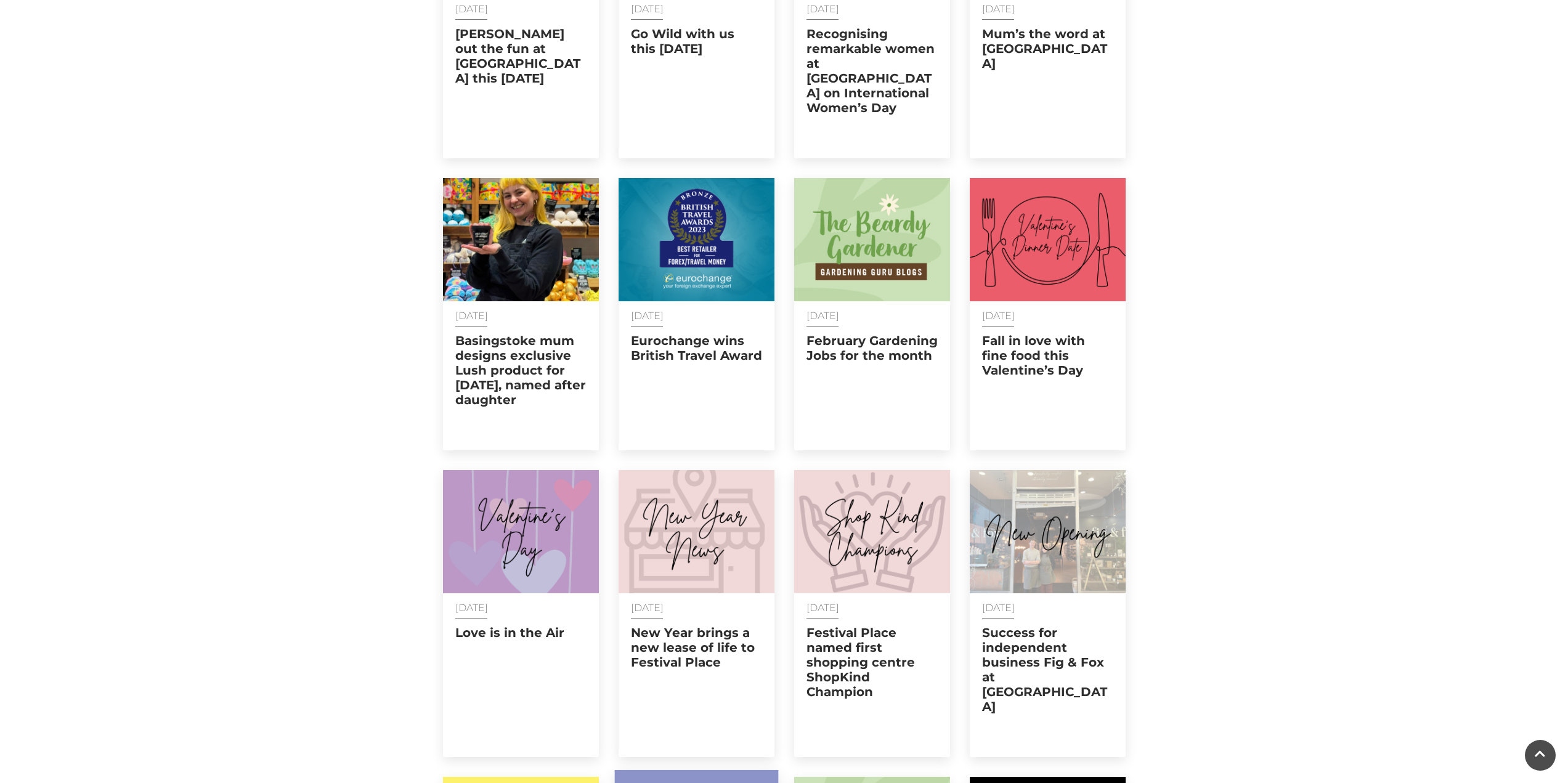
scroll to position [10803, 0]
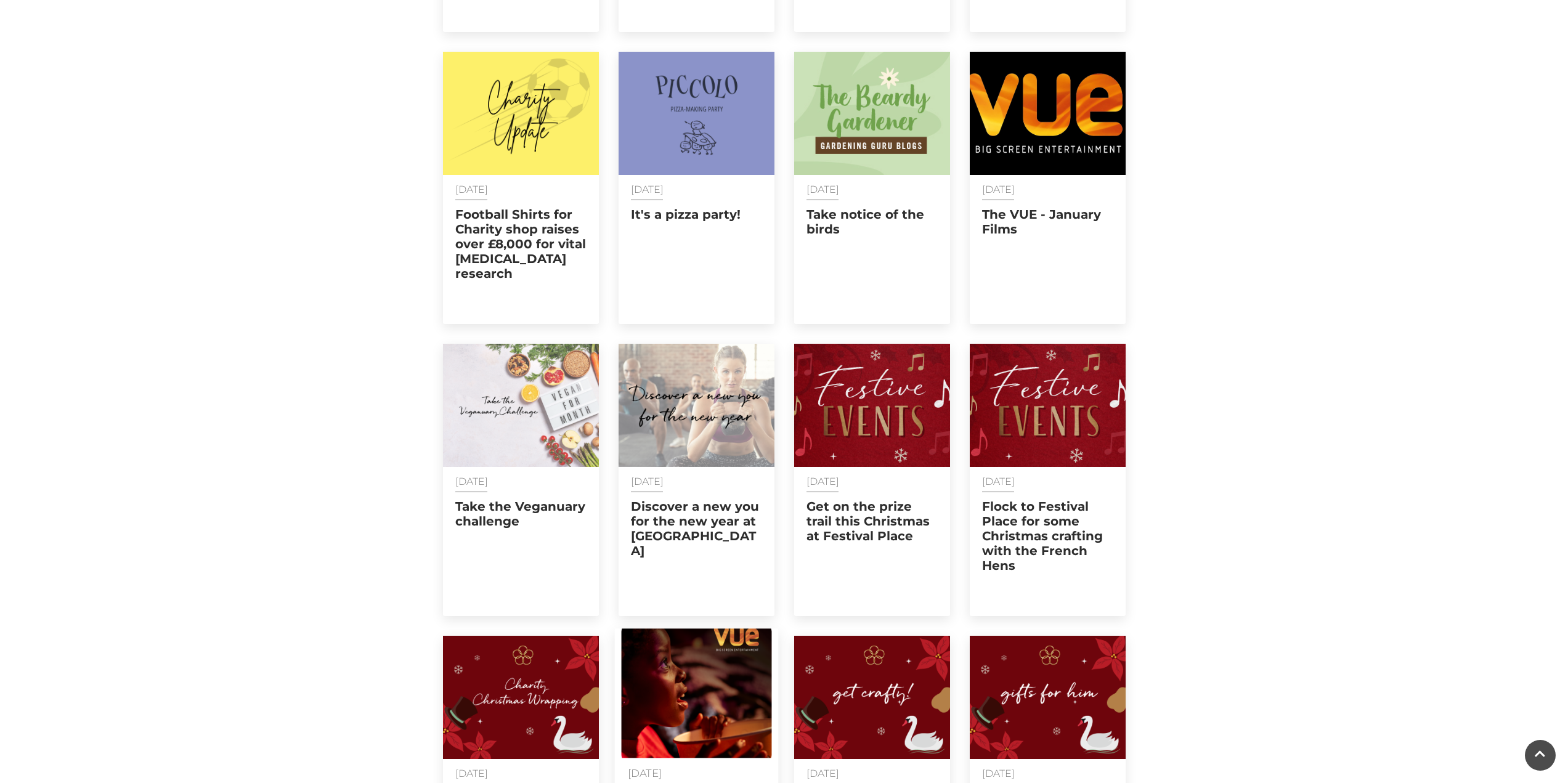
scroll to position [11358, 0]
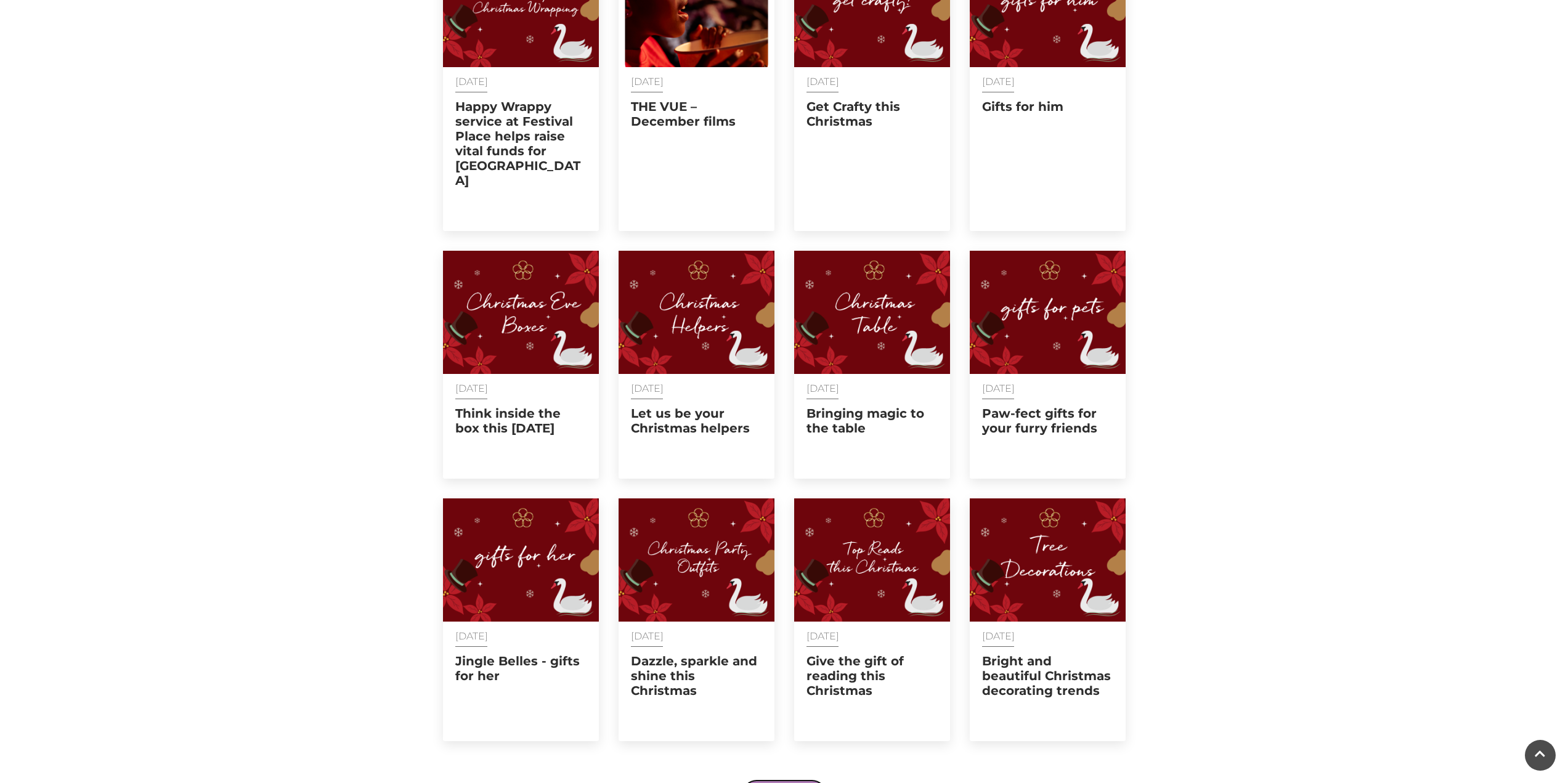
click at [778, 781] on button "show more" at bounding box center [784, 794] width 83 height 27
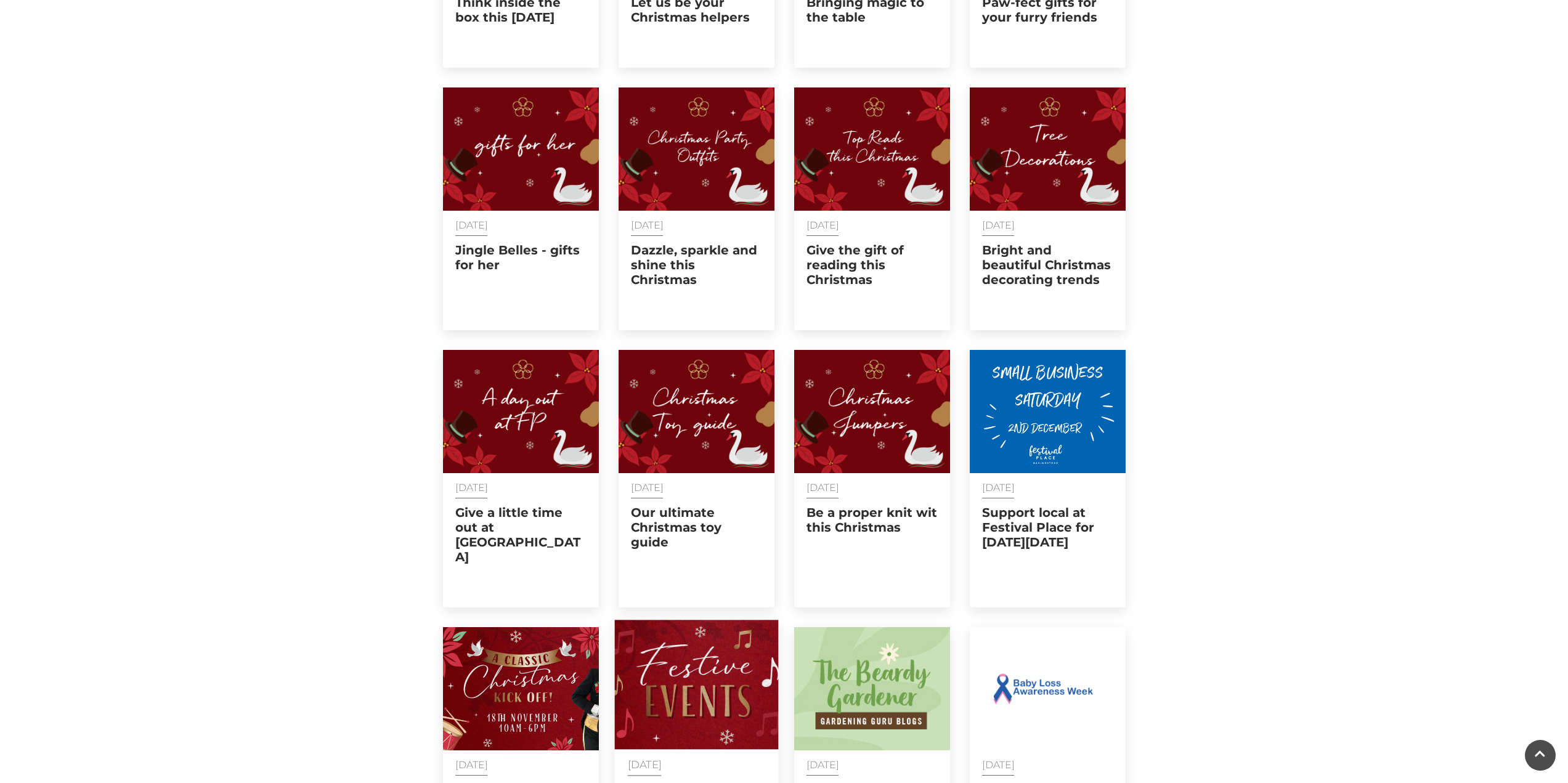
scroll to position [12501, 0]
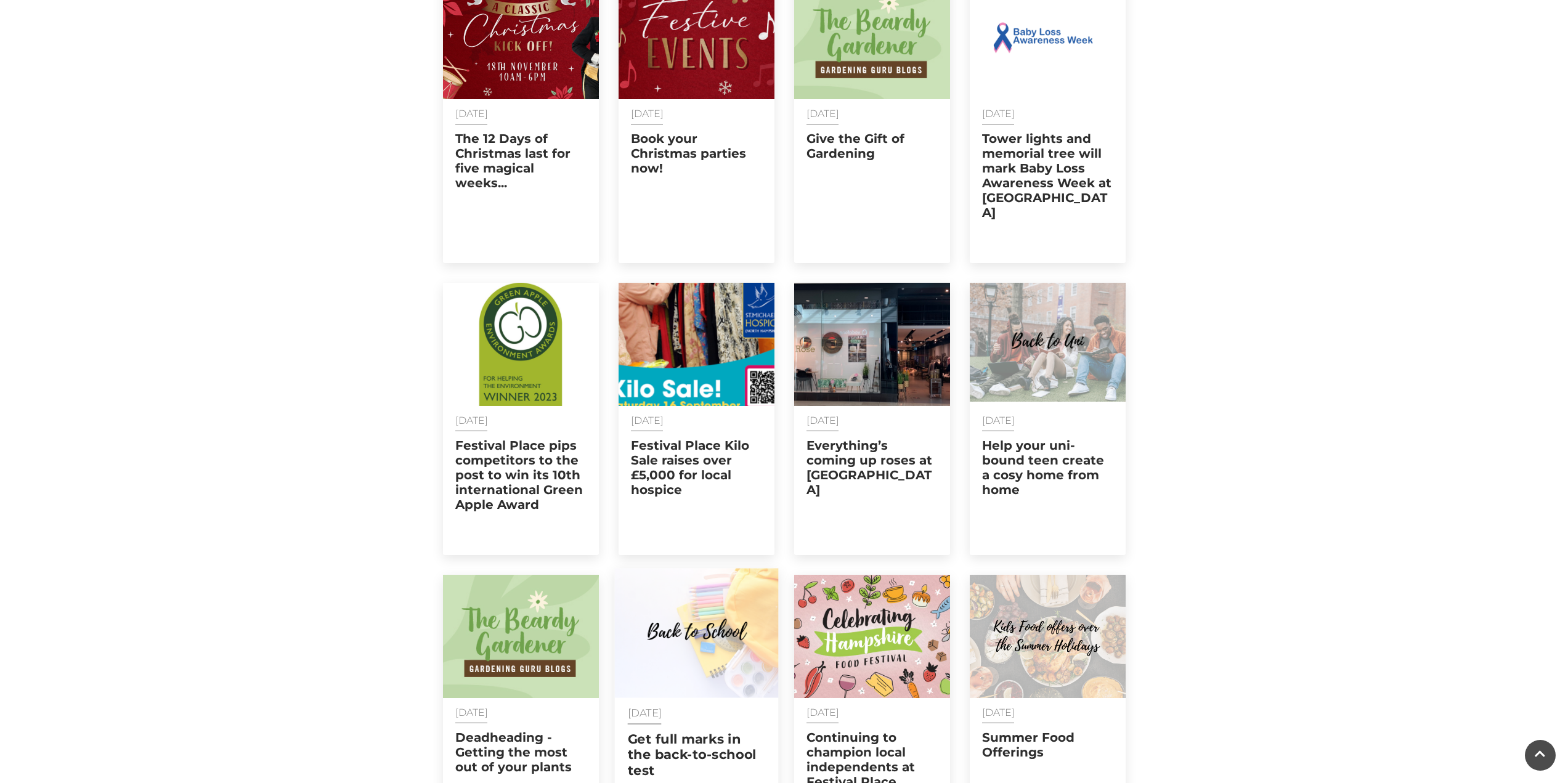
scroll to position [13056, 0]
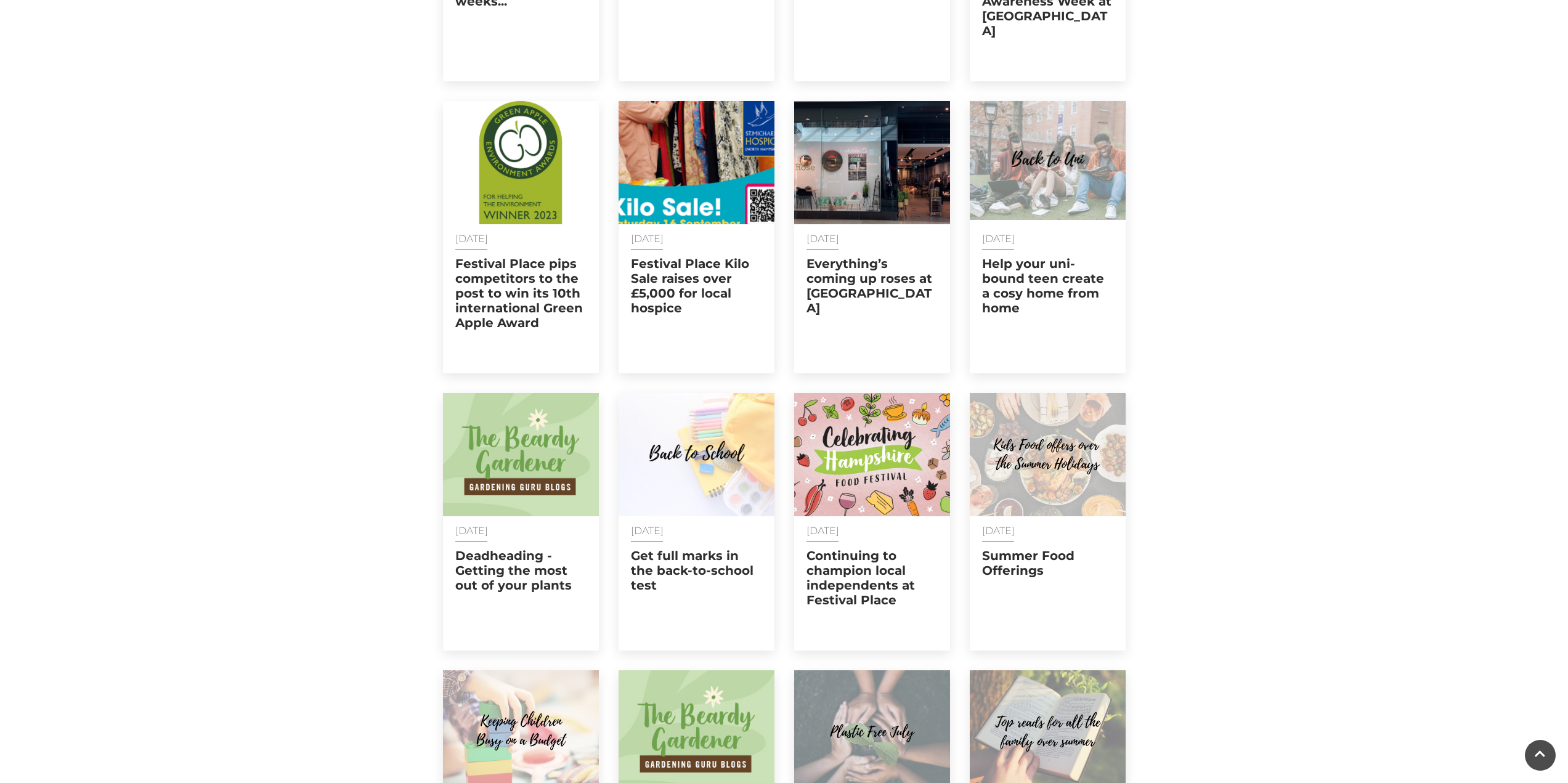
scroll to position [13549, 0]
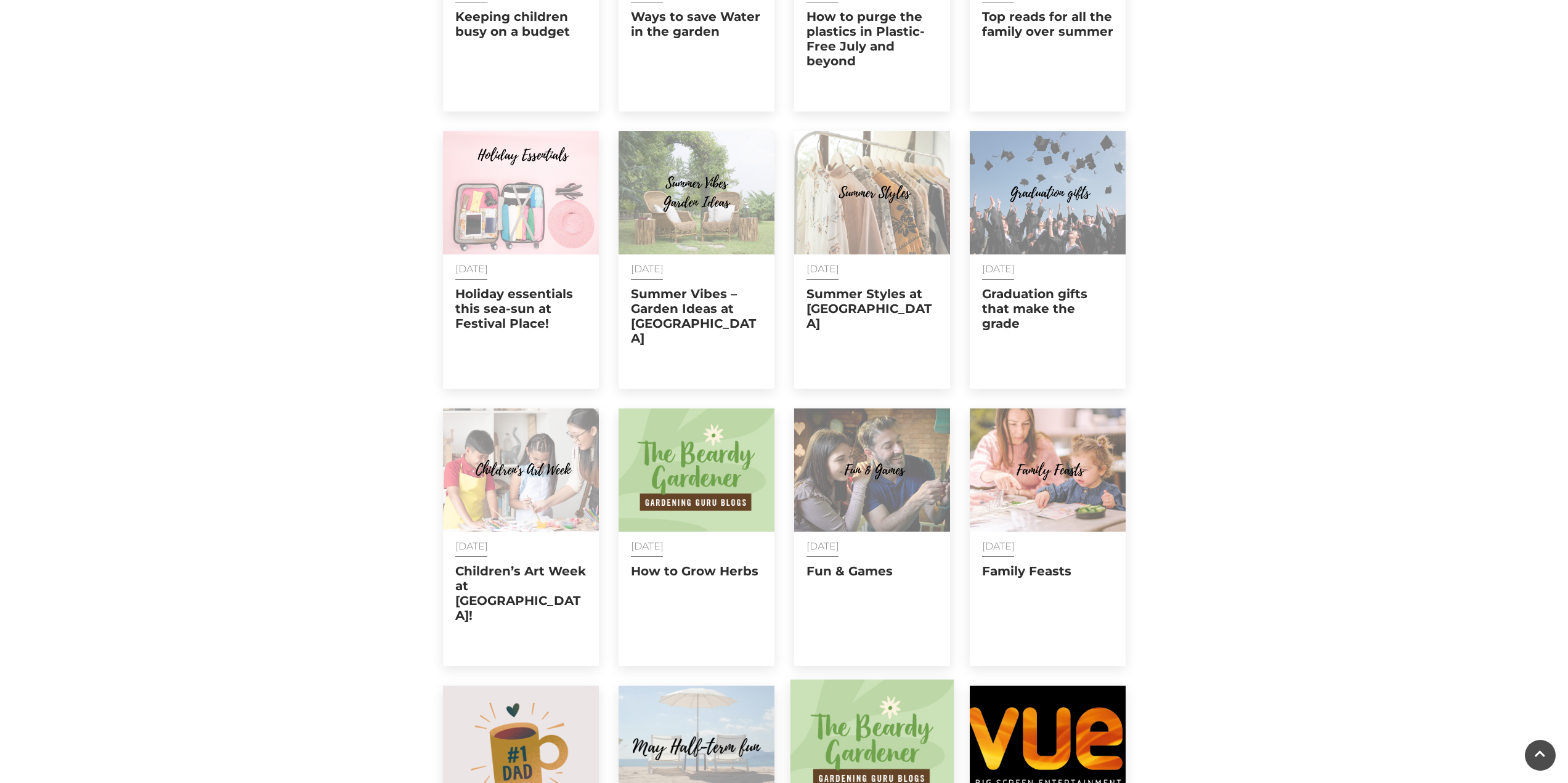
scroll to position [14104, 0]
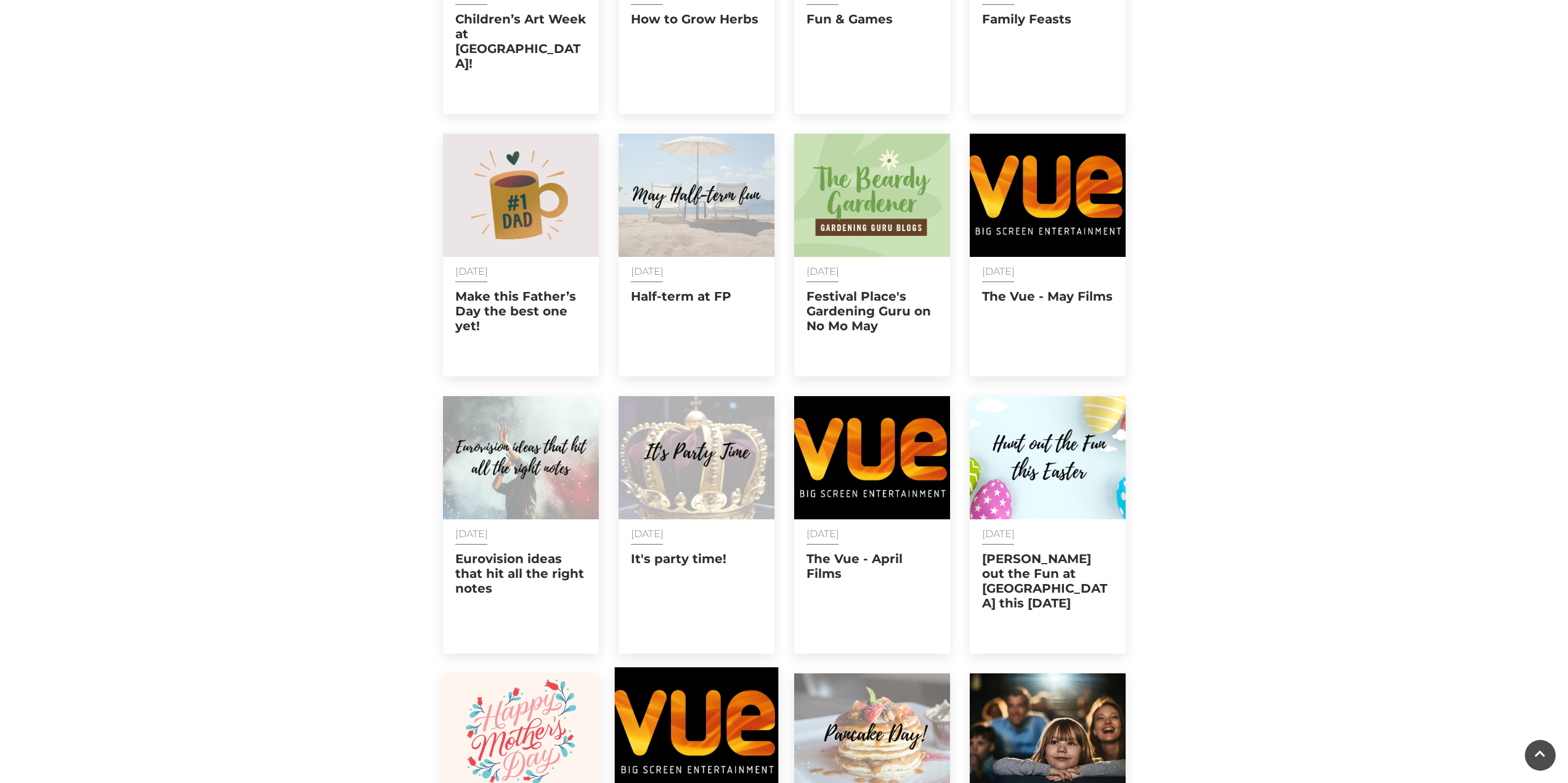
scroll to position [14658, 0]
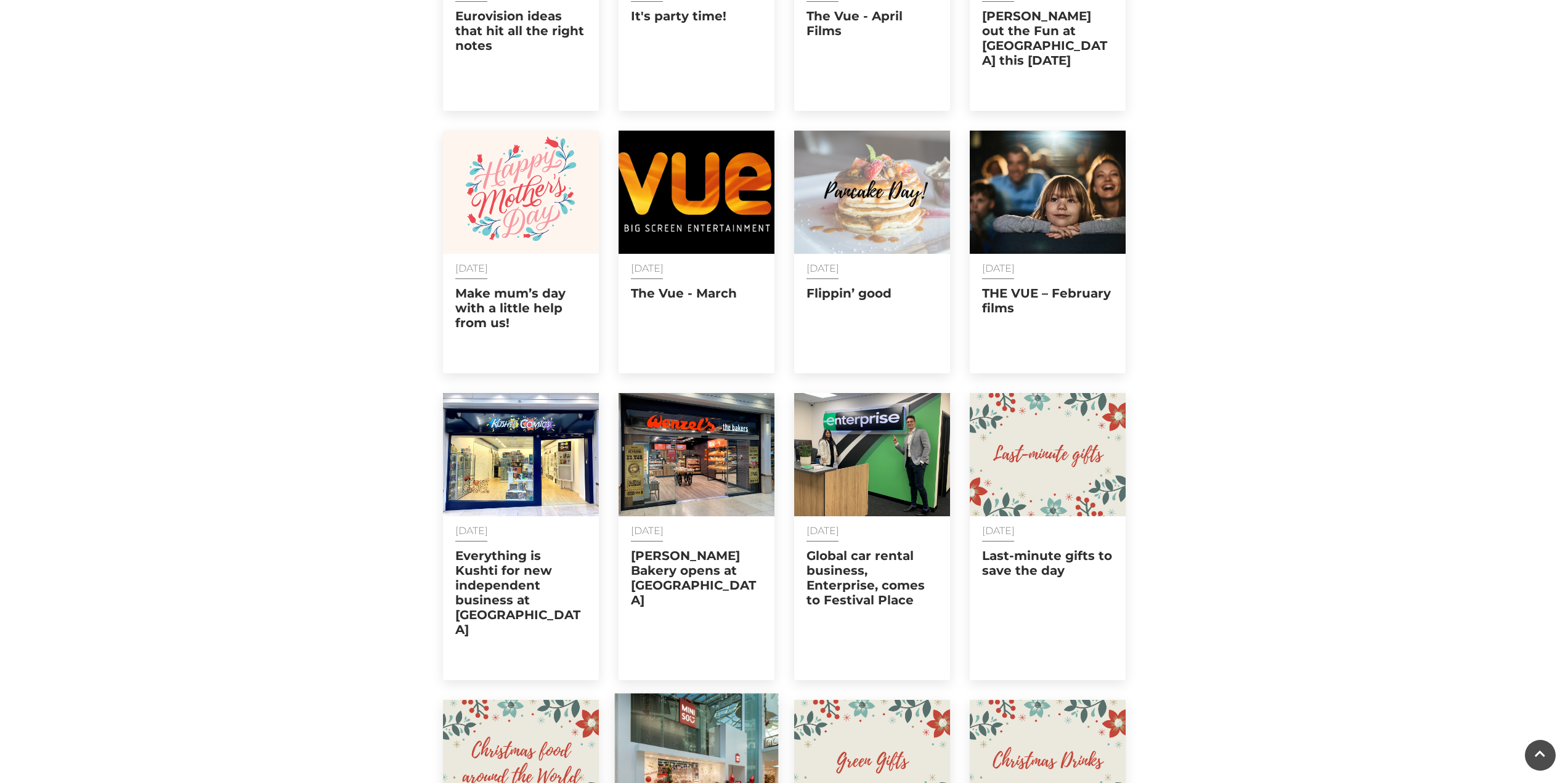
scroll to position [15151, 0]
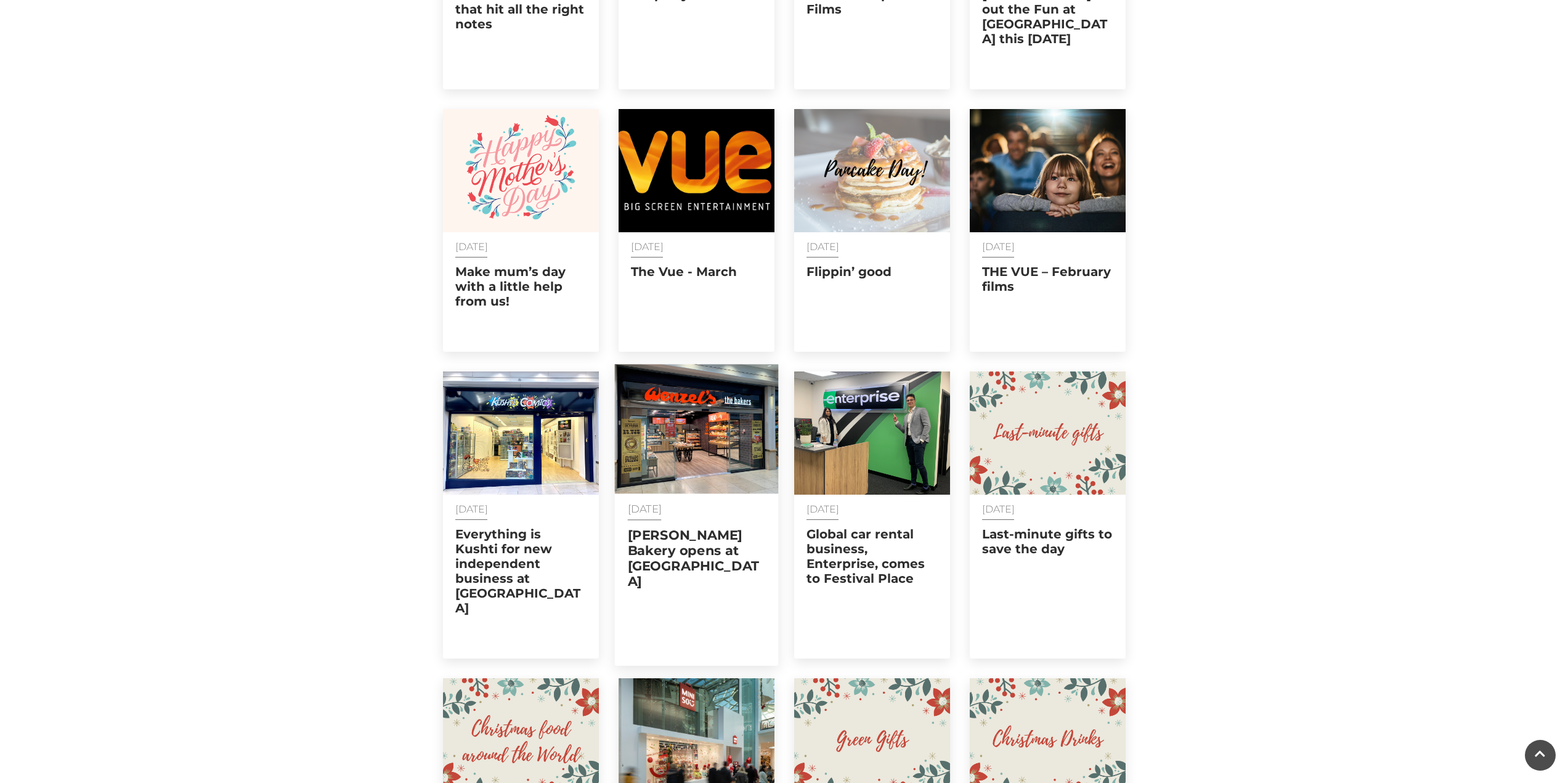
click at [693, 493] on div "13 Jan 2023 Wenzel's Bakery opens at Festival Place" at bounding box center [696, 564] width 164 height 141
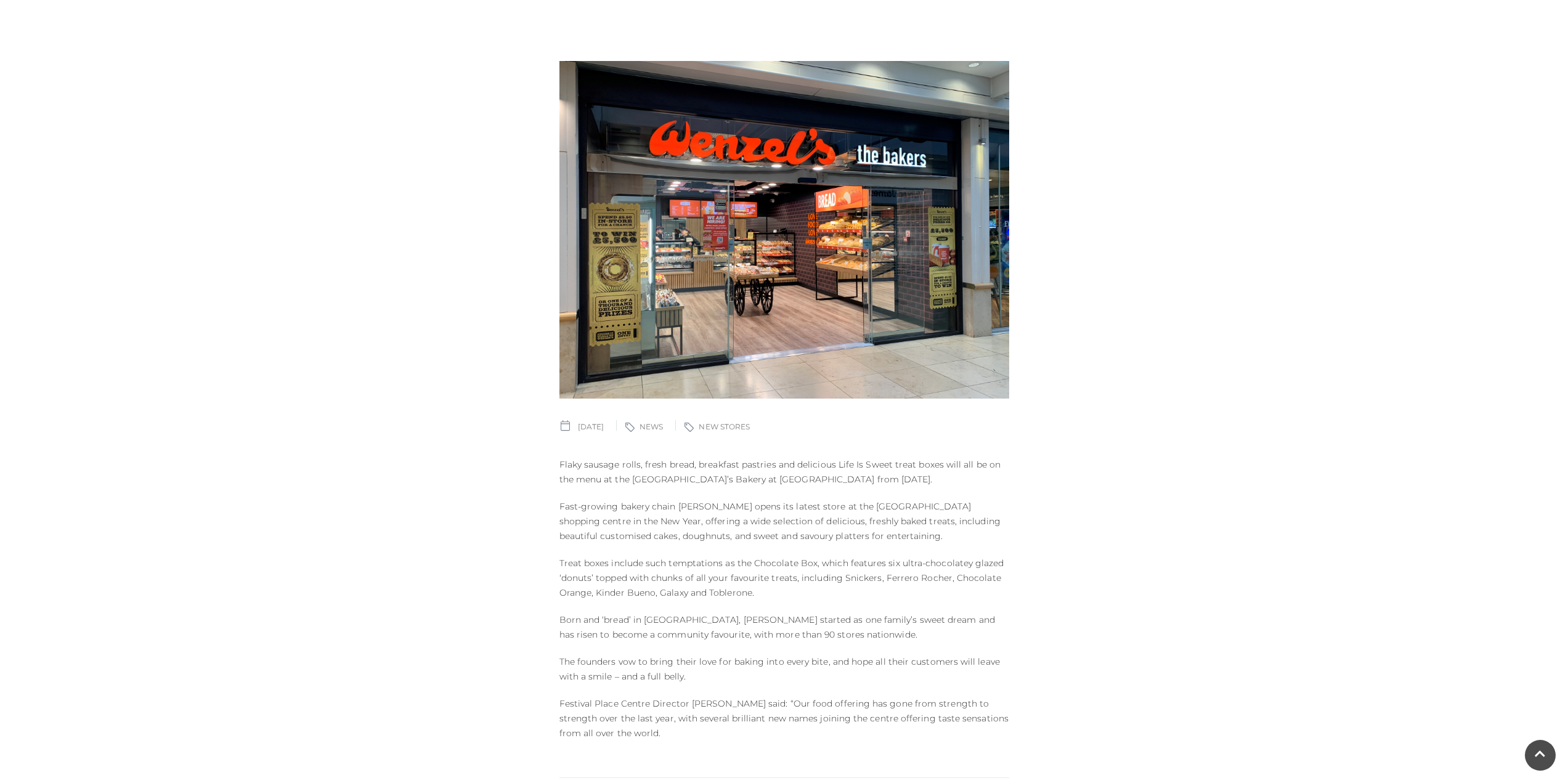
scroll to position [185, 0]
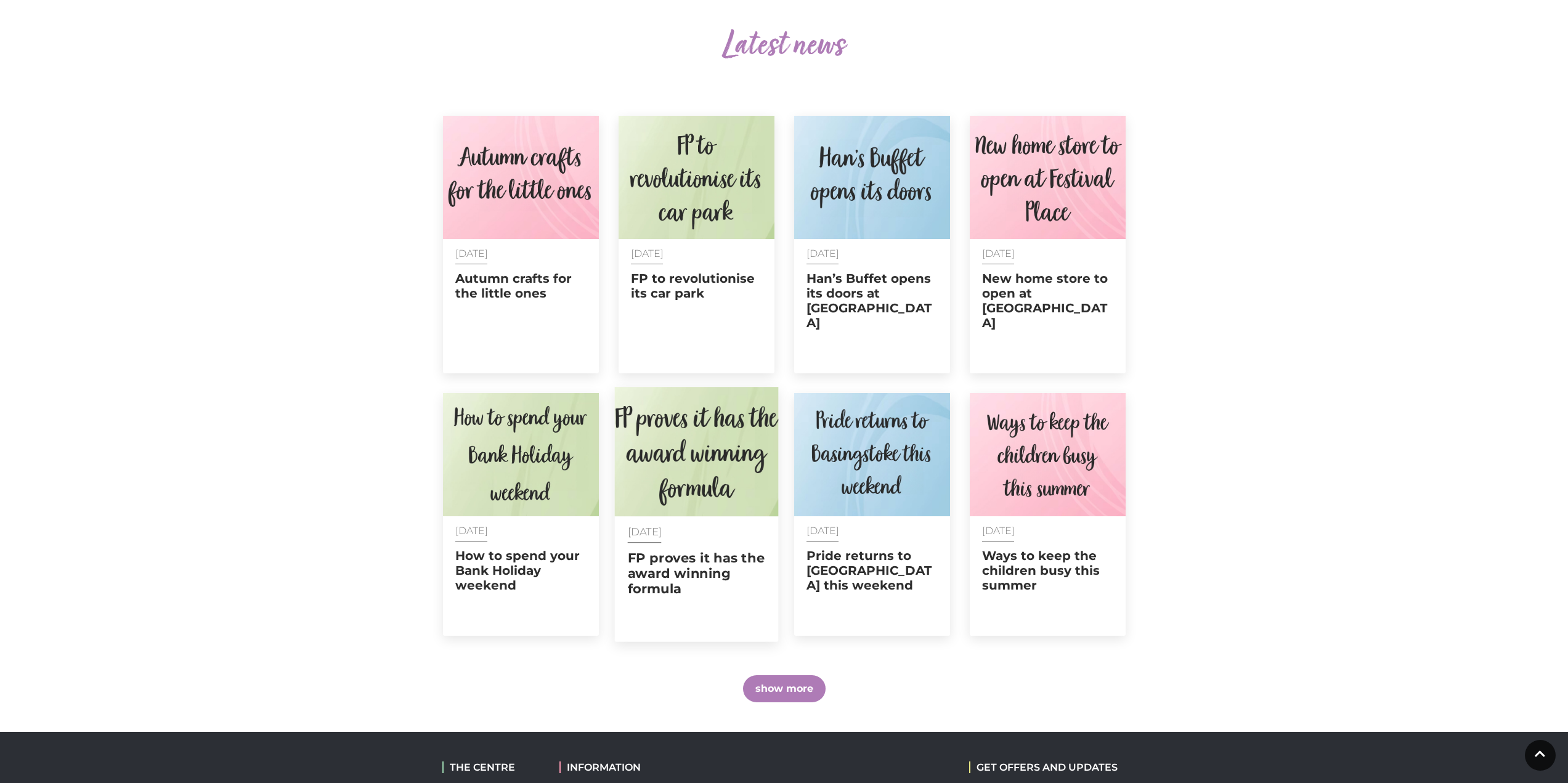
scroll to position [616, 0]
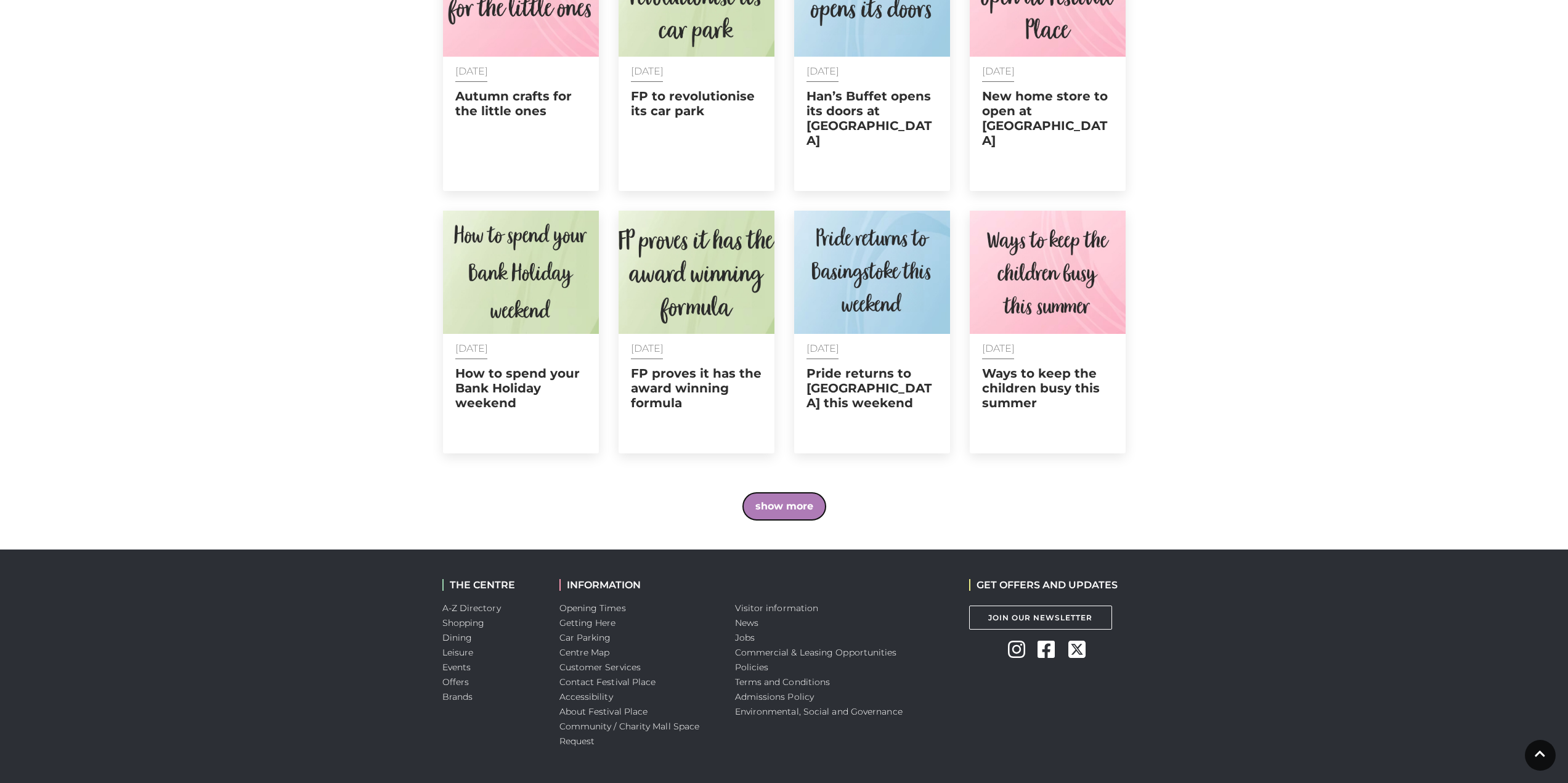
click at [751, 493] on button "show more" at bounding box center [784, 506] width 83 height 27
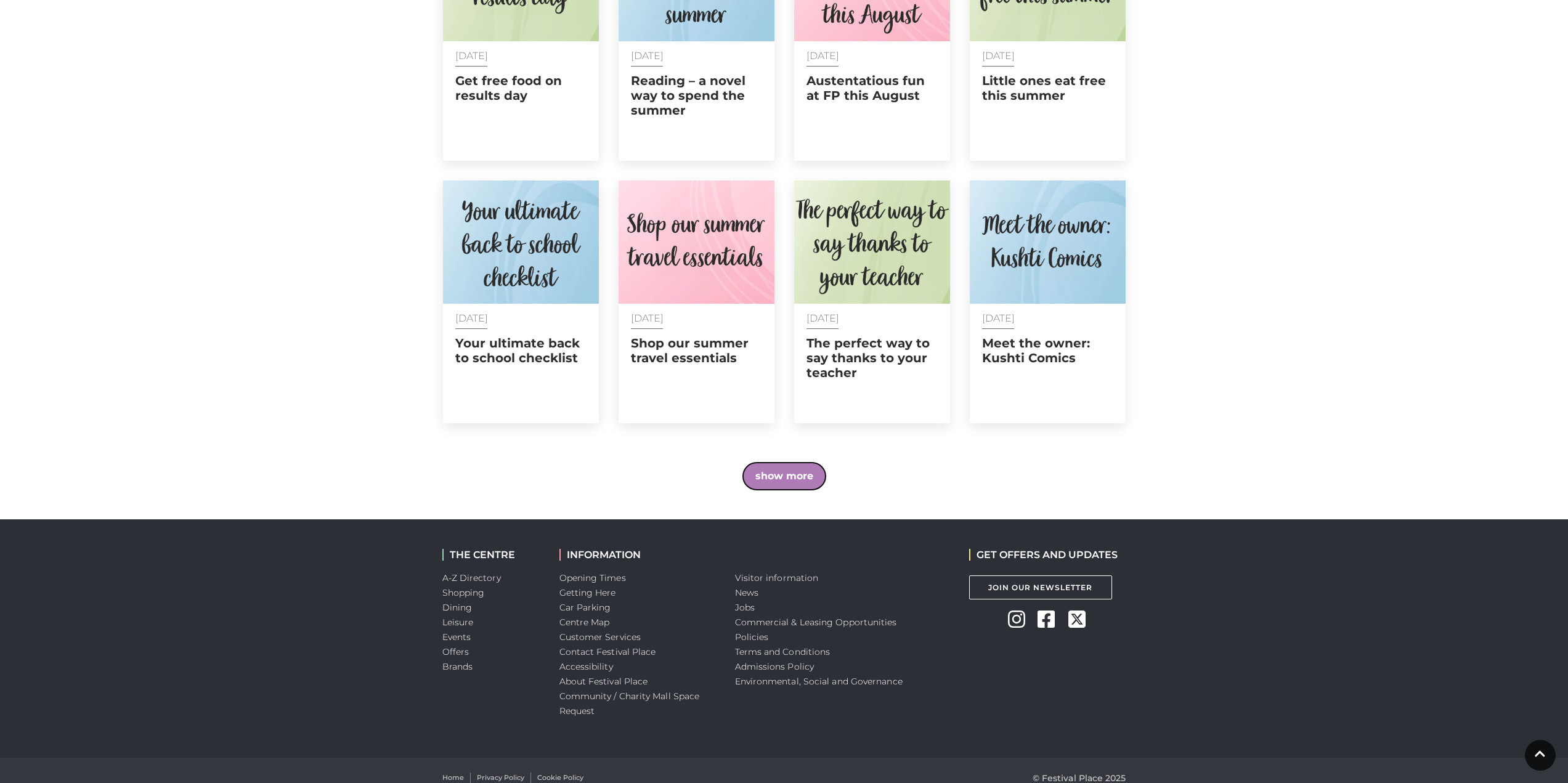
click at [777, 463] on button "show more" at bounding box center [784, 476] width 83 height 27
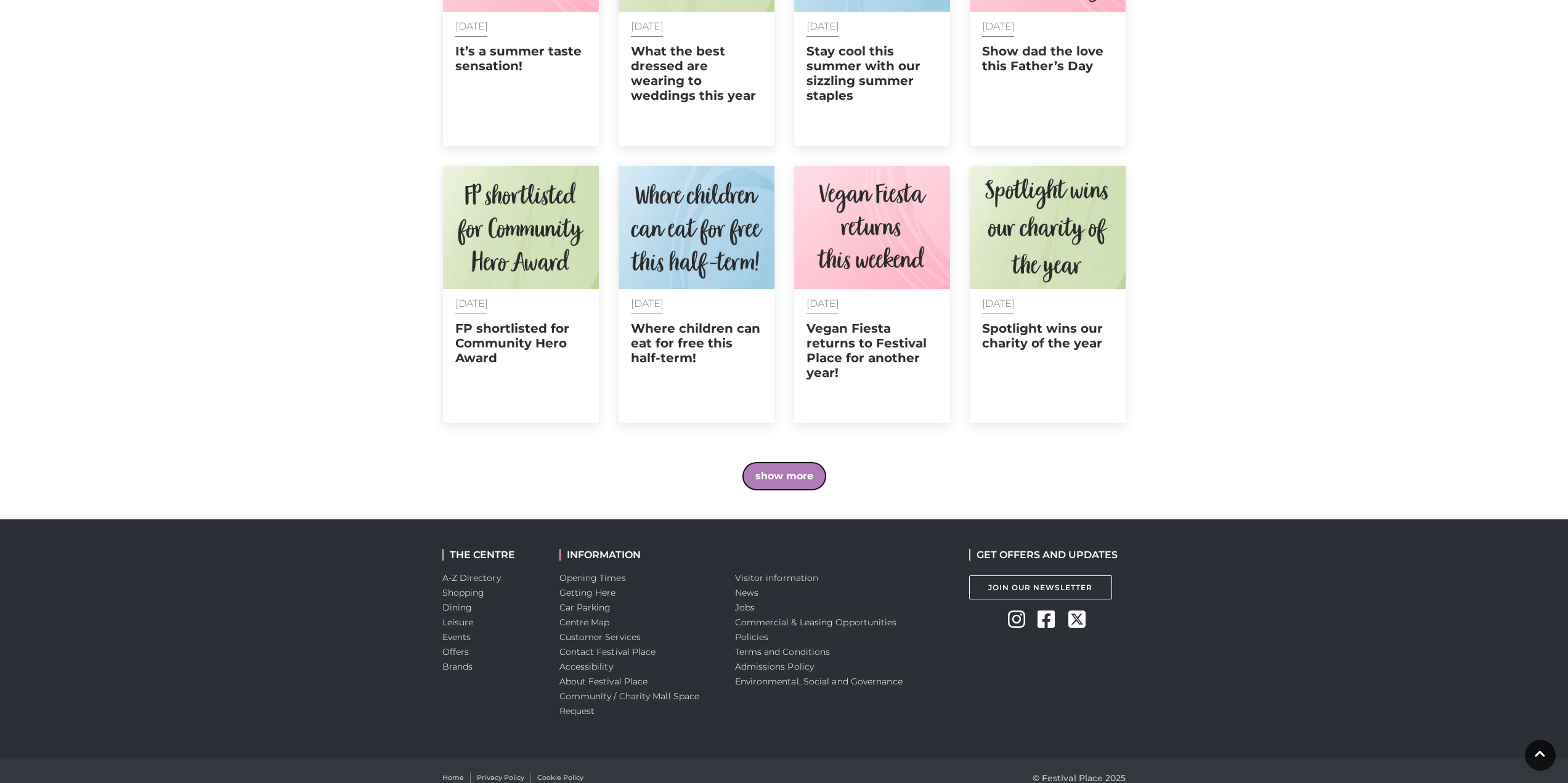
click at [806, 463] on button "show more" at bounding box center [784, 476] width 83 height 27
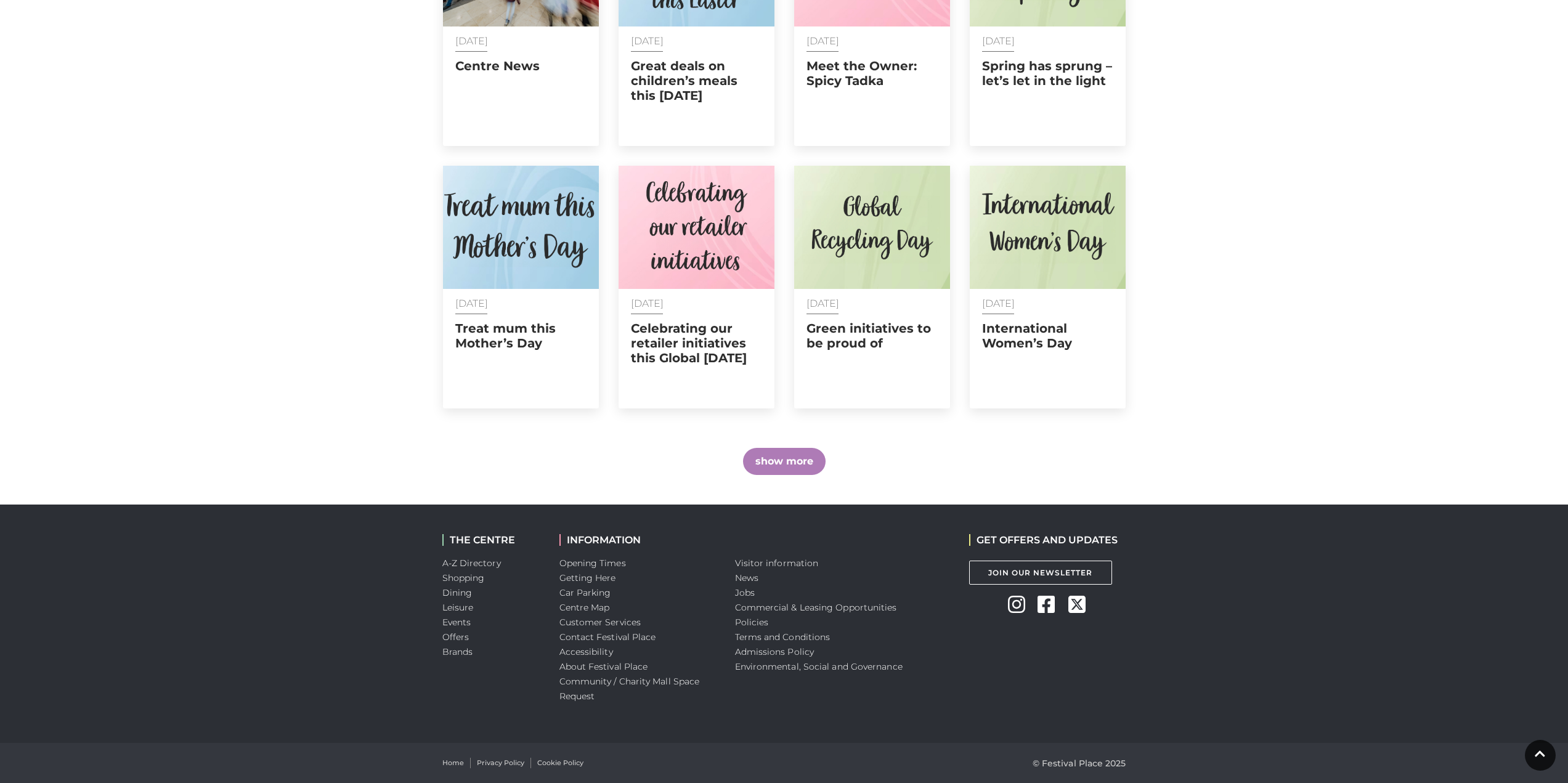
click at [775, 454] on button "show more" at bounding box center [784, 461] width 83 height 27
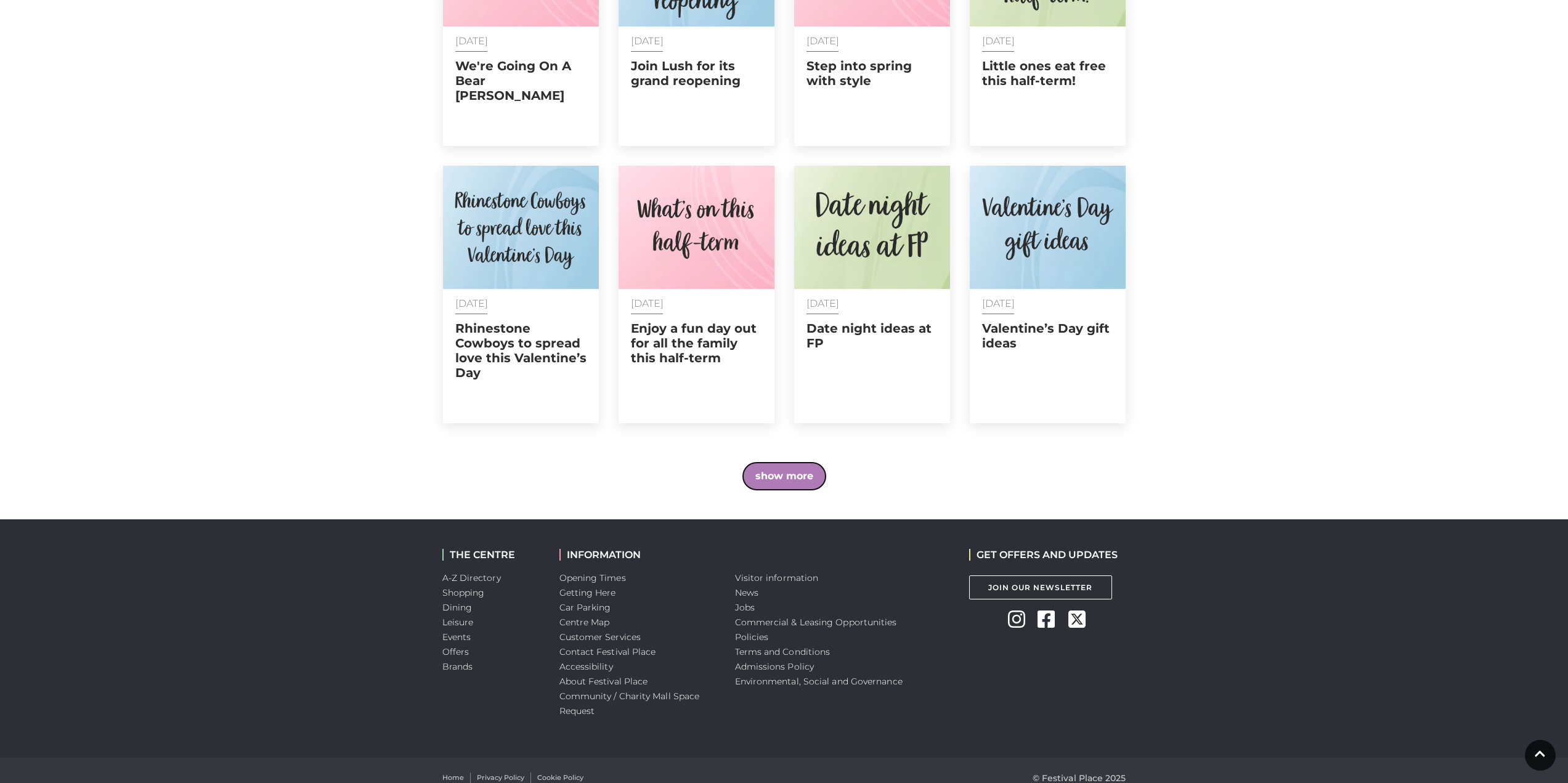
click at [777, 465] on button "show more" at bounding box center [784, 476] width 83 height 27
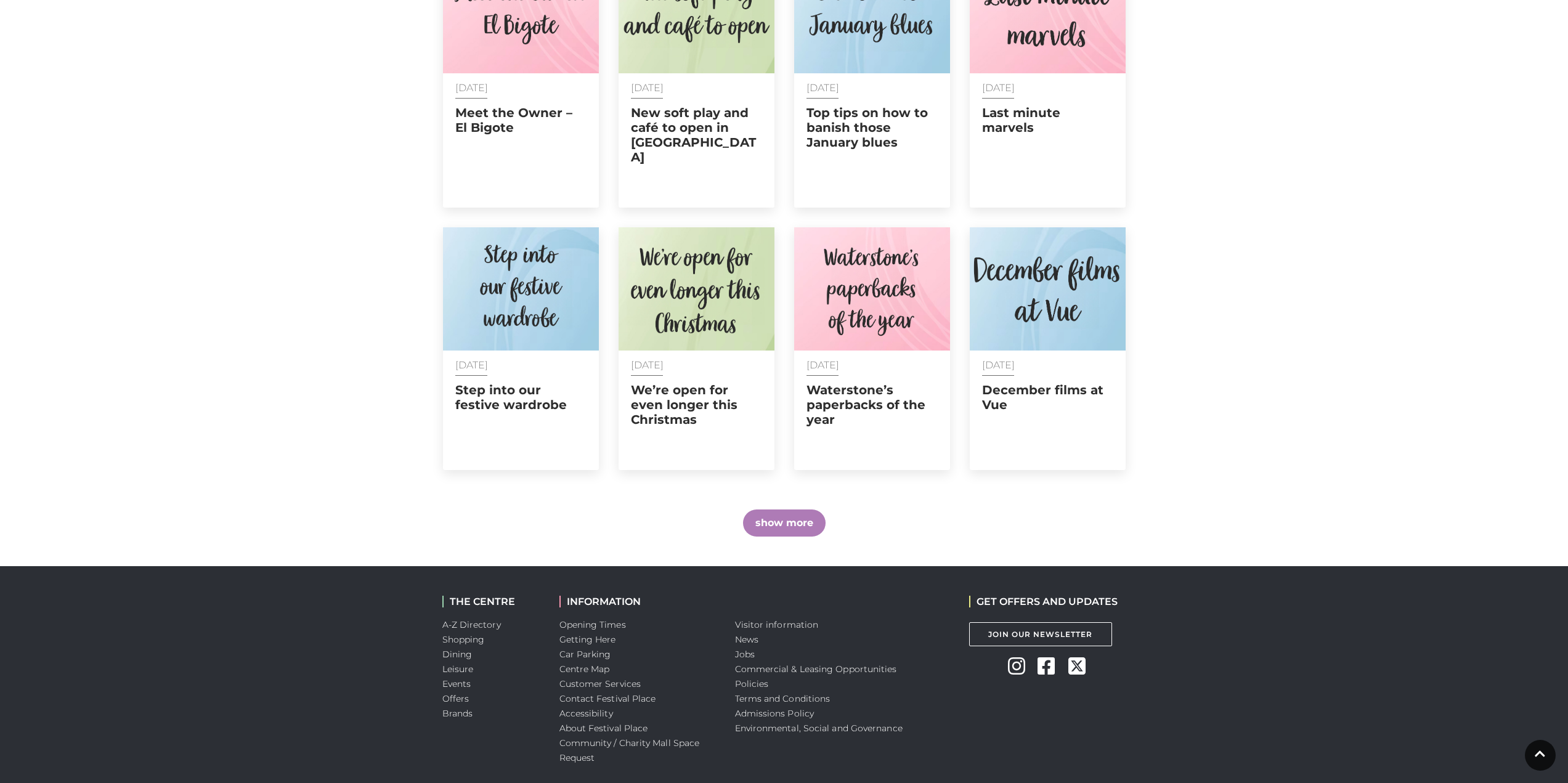
click at [764, 510] on button "show more" at bounding box center [784, 523] width 83 height 27
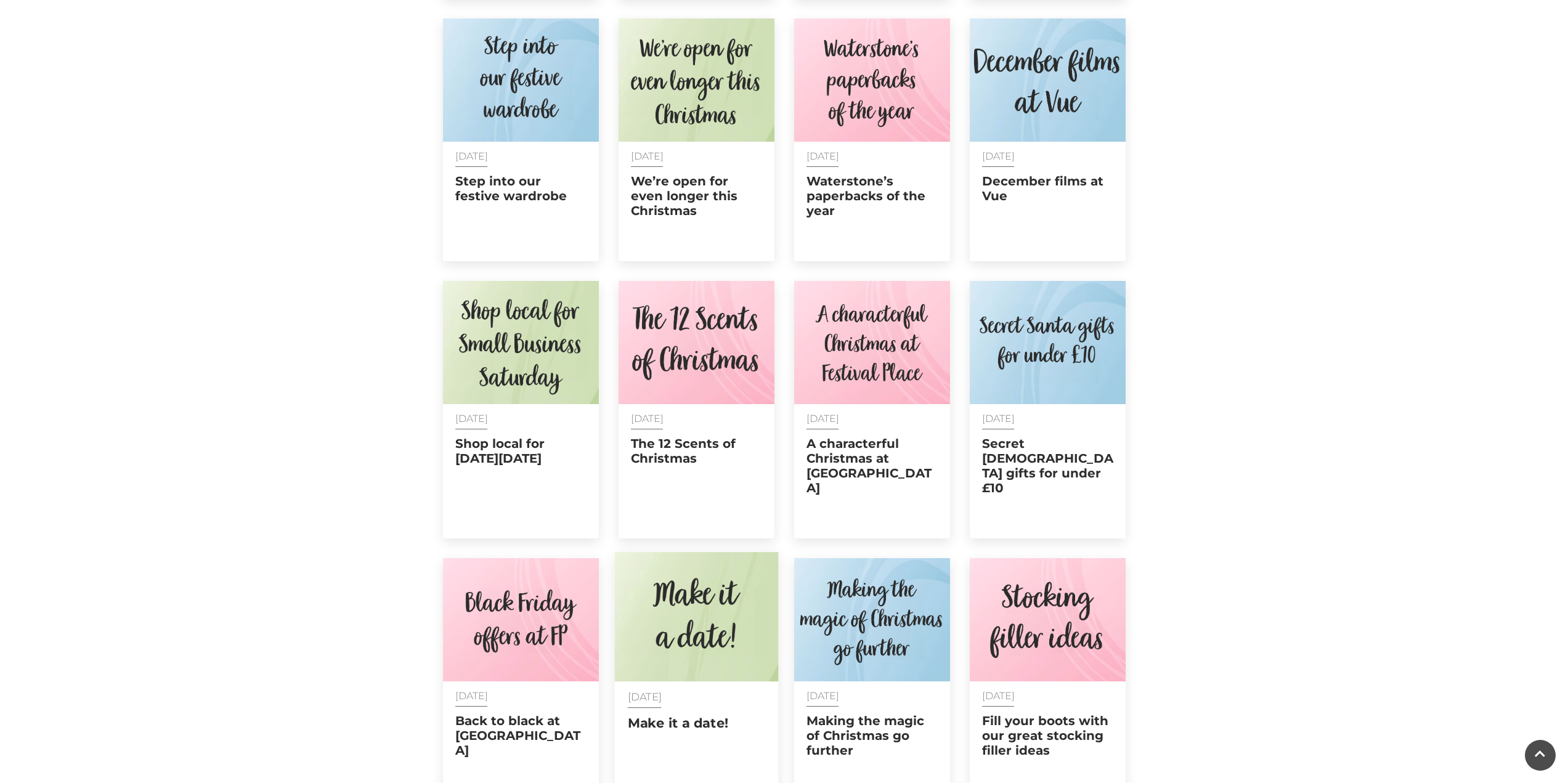
scroll to position [3715, 0]
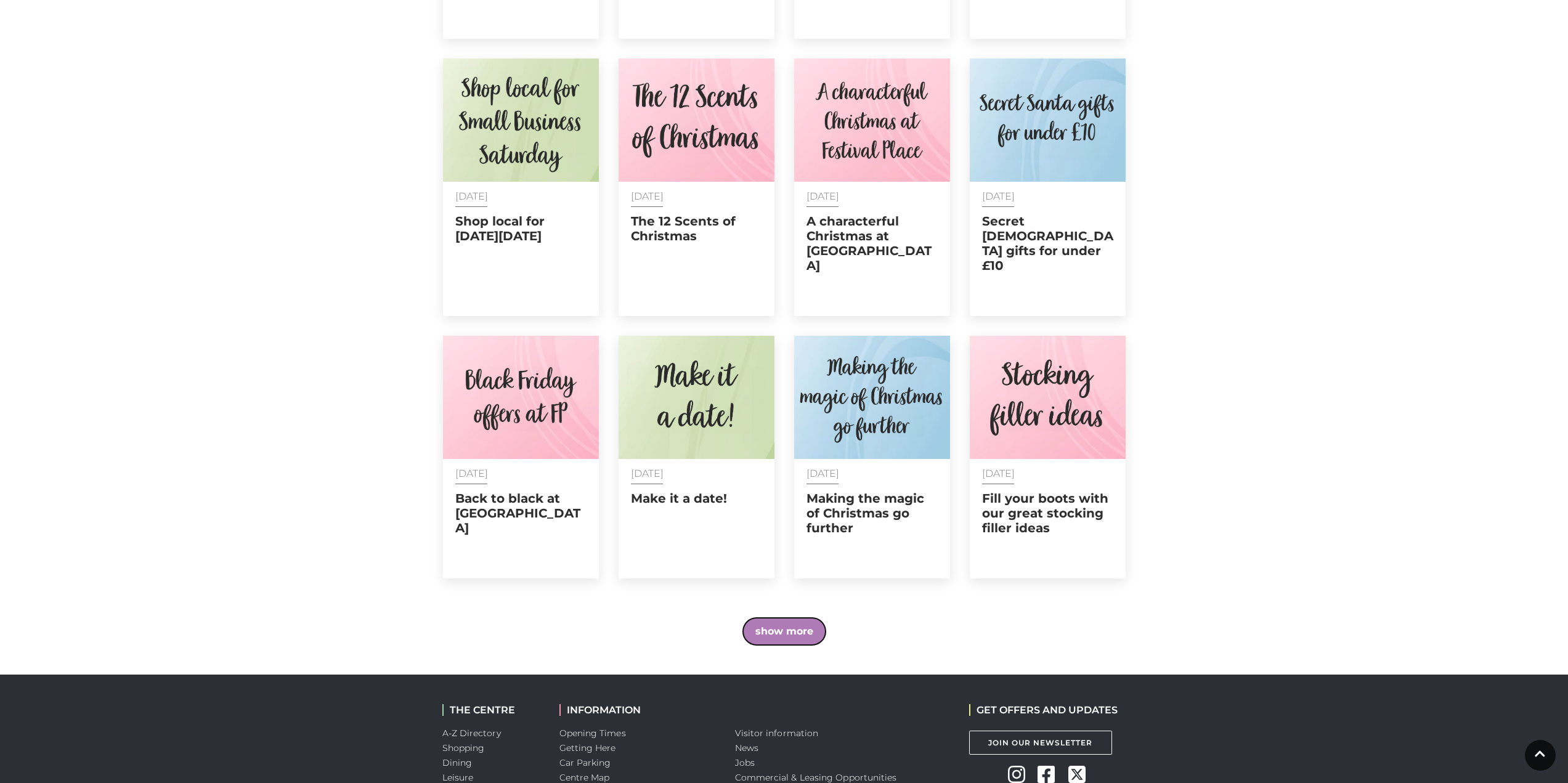
click at [762, 618] on button "show more" at bounding box center [784, 631] width 83 height 27
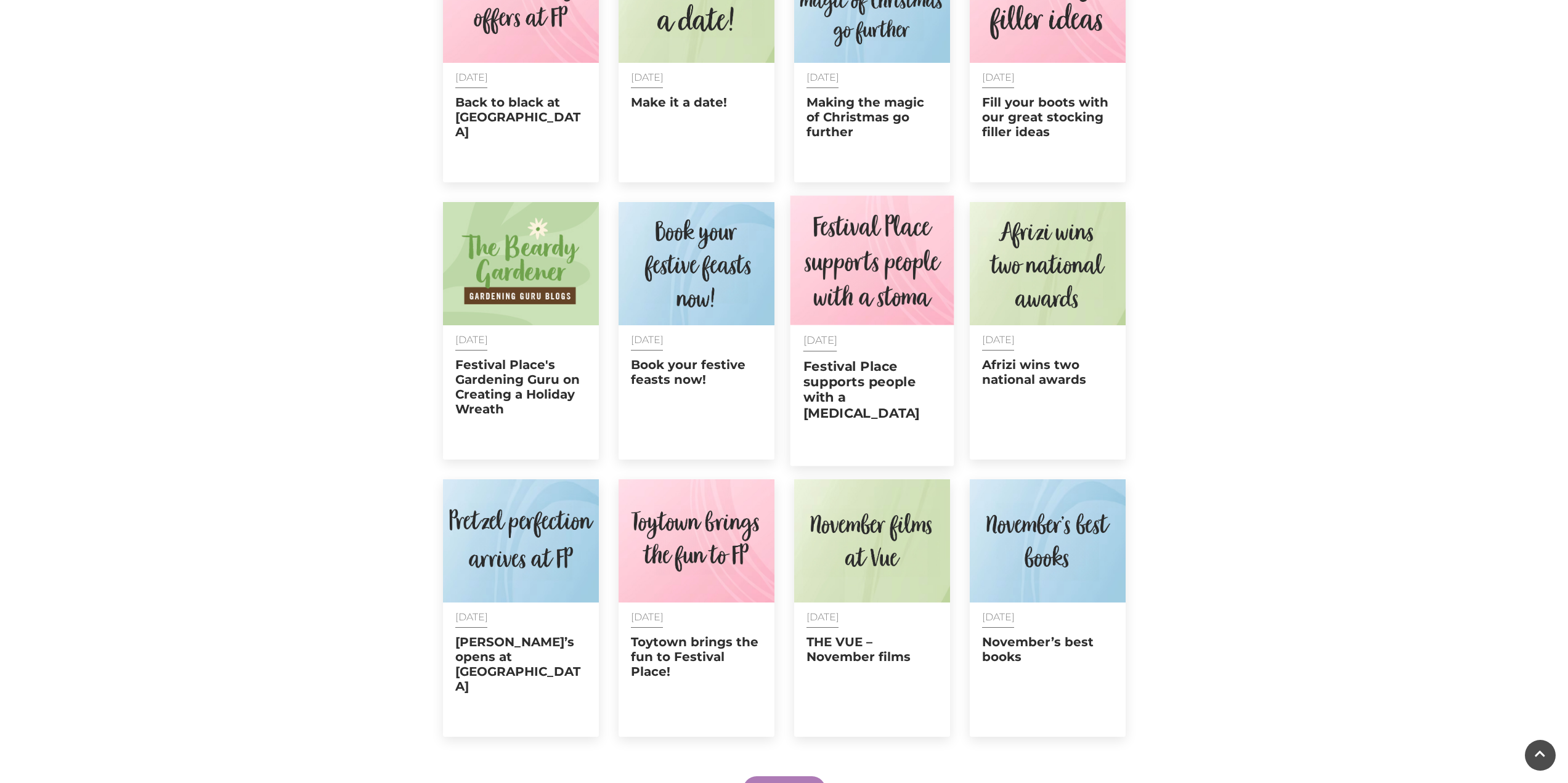
scroll to position [4225, 0]
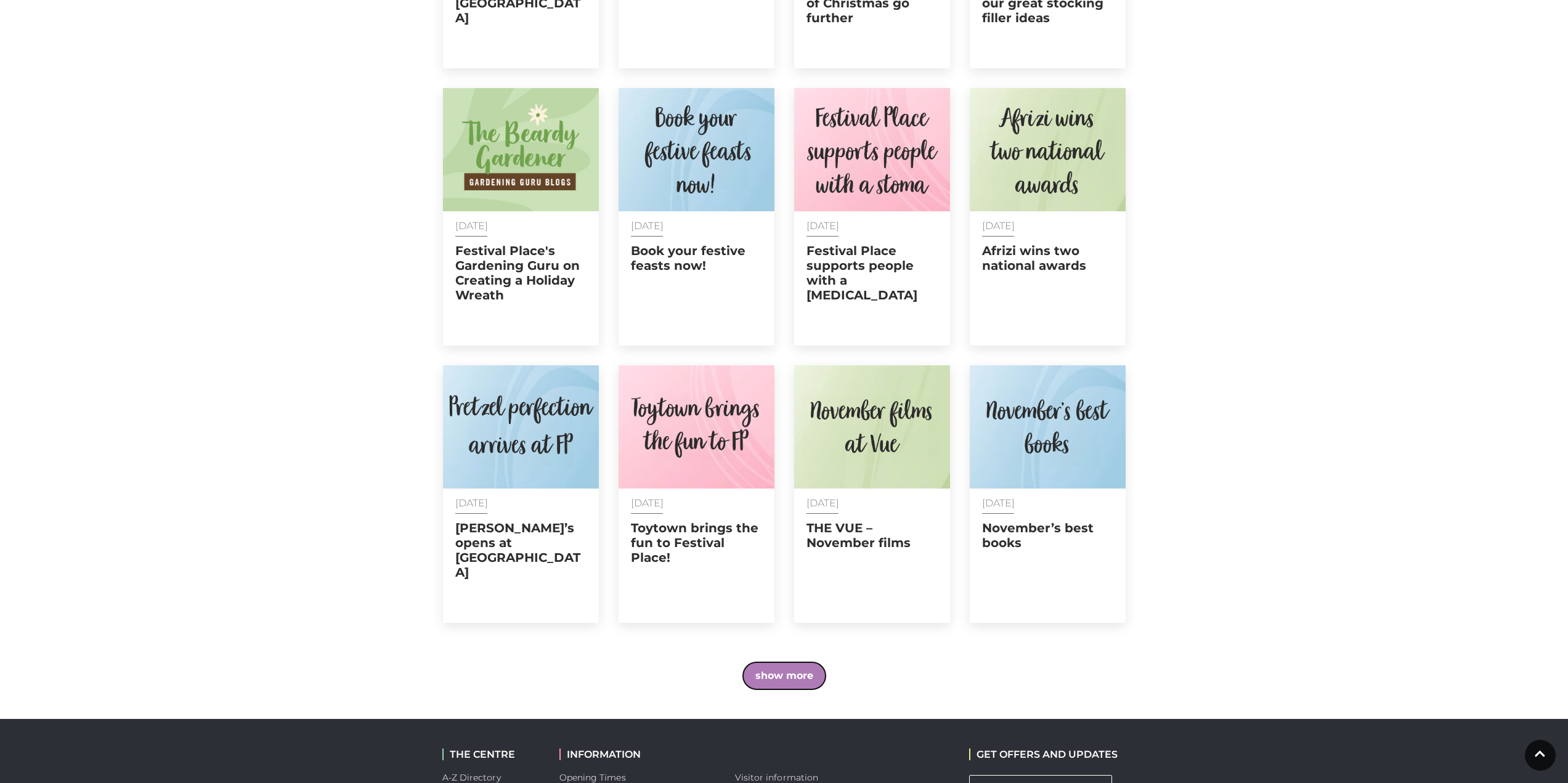
click at [782, 663] on button "show more" at bounding box center [784, 676] width 83 height 27
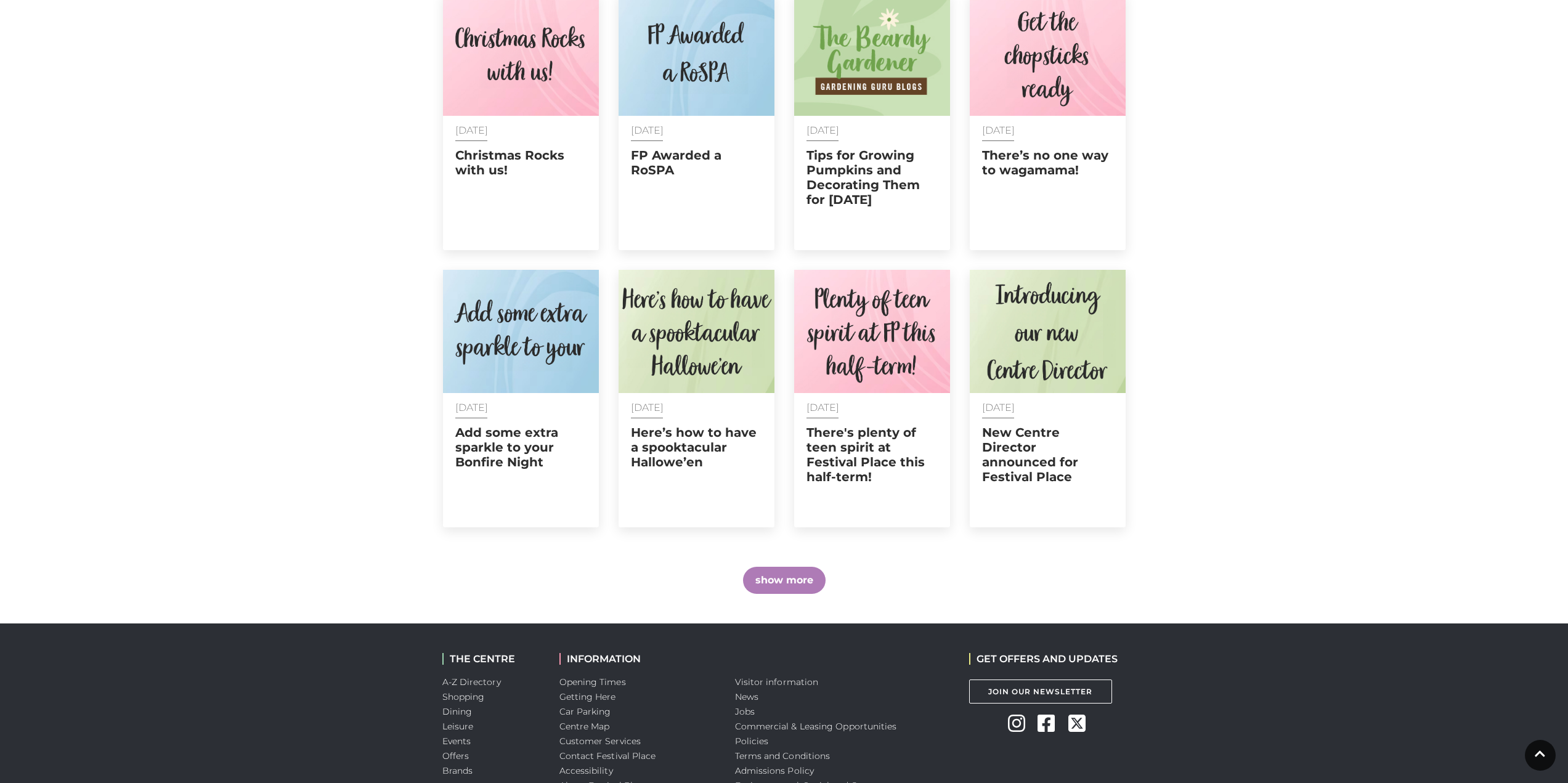
scroll to position [4903, 0]
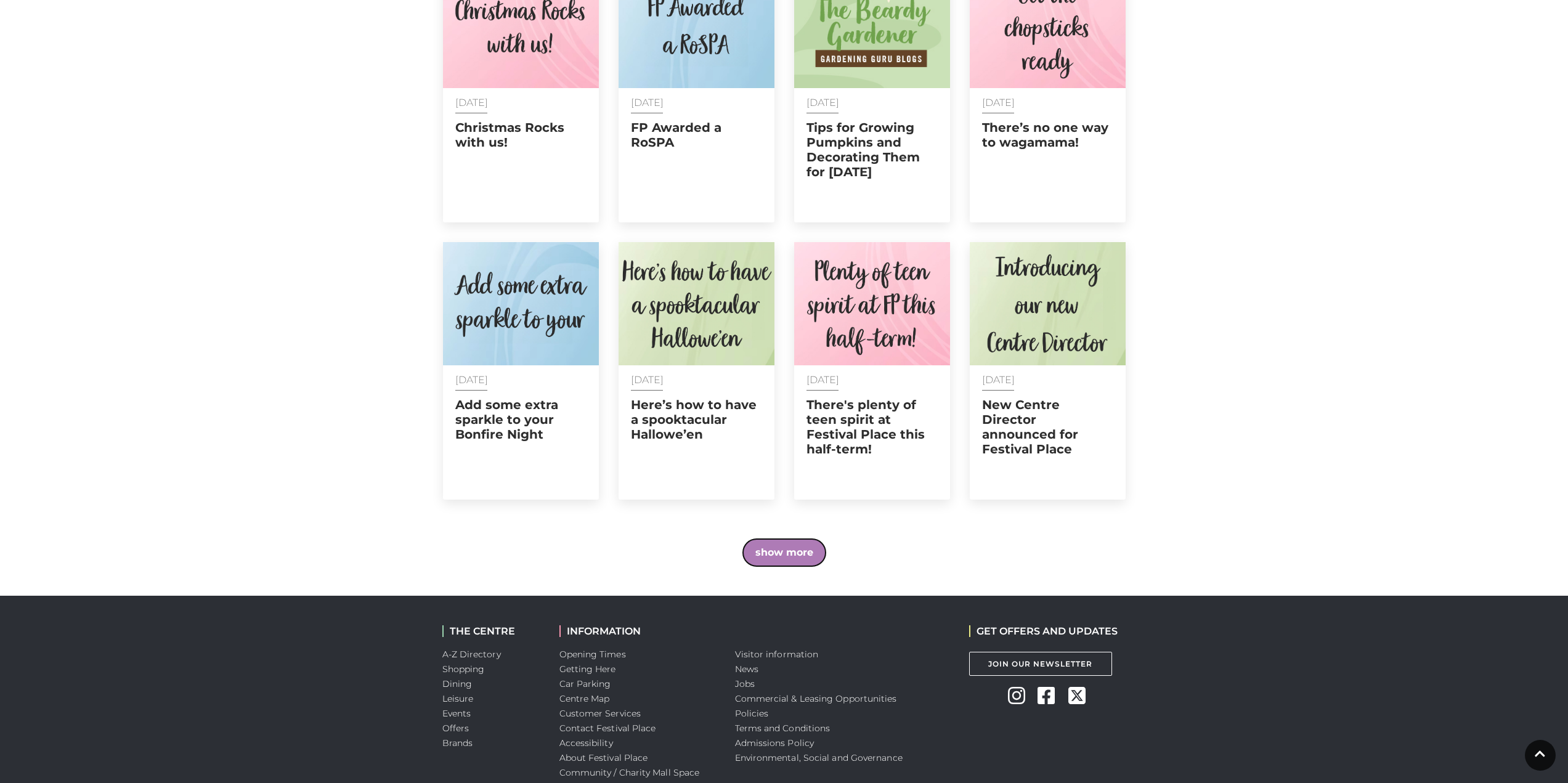
click at [782, 539] on button "show more" at bounding box center [784, 553] width 83 height 27
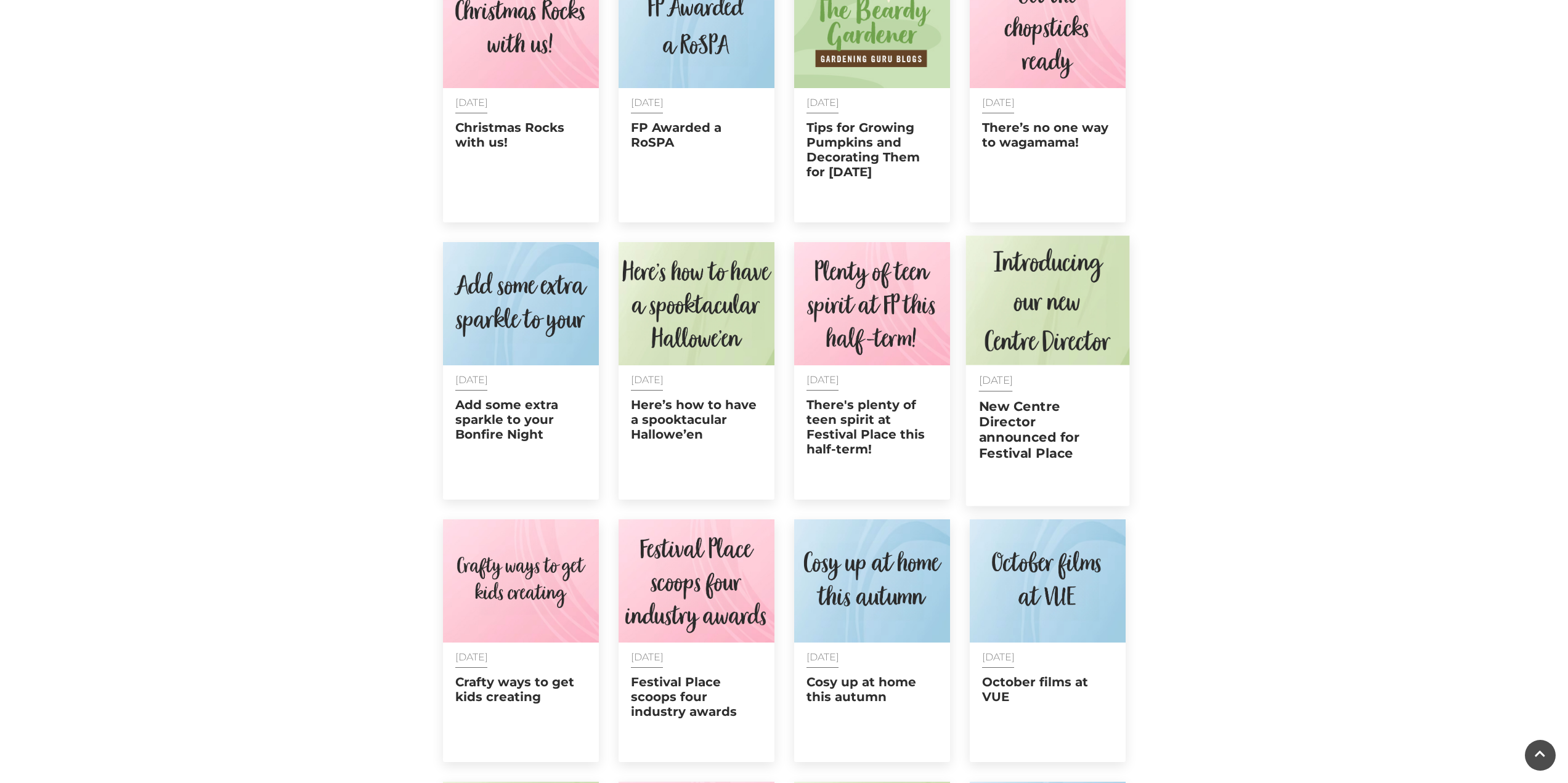
click at [1025, 374] on p "14 Oct 2024" at bounding box center [1047, 380] width 138 height 11
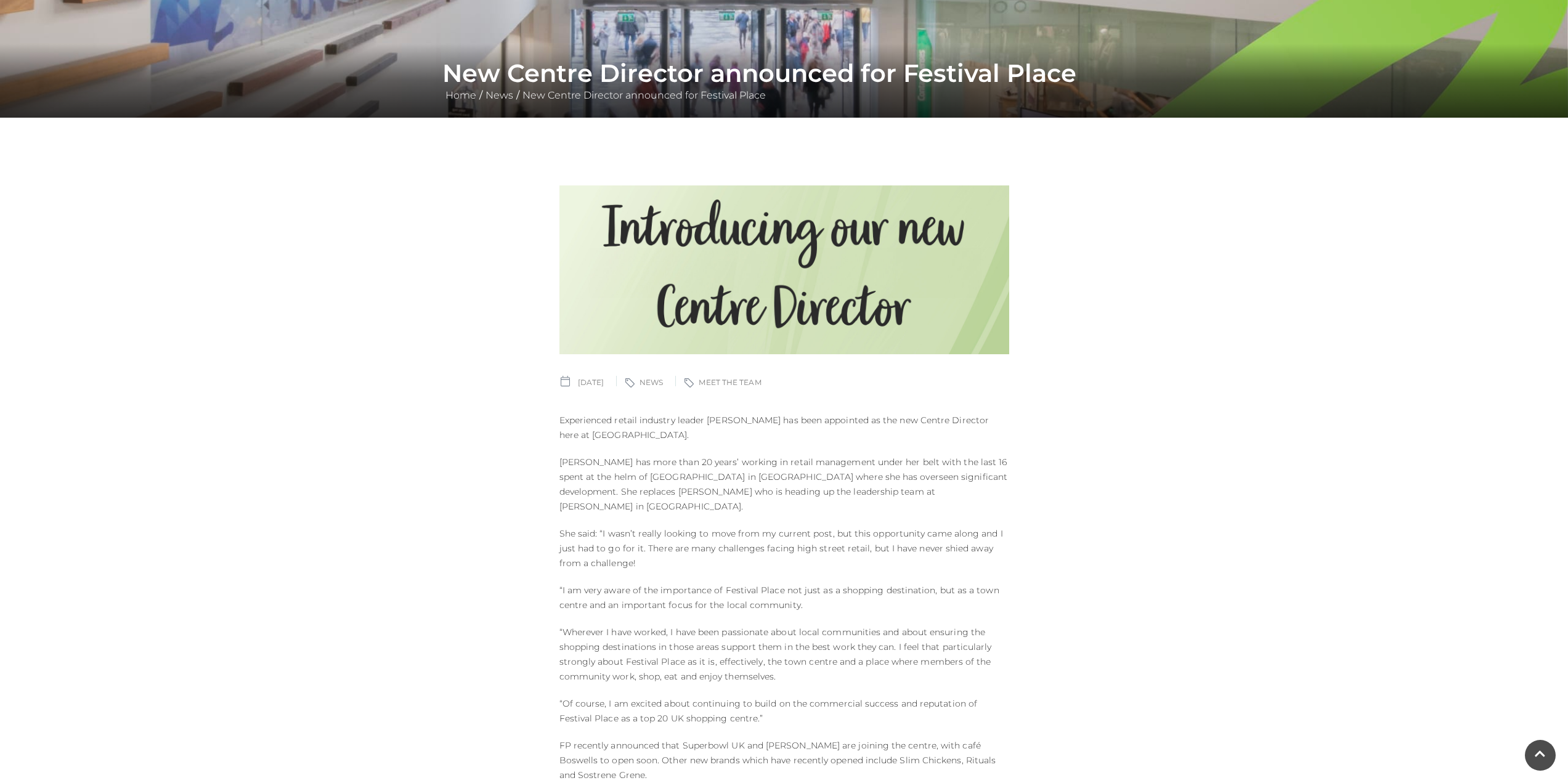
scroll to position [185, 0]
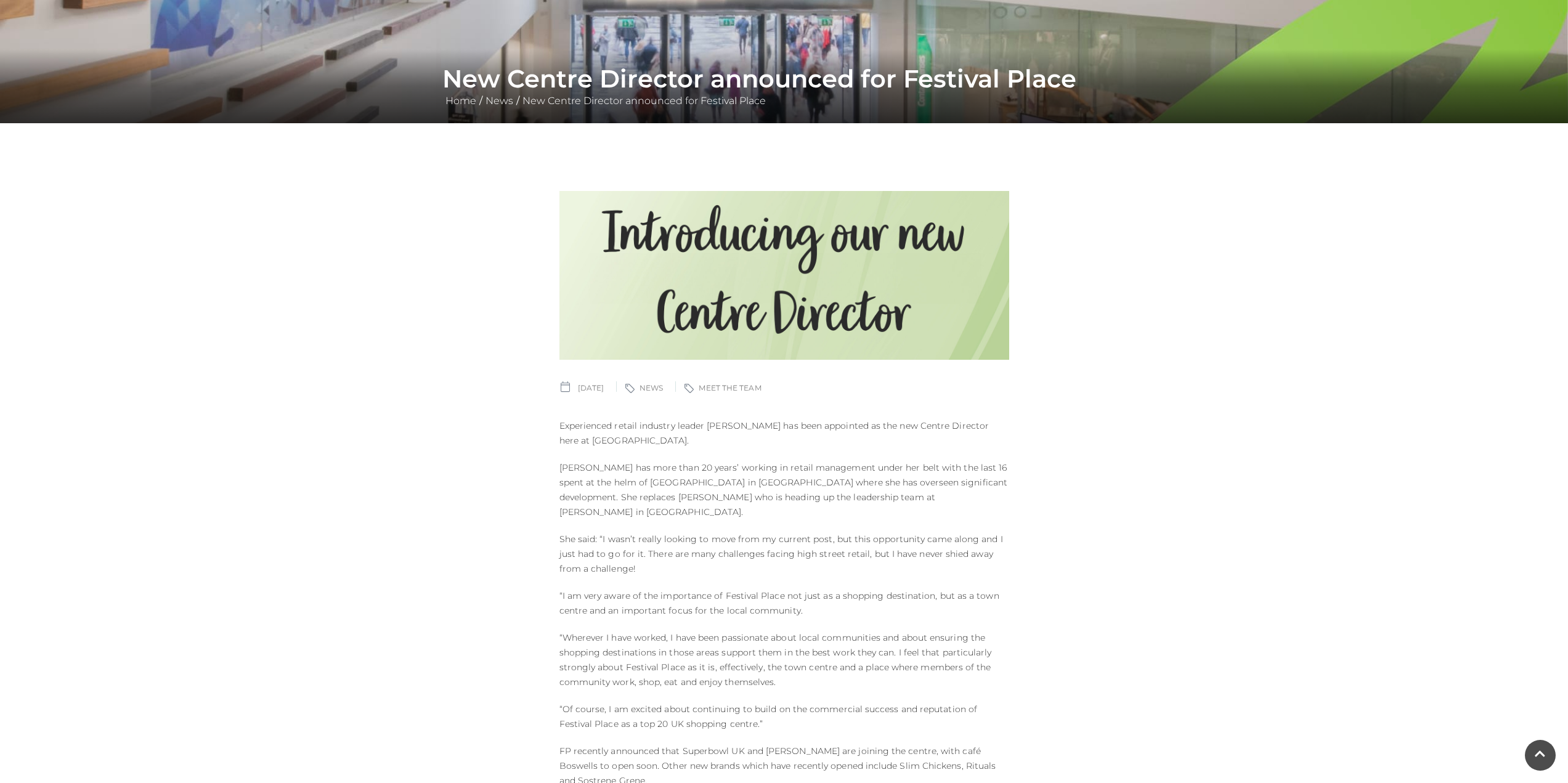
click at [729, 74] on h1 "New Centre Director announced for Festival Place" at bounding box center [784, 78] width 684 height 30
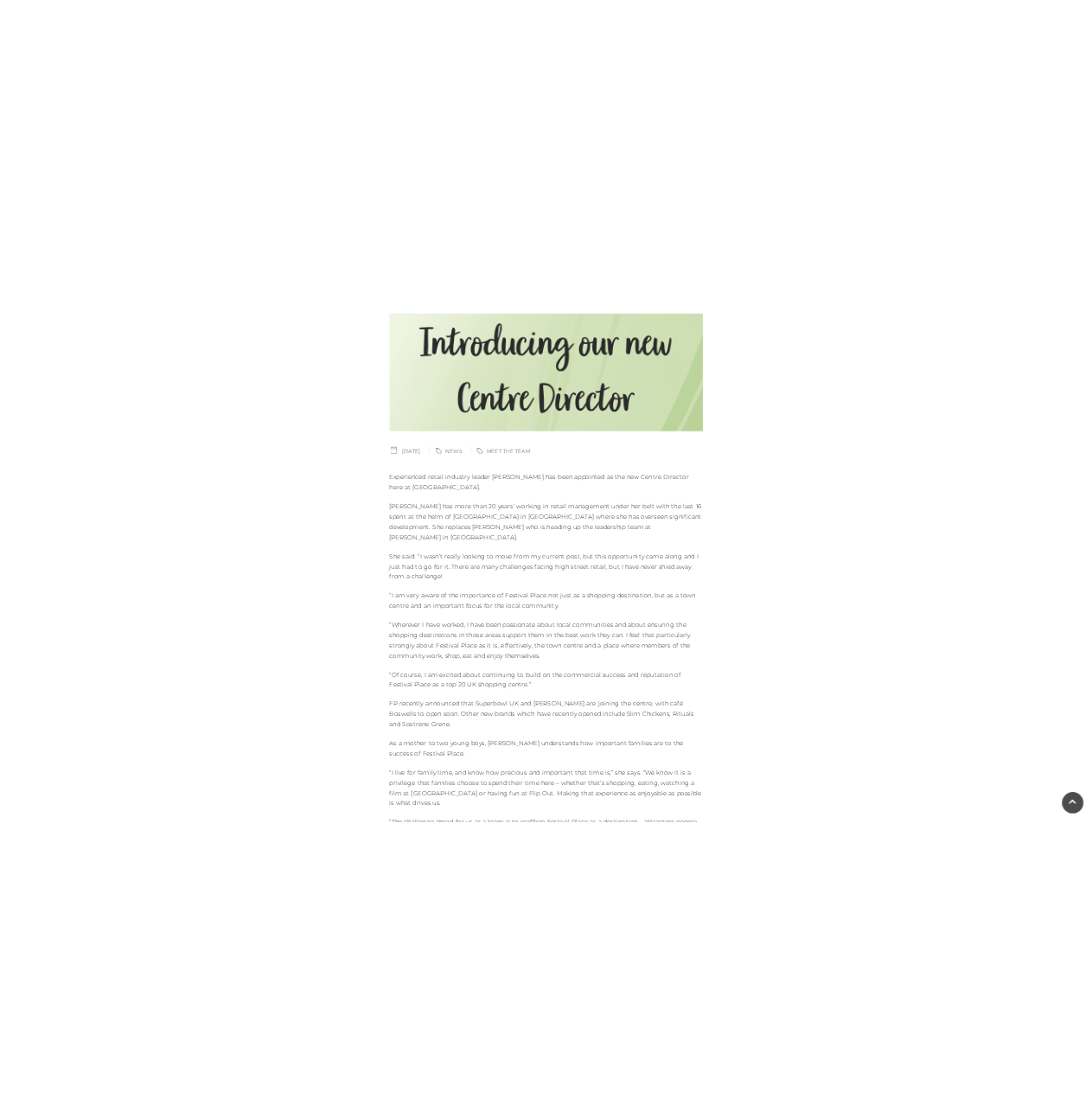
scroll to position [433, 0]
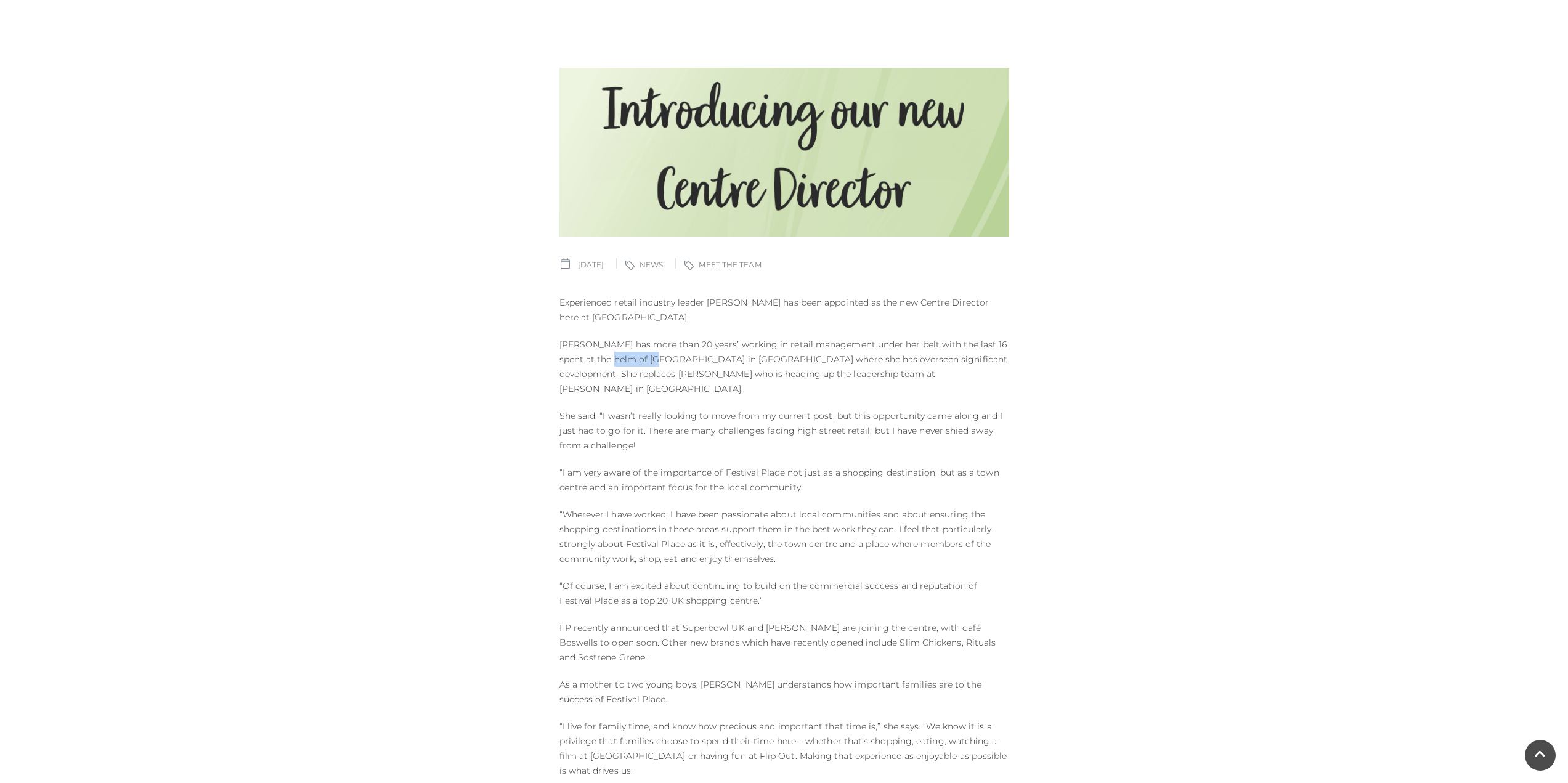
drag, startPoint x: 596, startPoint y: 360, endPoint x: 637, endPoint y: 358, distance: 41.0
click at [637, 358] on p "[PERSON_NAME] has more than 20 years’ working in retail management under her be…" at bounding box center [784, 367] width 450 height 59
copy p "The Friary"
drag, startPoint x: 706, startPoint y: 303, endPoint x: 764, endPoint y: 299, distance: 58.1
click at [764, 299] on p "Experienced retail industry leader [PERSON_NAME] has been appointed as the new …" at bounding box center [784, 310] width 450 height 30
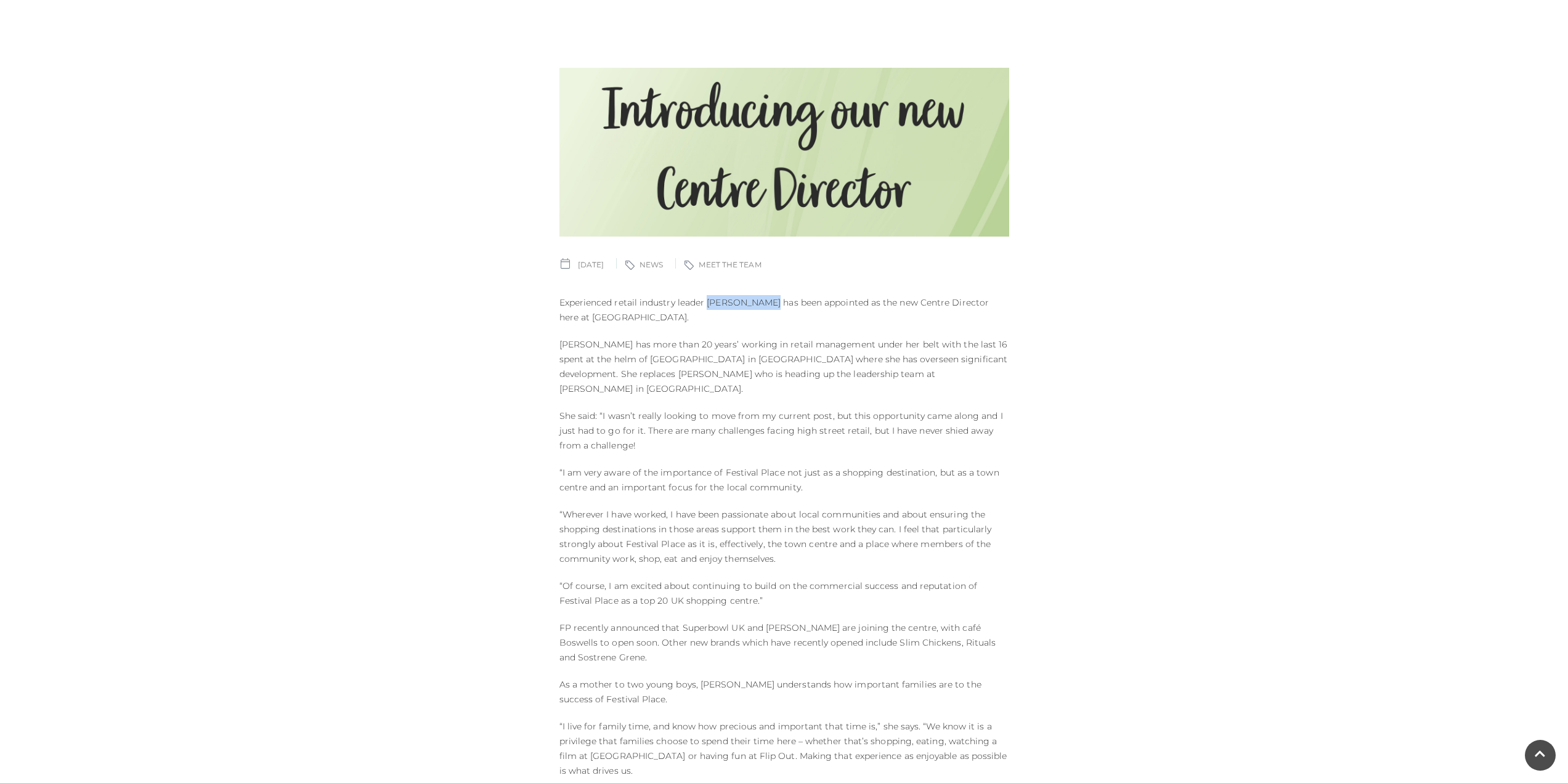
copy p "[PERSON_NAME]"
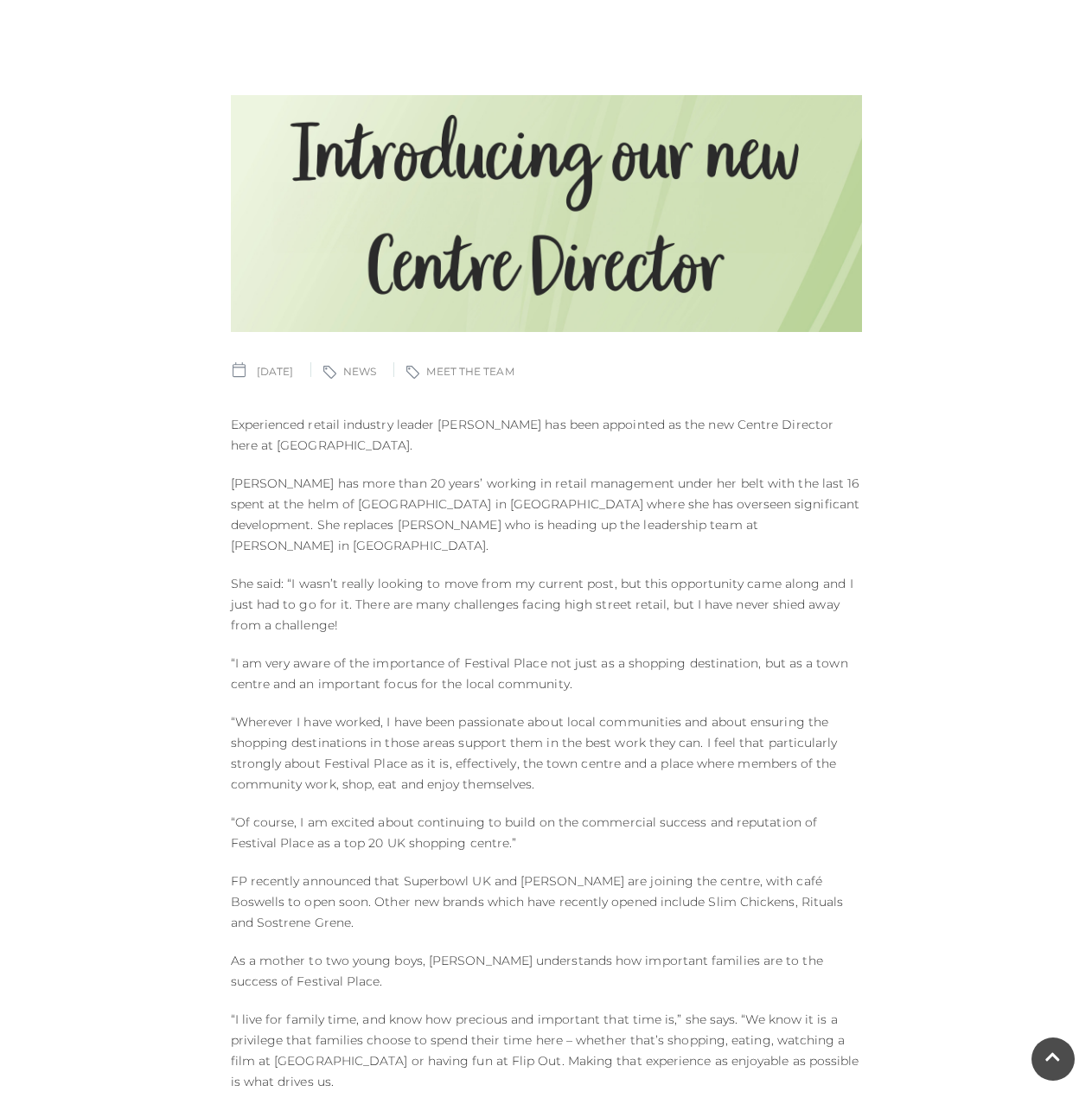
drag, startPoint x: 466, startPoint y: 520, endPoint x: 444, endPoint y: 513, distance: 23.1
click at [466, 520] on p "[PERSON_NAME] has more than 20 years’ working in retail management under her be…" at bounding box center [546, 515] width 631 height 83
drag, startPoint x: 280, startPoint y: 502, endPoint x: 339, endPoint y: 501, distance: 59.0
click at [339, 501] on p "[PERSON_NAME] has more than 20 years’ working in retail management under her be…" at bounding box center [546, 515] width 631 height 83
